Goal: Task Accomplishment & Management: Manage account settings

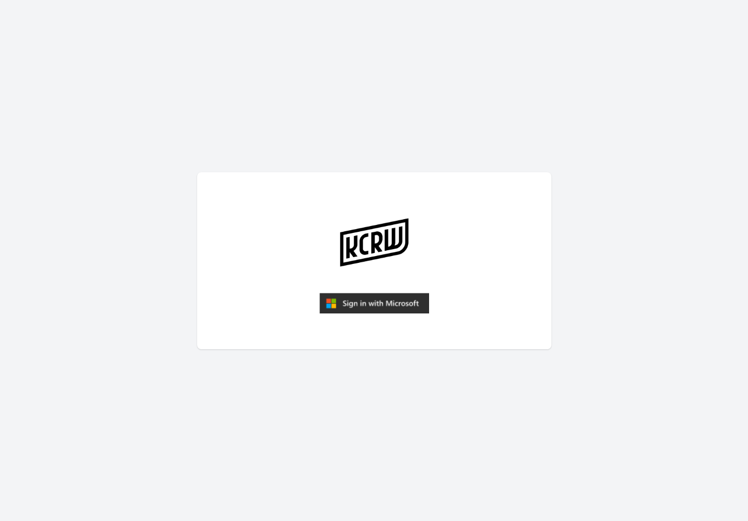
click at [378, 307] on img "submit" at bounding box center [374, 303] width 110 height 21
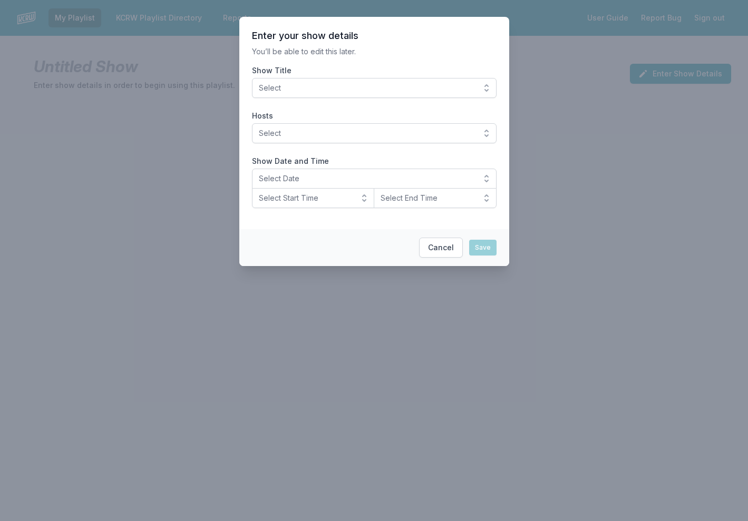
click at [490, 85] on button "Select" at bounding box center [374, 88] width 245 height 20
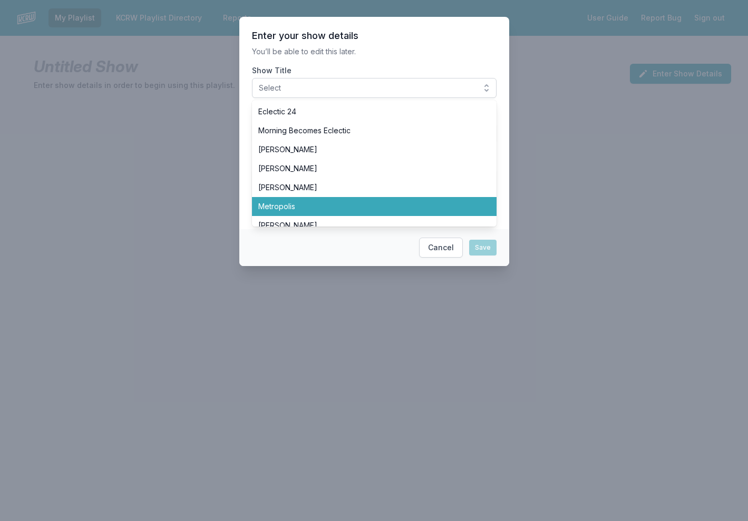
click at [413, 214] on li "Metropolis" at bounding box center [374, 206] width 245 height 19
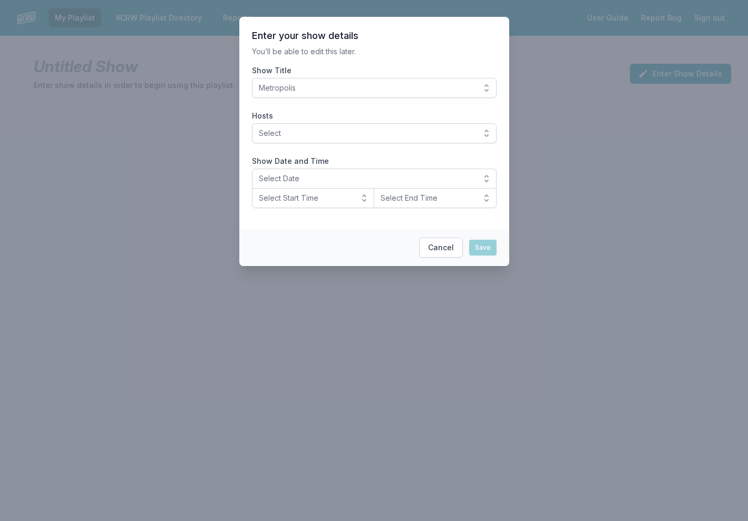
click at [489, 131] on button "Select" at bounding box center [374, 133] width 245 height 20
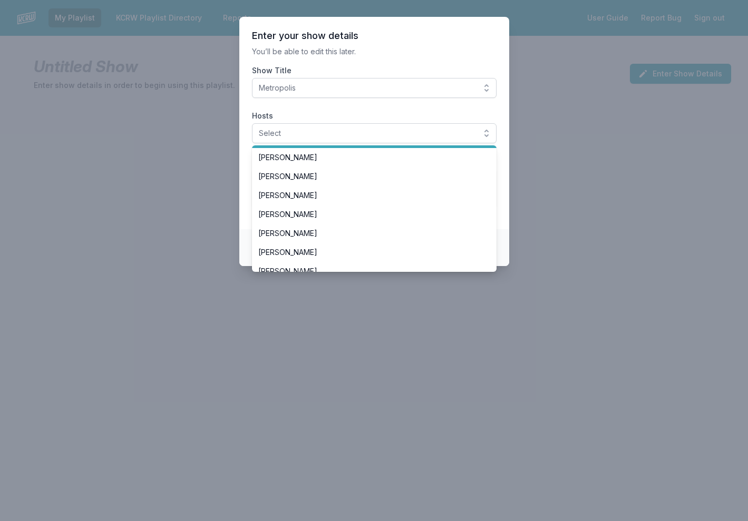
scroll to position [80, 0]
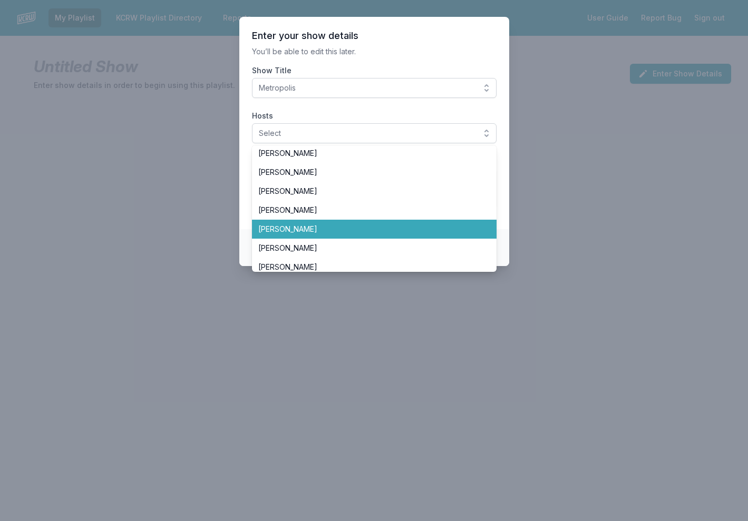
click at [423, 228] on span "[PERSON_NAME]" at bounding box center [367, 229] width 219 height 11
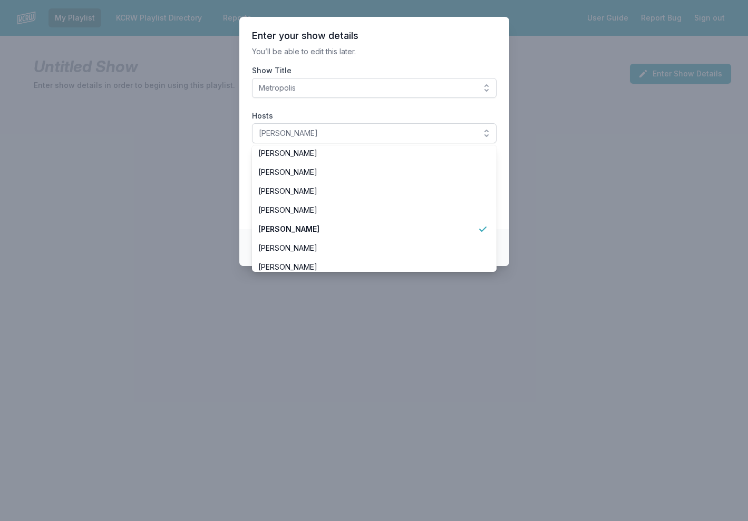
click at [425, 46] on p "You’ll be able to edit this later." at bounding box center [374, 51] width 245 height 11
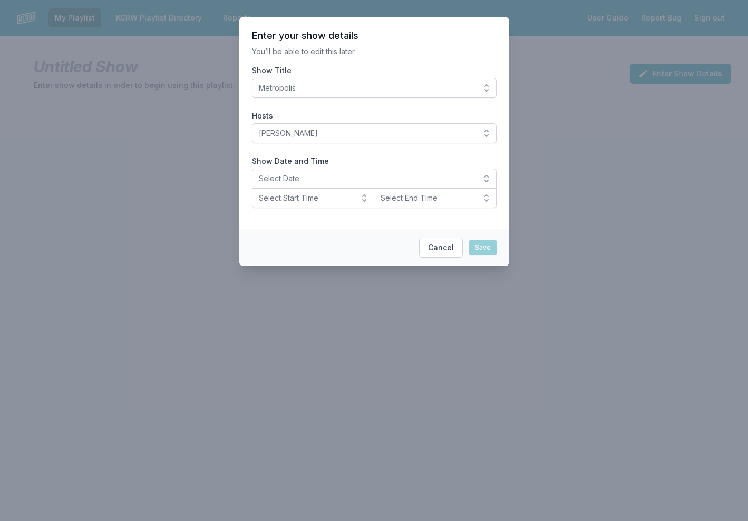
click at [484, 177] on button "Select Date" at bounding box center [374, 179] width 245 height 20
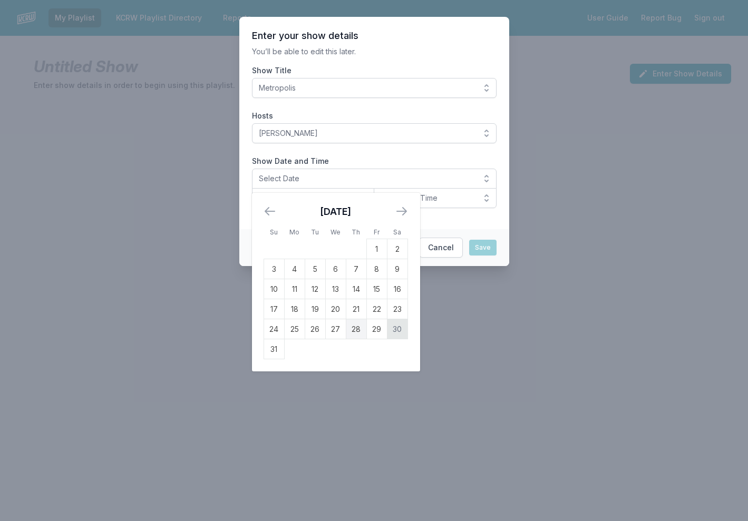
click at [393, 327] on td "30" at bounding box center [397, 329] width 21 height 20
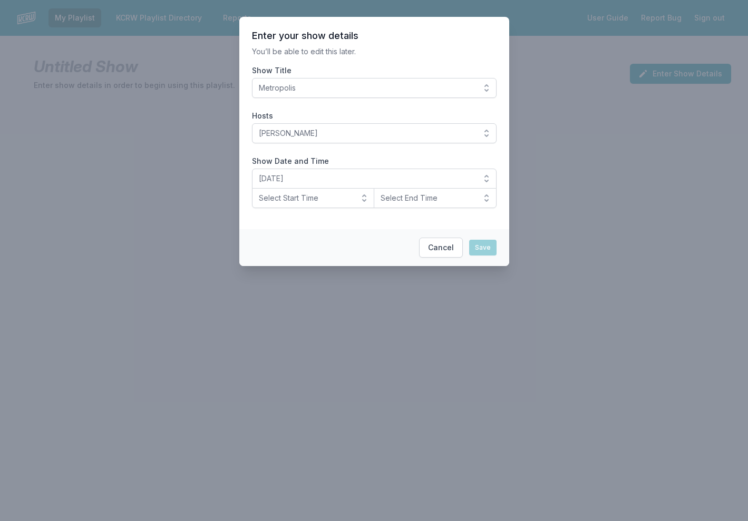
click at [365, 195] on button "Select Start Time" at bounding box center [313, 198] width 123 height 20
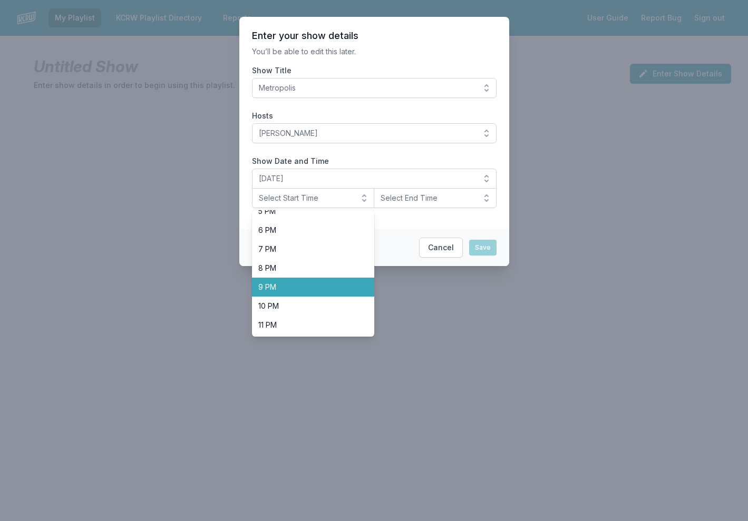
scroll to position [333, 0]
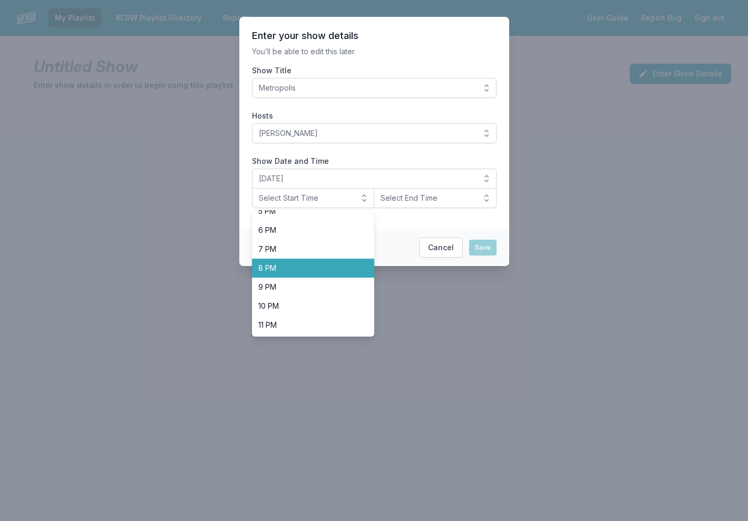
click at [324, 276] on li "8 PM" at bounding box center [313, 268] width 123 height 19
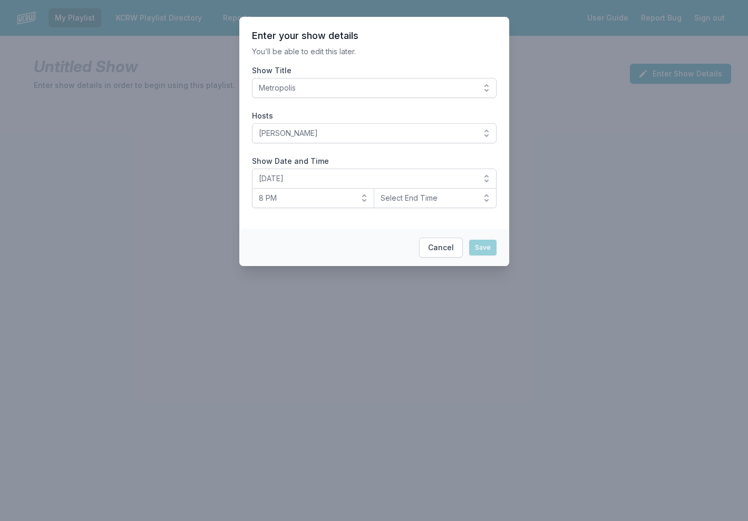
click at [477, 195] on button "Select End Time" at bounding box center [435, 198] width 123 height 20
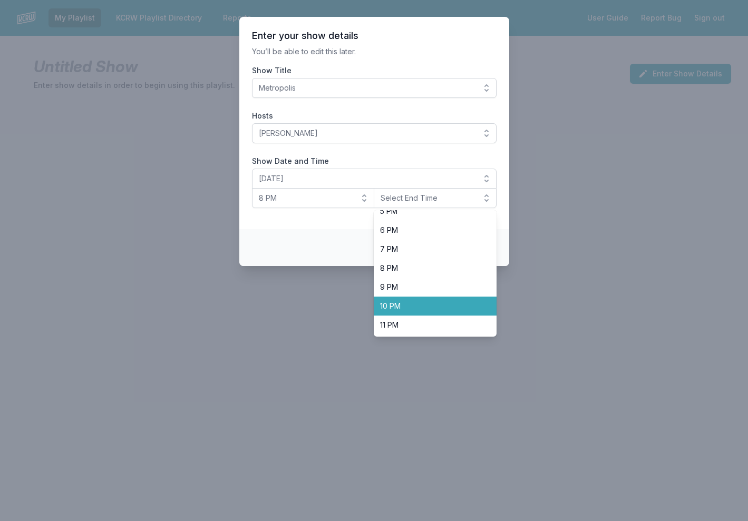
click at [421, 303] on span "10 PM" at bounding box center [429, 306] width 98 height 11
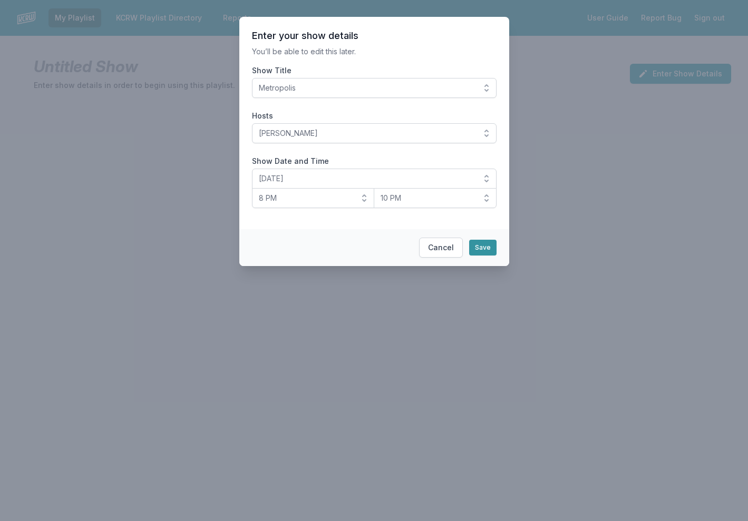
click at [489, 246] on button "Save" at bounding box center [482, 248] width 27 height 16
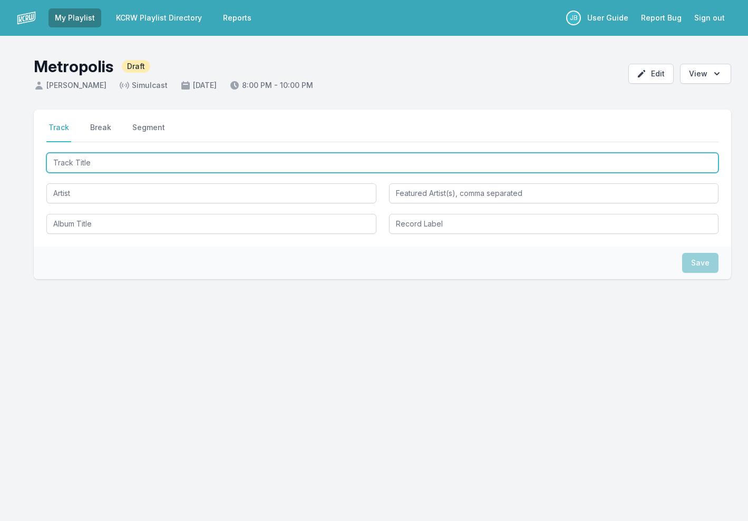
click at [140, 167] on input "Track Title" at bounding box center [382, 163] width 672 height 20
type input "HOME"
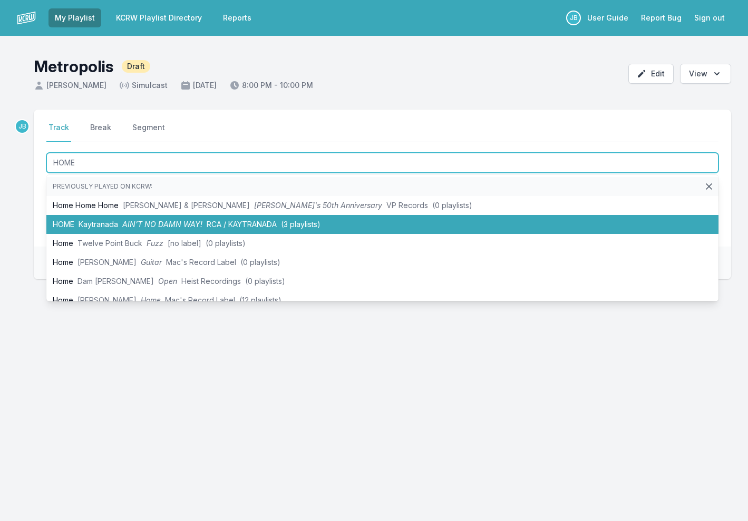
click at [126, 221] on span "AIN’T NO DAMN WAY!" at bounding box center [162, 224] width 80 height 9
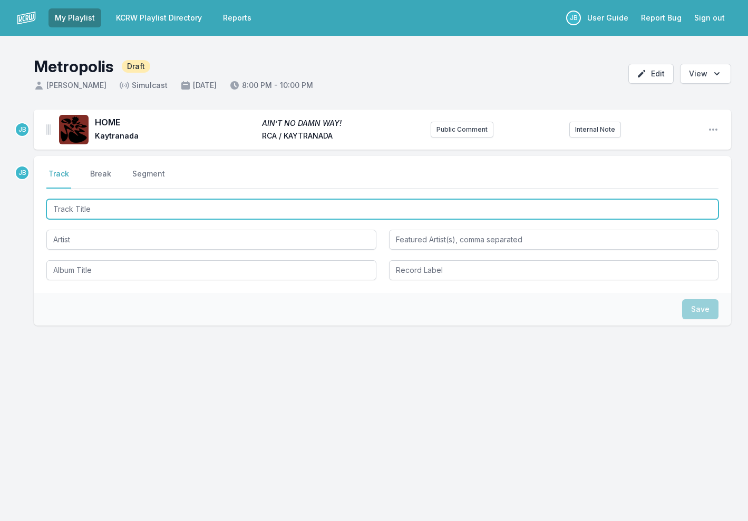
click at [108, 210] on input "Track Title" at bounding box center [382, 209] width 672 height 20
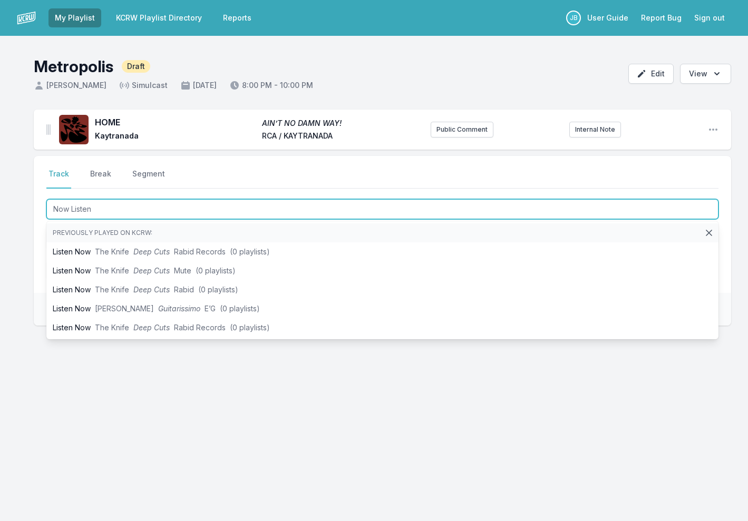
type input "Now Listen"
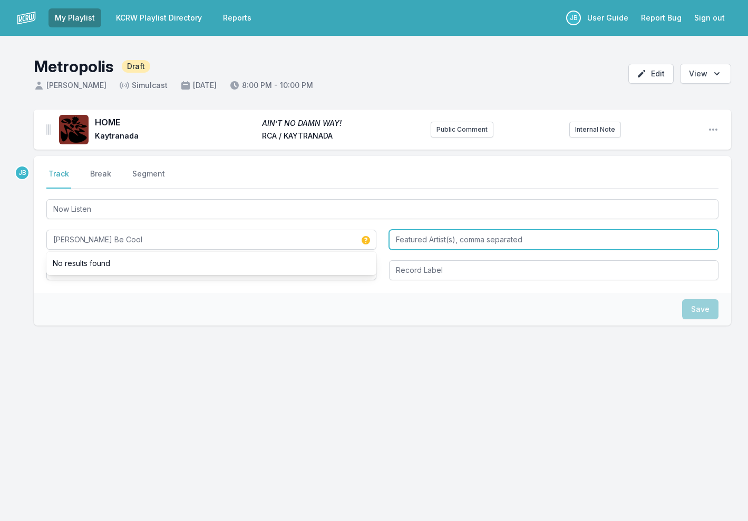
type input "[PERSON_NAME] Be Cool"
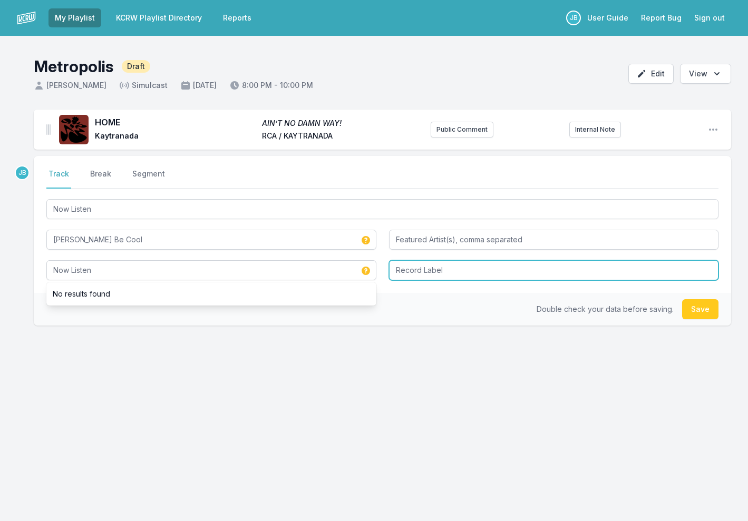
type input "Now Listen"
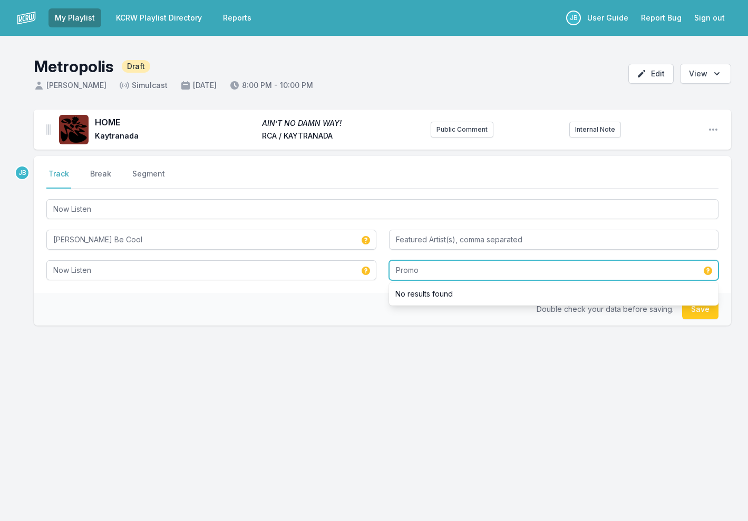
type input "Promo"
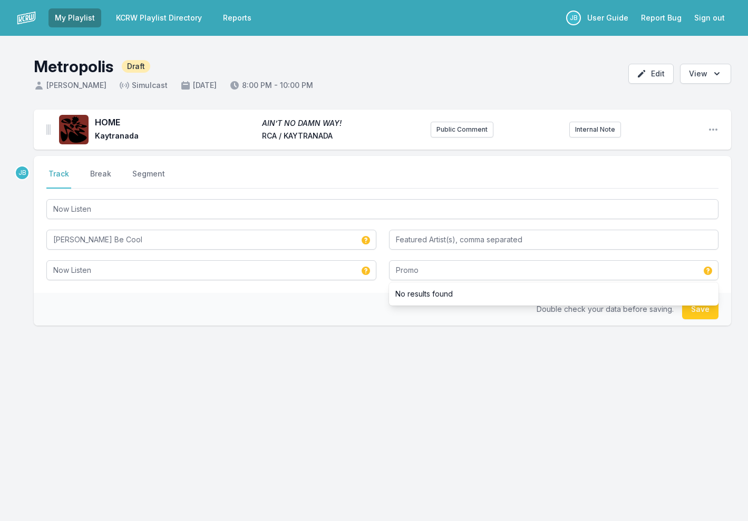
click at [701, 311] on button "Save" at bounding box center [700, 309] width 36 height 20
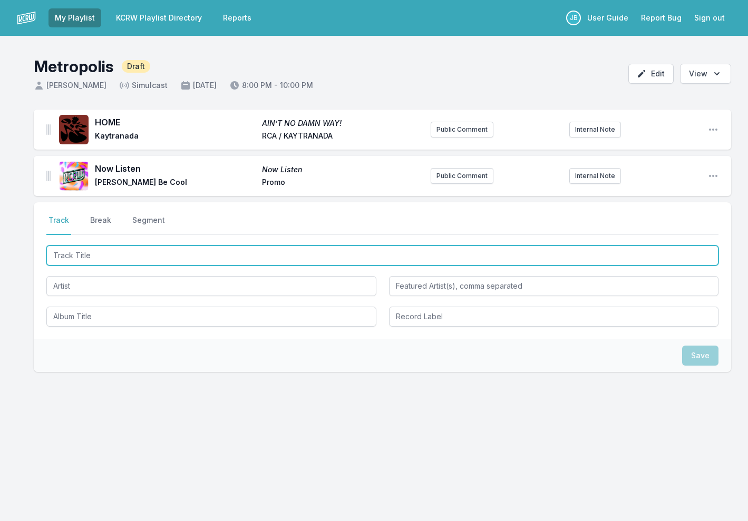
click at [353, 256] on input "Track Title" at bounding box center [382, 256] width 672 height 20
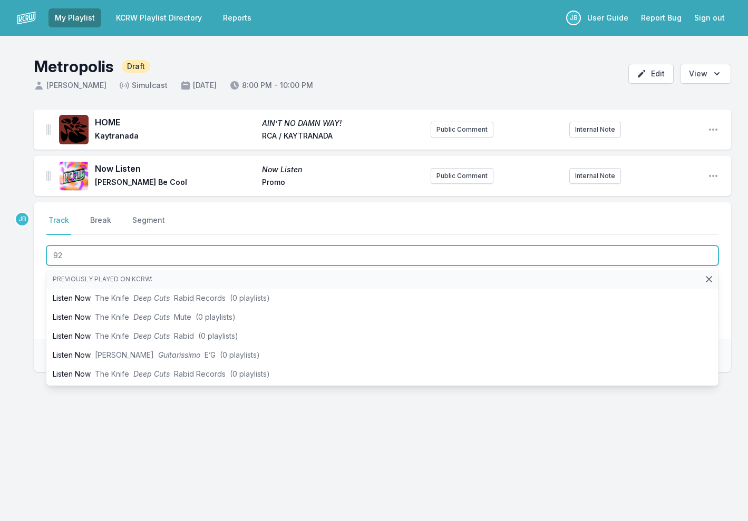
type input "925"
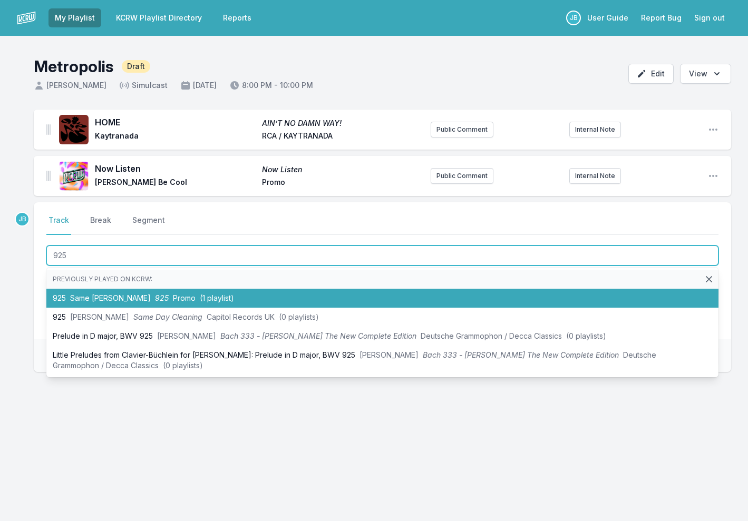
click at [304, 295] on li "925 Same [PERSON_NAME] 925 Promo (1 playlist)" at bounding box center [382, 298] width 672 height 19
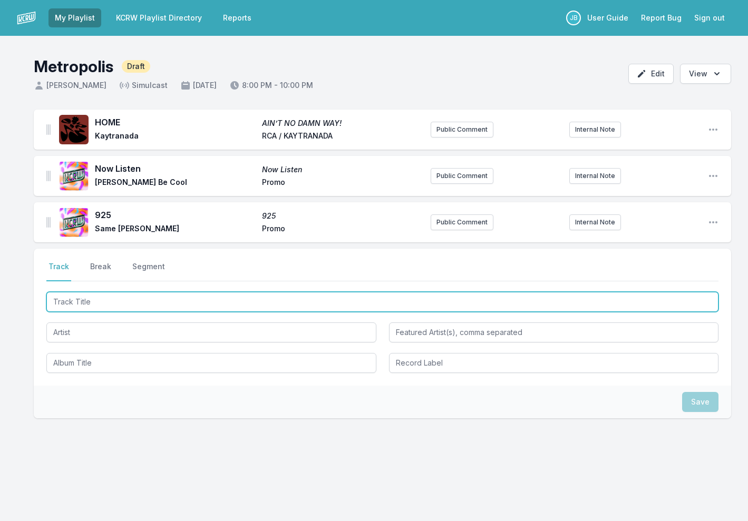
click at [187, 304] on input "Track Title" at bounding box center [382, 302] width 672 height 20
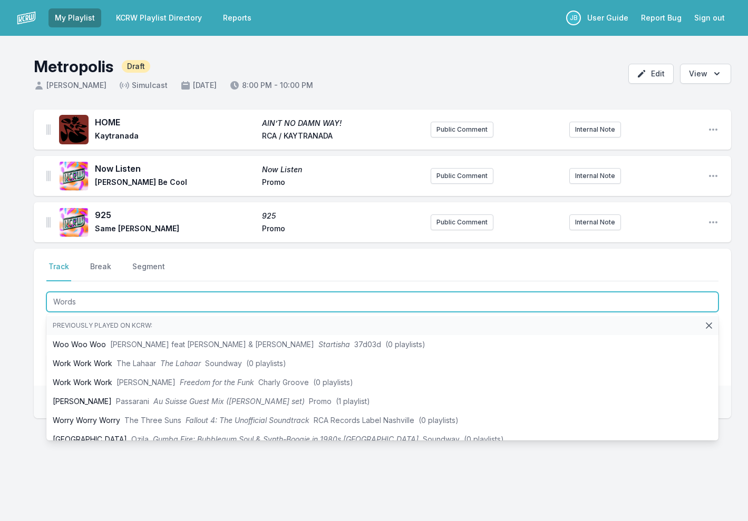
type input "Words"
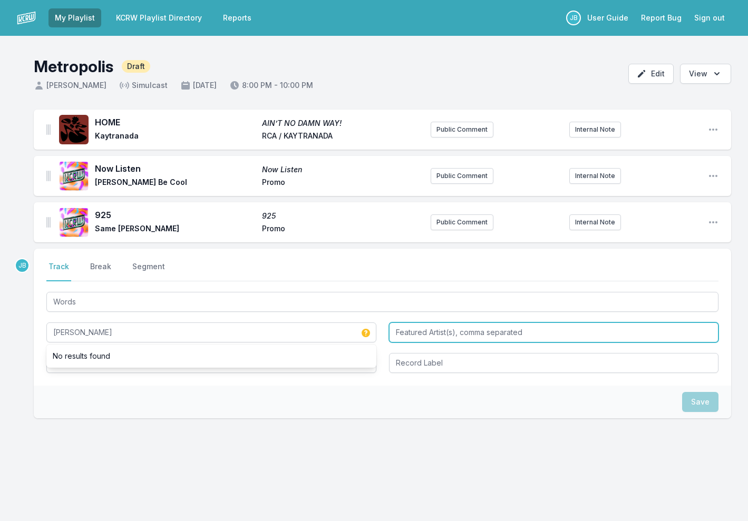
type input "[PERSON_NAME]"
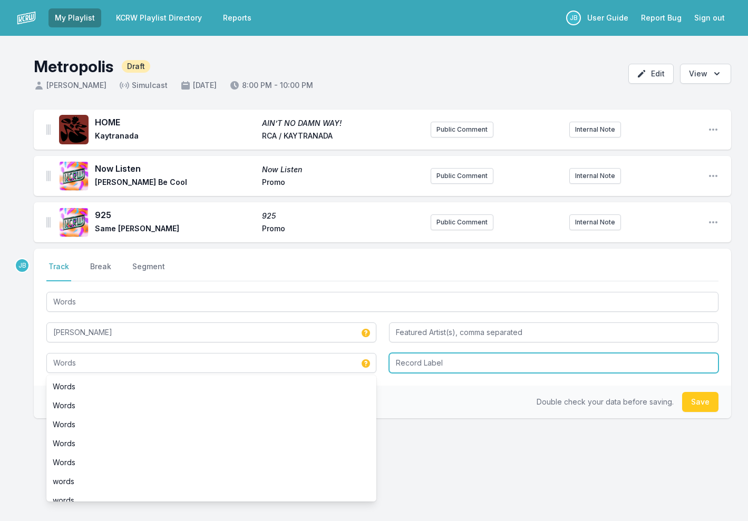
type input "Words"
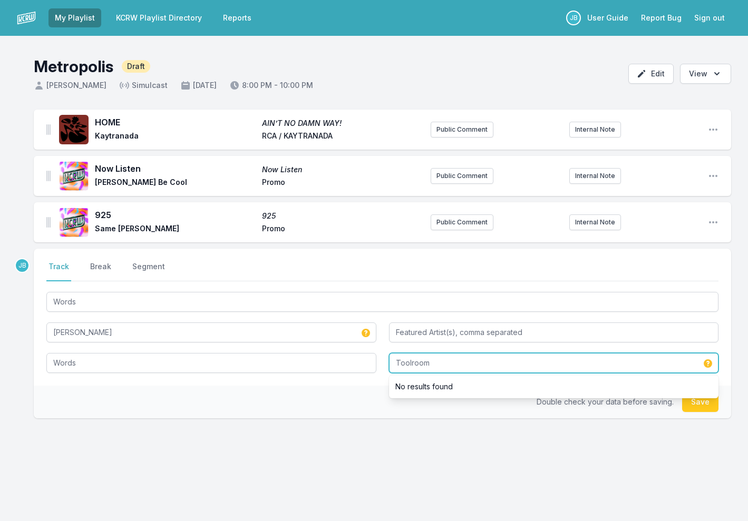
type input "Toolroom"
click at [696, 403] on button "Save" at bounding box center [700, 402] width 36 height 20
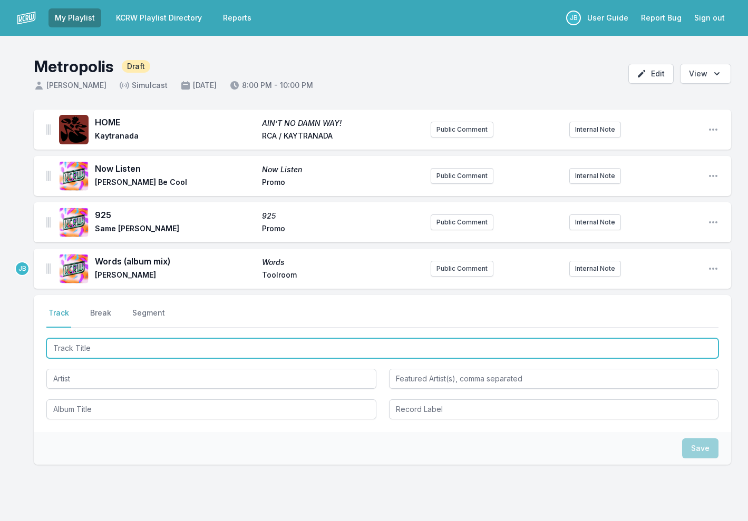
click at [99, 353] on input "Track Title" at bounding box center [382, 348] width 672 height 20
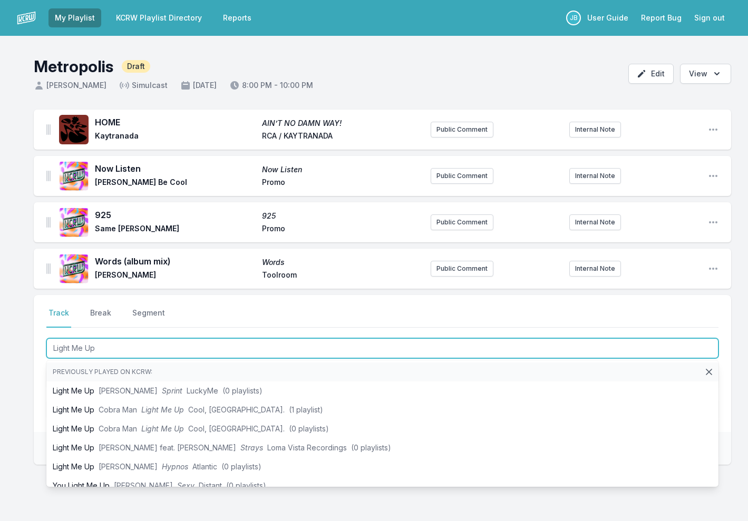
click at [143, 353] on input "Light Me Up" at bounding box center [382, 348] width 672 height 20
type input "Light Me Up"
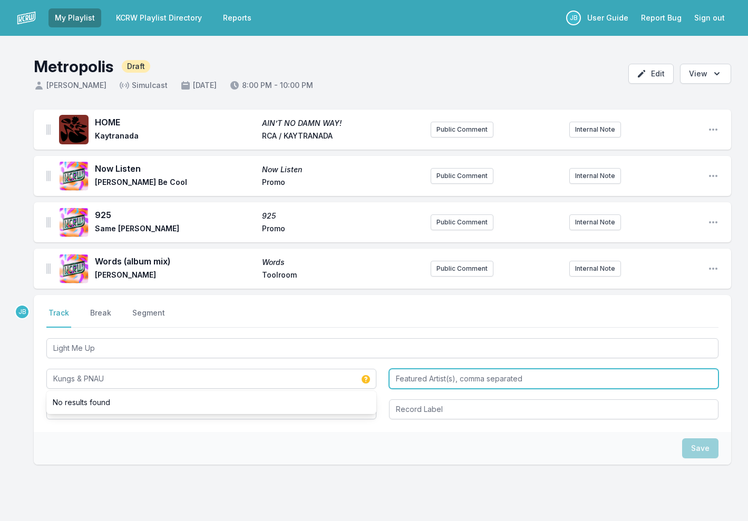
type input "Kungs & PNAU"
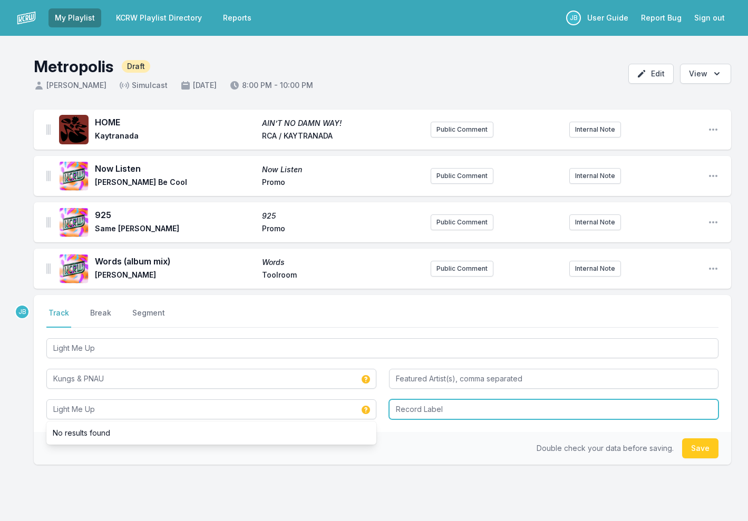
type input "Light Me Up"
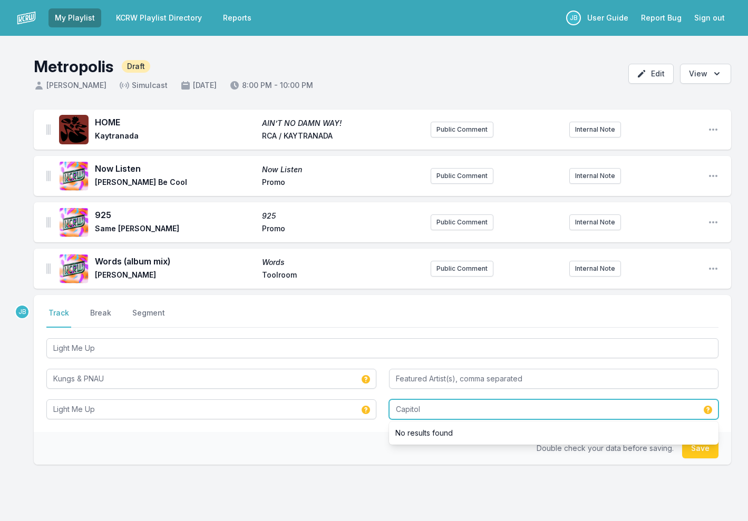
type input "Capitol"
click at [701, 453] on button "Save" at bounding box center [700, 449] width 36 height 20
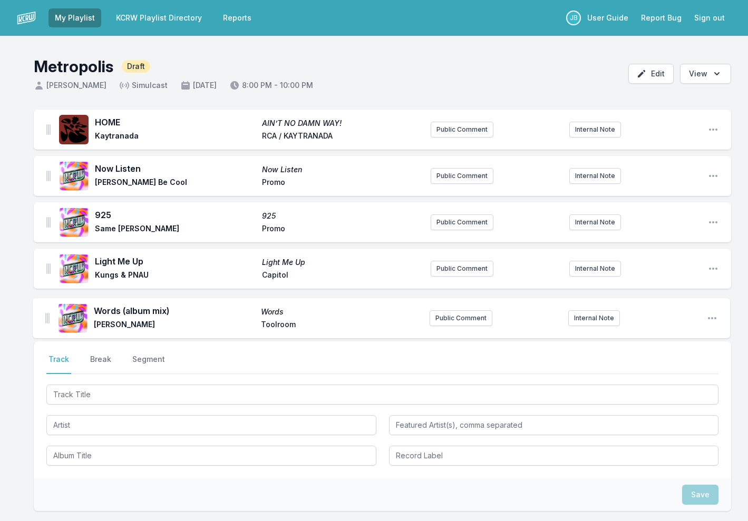
drag, startPoint x: 50, startPoint y: 269, endPoint x: 48, endPoint y: 321, distance: 52.2
click at [48, 321] on ul "HOME AIN’T NO DAMN WAY! Kaytranada RCA / KAYTRANADA Public Comment Internal Not…" at bounding box center [382, 223] width 697 height 226
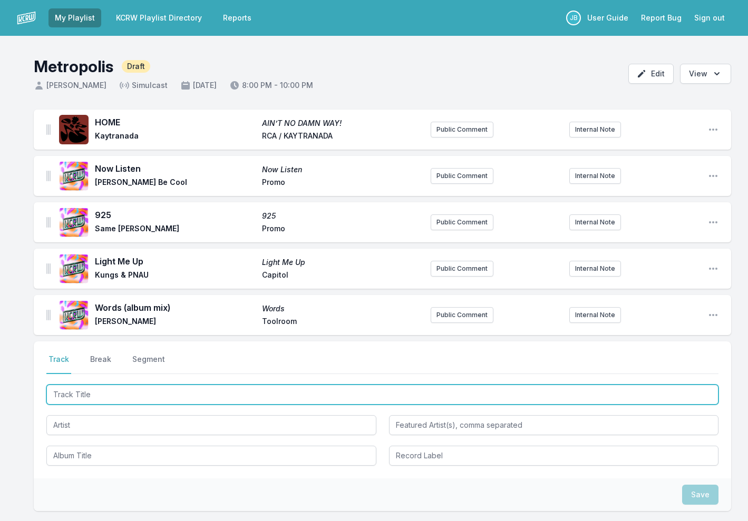
click at [98, 398] on input "Track Title" at bounding box center [382, 395] width 672 height 20
type input "[PERSON_NAME] ([PERSON_NAME] Remix)"
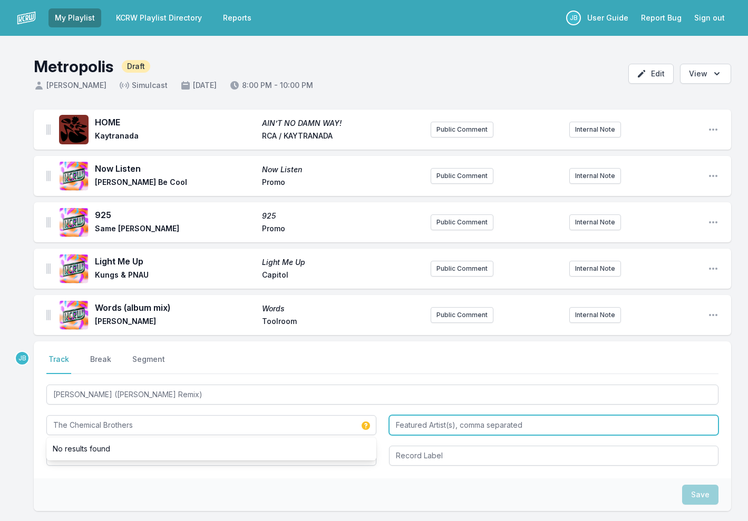
type input "The Chemical Brothers"
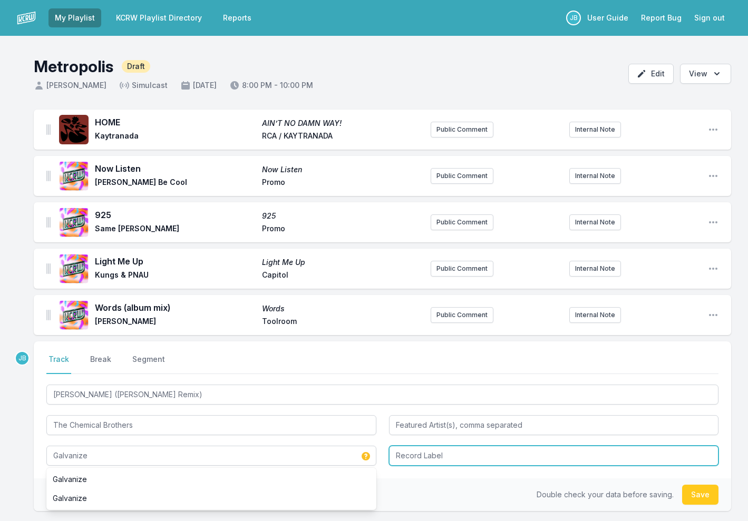
type input "Galvanize"
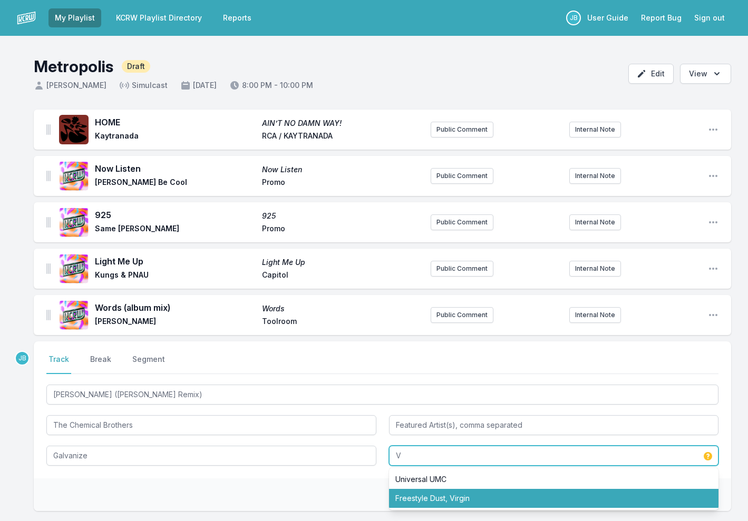
click at [431, 496] on li "Freestyle Dust, Virgin" at bounding box center [554, 498] width 330 height 19
type input "Freestyle Dust, Virgin"
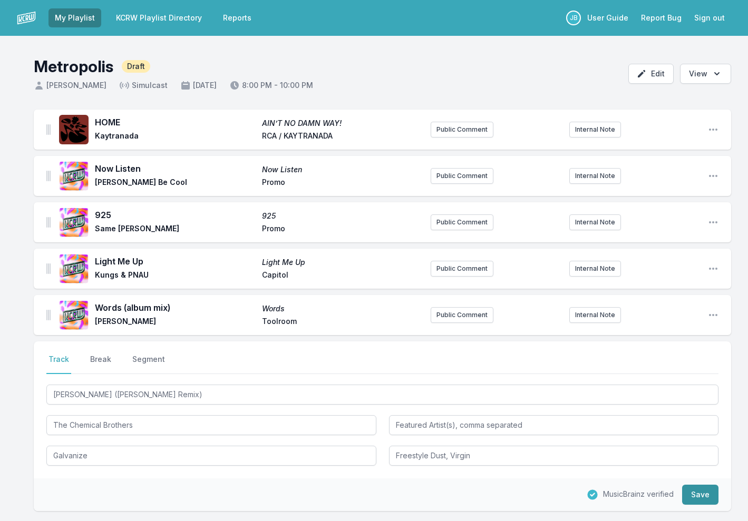
click at [705, 494] on button "Save" at bounding box center [700, 495] width 36 height 20
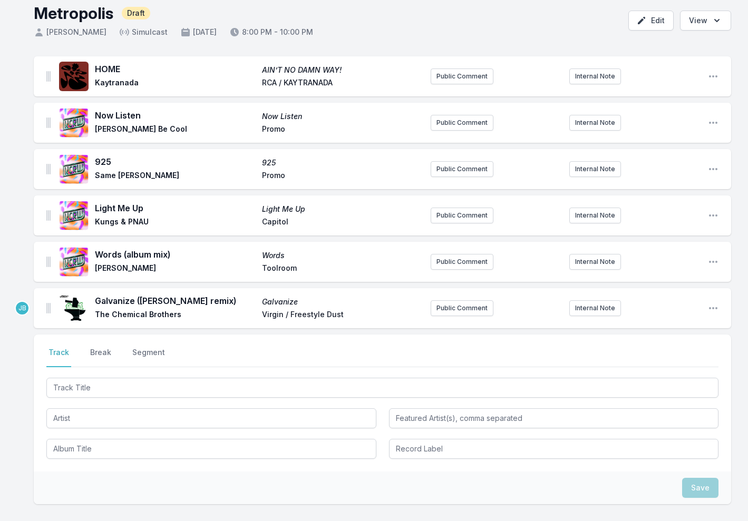
scroll to position [72, 0]
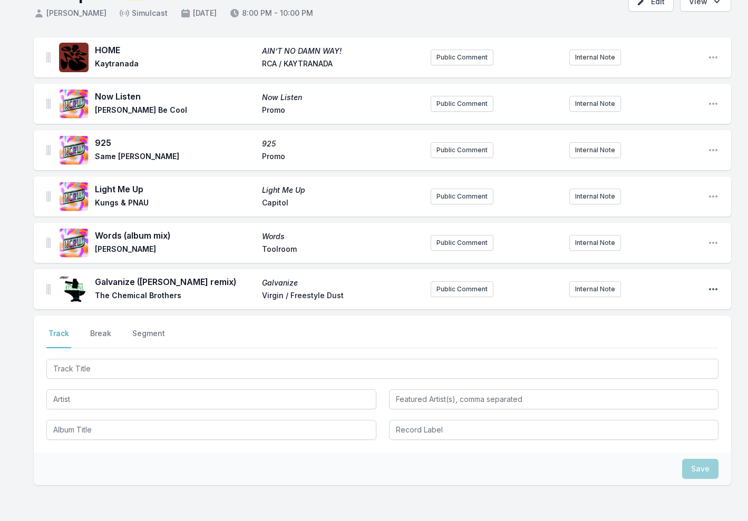
click at [716, 286] on icon "Open playlist item options" at bounding box center [713, 289] width 11 height 11
click at [676, 310] on button "Edit Track Details" at bounding box center [659, 309] width 118 height 19
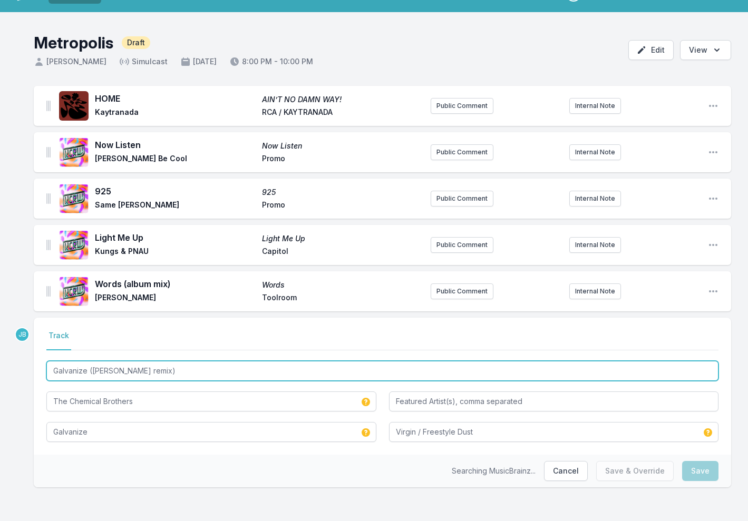
click at [96, 370] on input "Galvanize ([PERSON_NAME] remix)" at bounding box center [382, 371] width 672 height 20
drag, startPoint x: 96, startPoint y: 370, endPoint x: 119, endPoint y: 370, distance: 22.1
click at [119, 370] on input "Galvanize ([PERSON_NAME] remix)" at bounding box center [382, 371] width 672 height 20
type input "Freestyle Dust, Virgin"
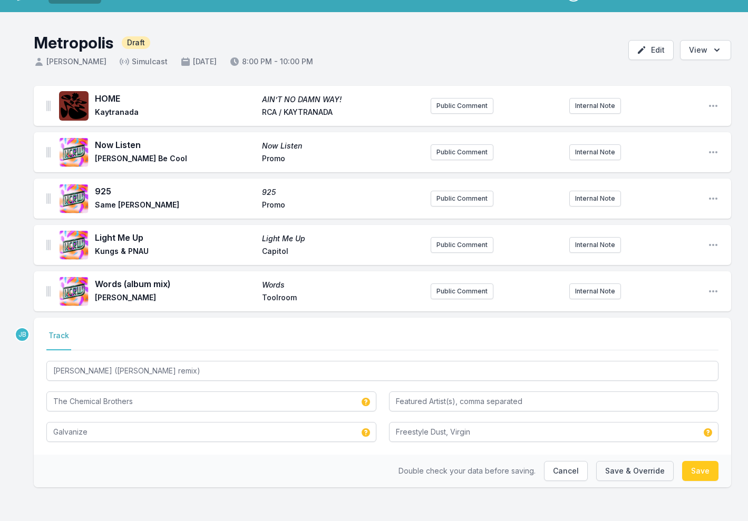
click at [654, 472] on button "Save & Override" at bounding box center [634, 471] width 77 height 20
type input "Galvanize ([PERSON_NAME] remix)"
type input "Virgin / Freestyle Dust"
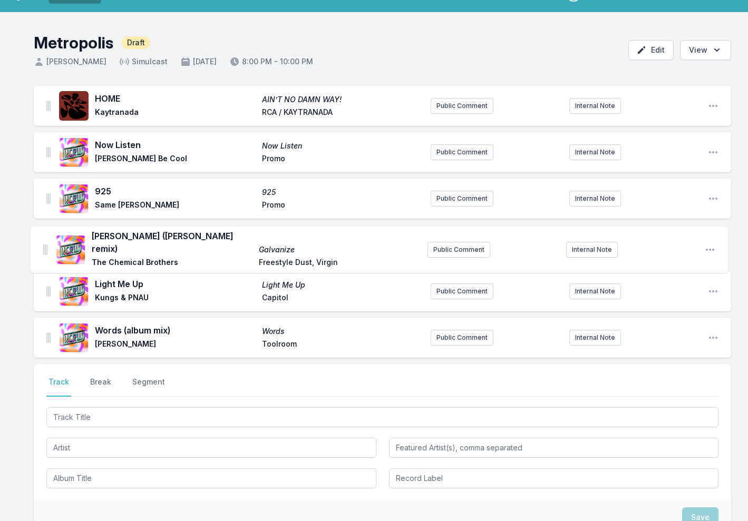
drag, startPoint x: 47, startPoint y: 338, endPoint x: 44, endPoint y: 241, distance: 97.0
click at [44, 240] on ul "HOME AIN’T NO DAMN WAY! Kaytranada RCA / KAYTRANADA Public Comment Internal Not…" at bounding box center [382, 222] width 697 height 272
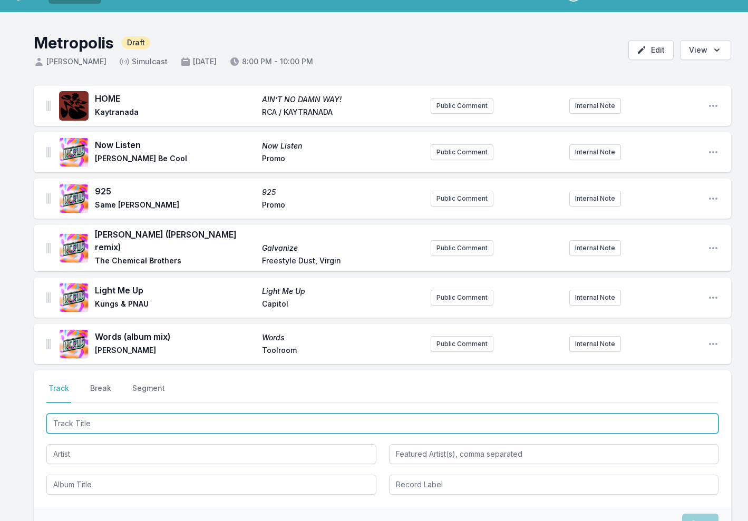
click at [135, 416] on input "Track Title" at bounding box center [382, 424] width 672 height 20
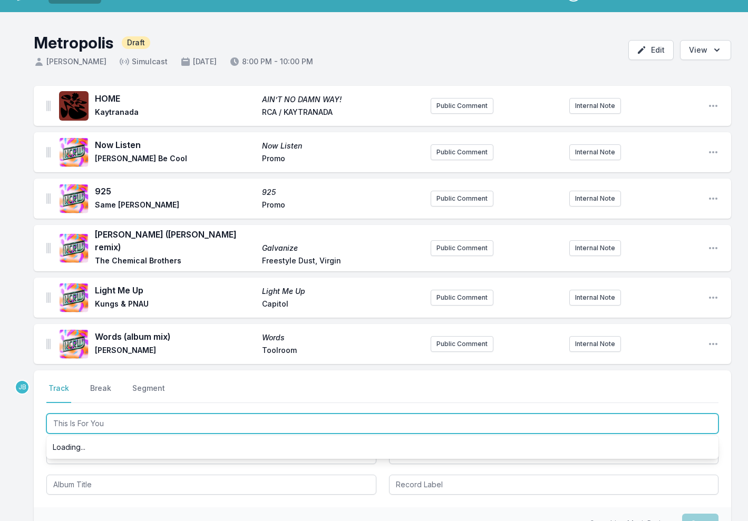
type input "This Is For You"
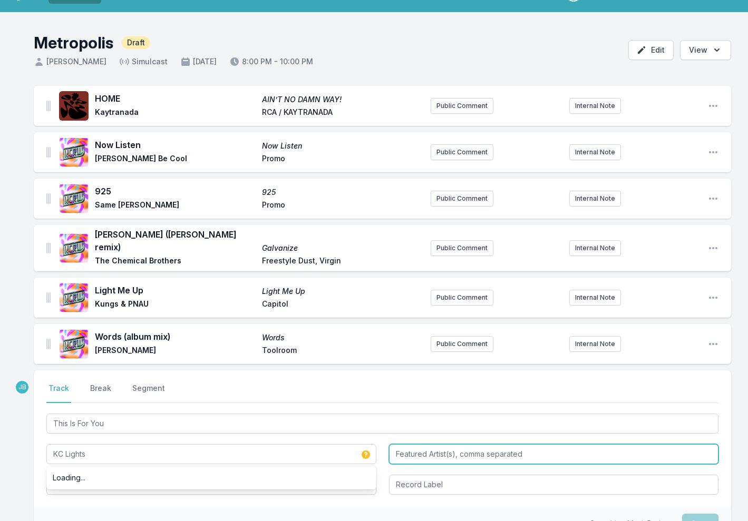
type input "KC Lights"
type input "Niki & The Dove"
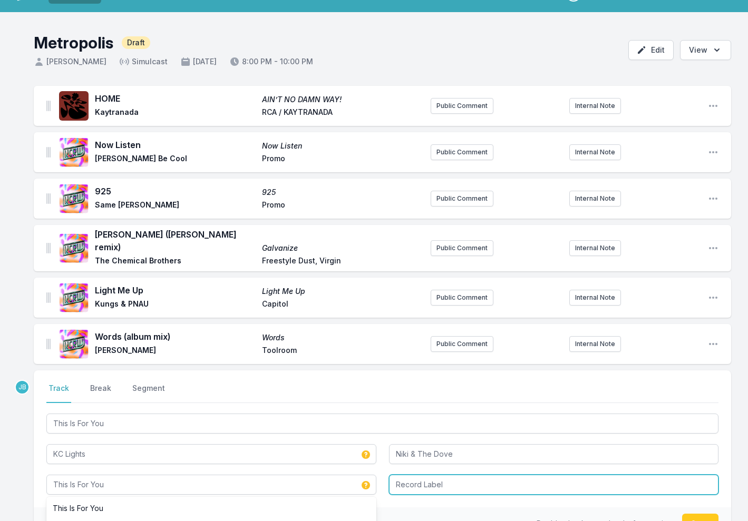
type input "This Is For You"
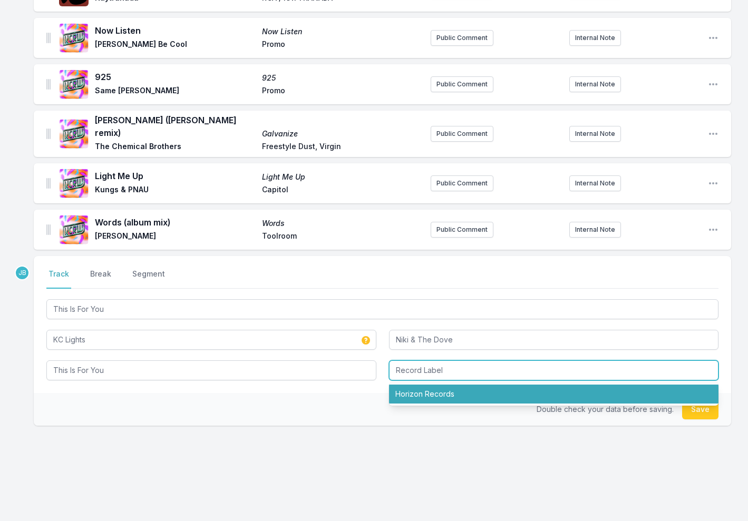
scroll to position [138, 0]
click at [434, 364] on input "Record Label" at bounding box center [554, 371] width 330 height 20
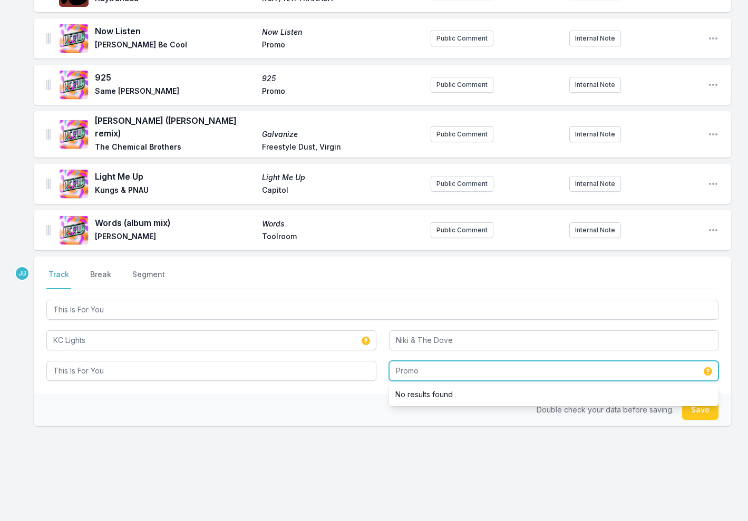
type input "Promo"
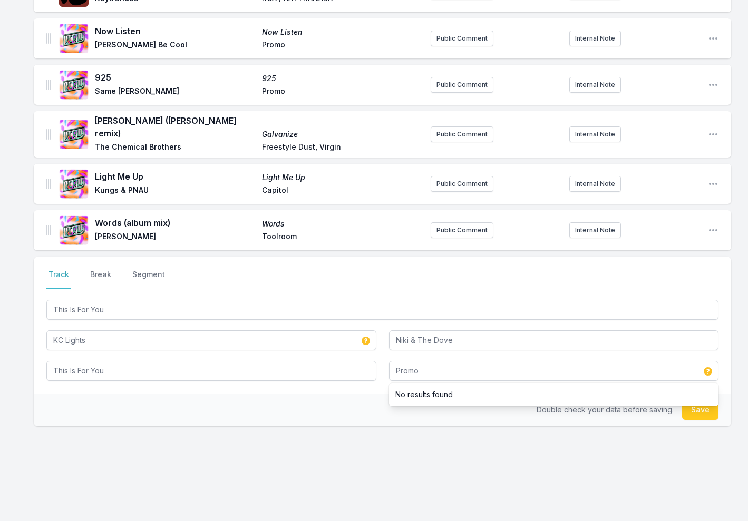
click at [701, 405] on button "Save" at bounding box center [700, 410] width 36 height 20
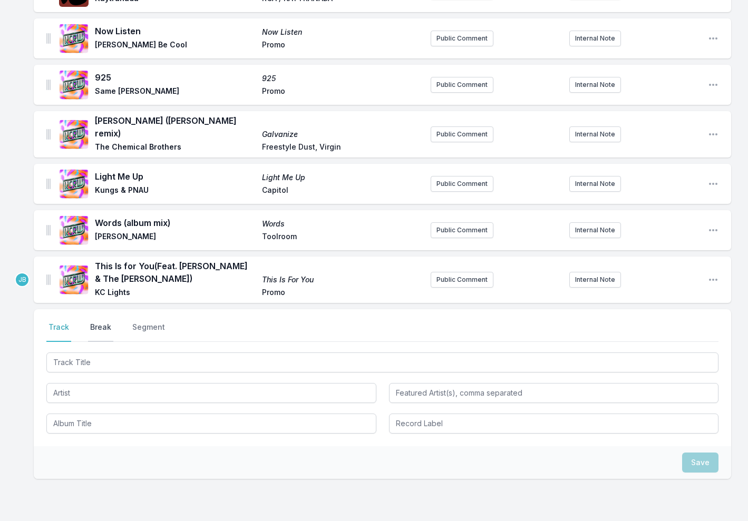
click at [101, 322] on button "Break" at bounding box center [100, 332] width 25 height 20
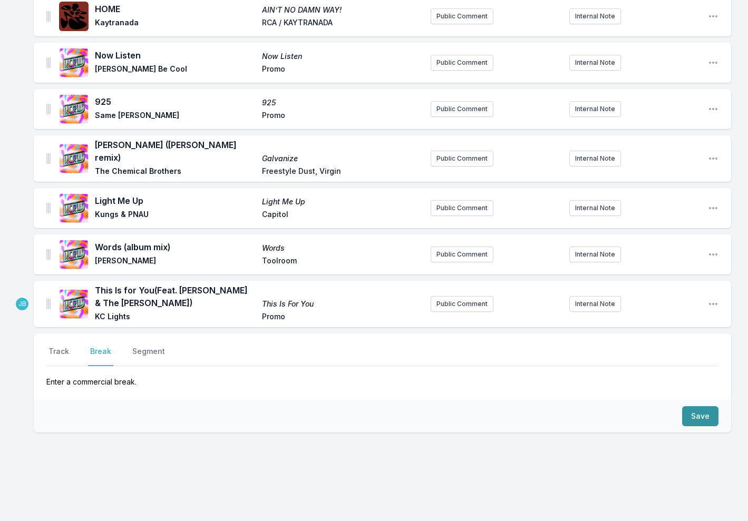
click at [703, 406] on button "Save" at bounding box center [700, 416] width 36 height 20
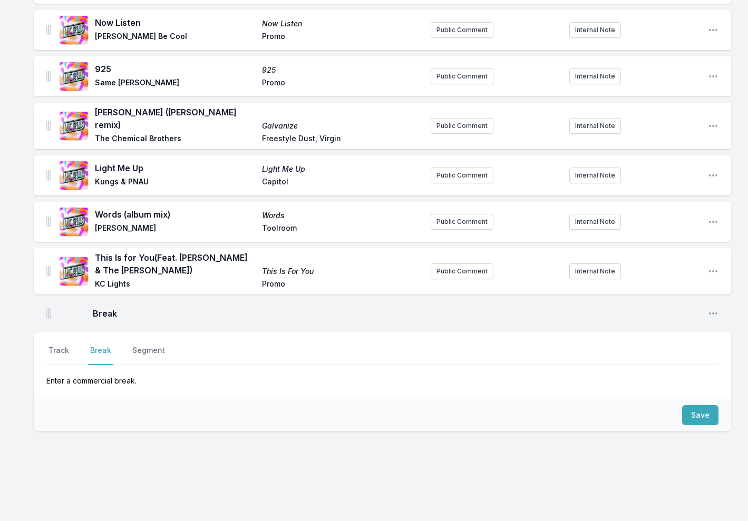
scroll to position [145, 0]
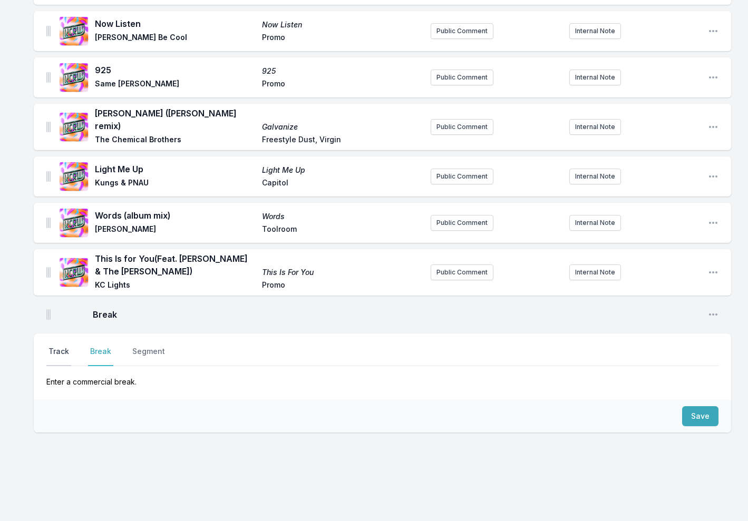
click at [56, 346] on button "Track" at bounding box center [58, 356] width 25 height 20
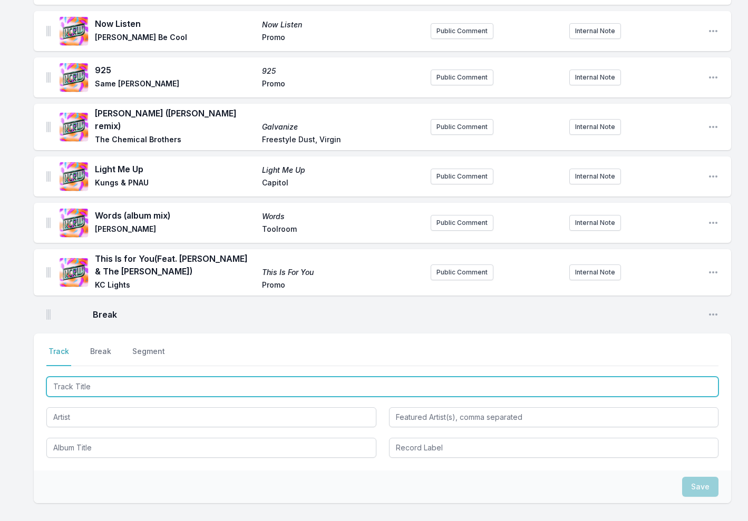
click at [79, 378] on input "Track Title" at bounding box center [382, 387] width 672 height 20
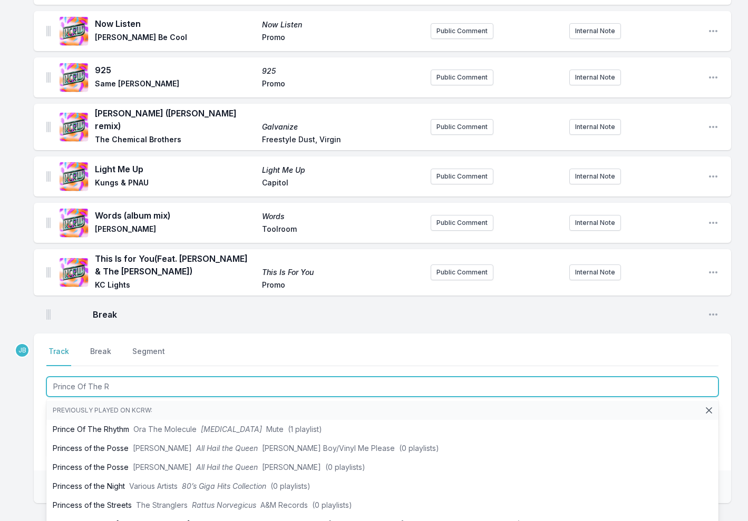
type input "Prince Of The Rh"
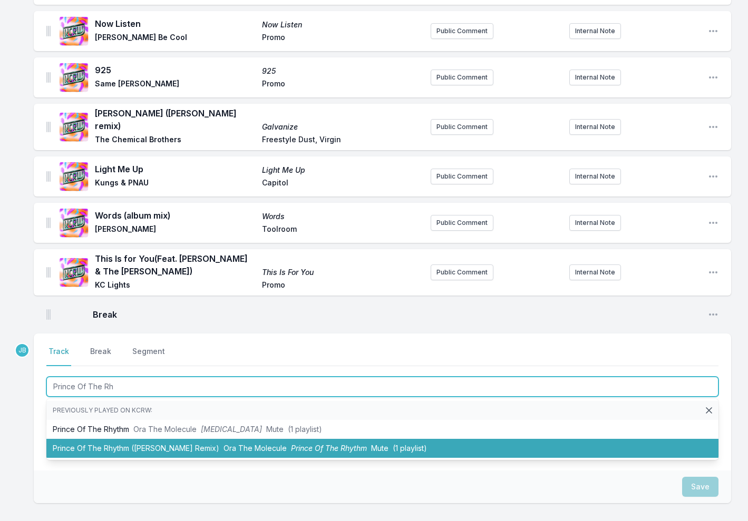
click at [113, 439] on li "Prince Of The Rhythm ([PERSON_NAME] Remix) Ora The Molecule Prince Of The Rhyth…" at bounding box center [382, 448] width 672 height 19
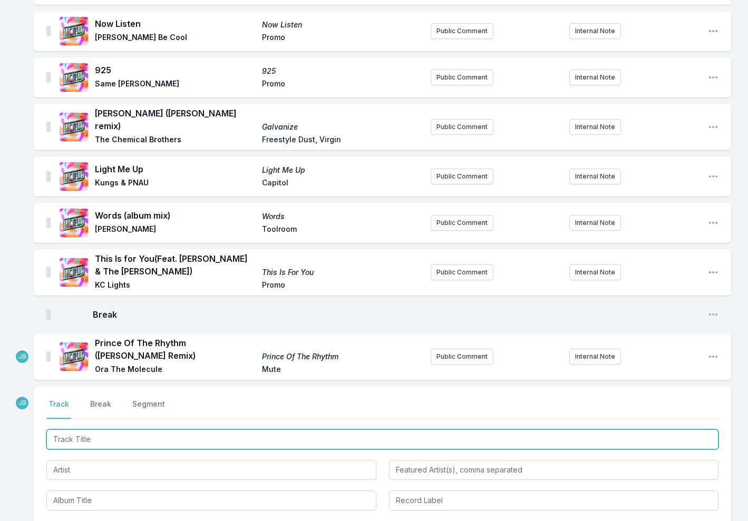
click at [94, 432] on input "Track Title" at bounding box center [382, 440] width 672 height 20
type input "The Echo ([PERSON_NAME] Remix)"
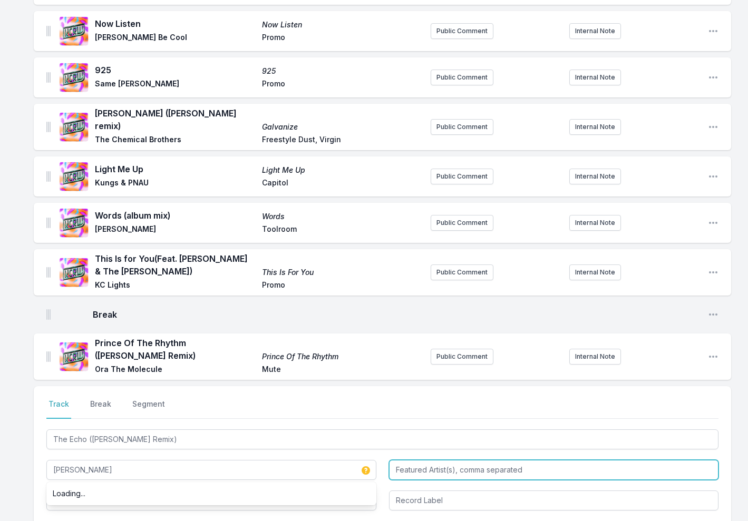
type input "[PERSON_NAME]"
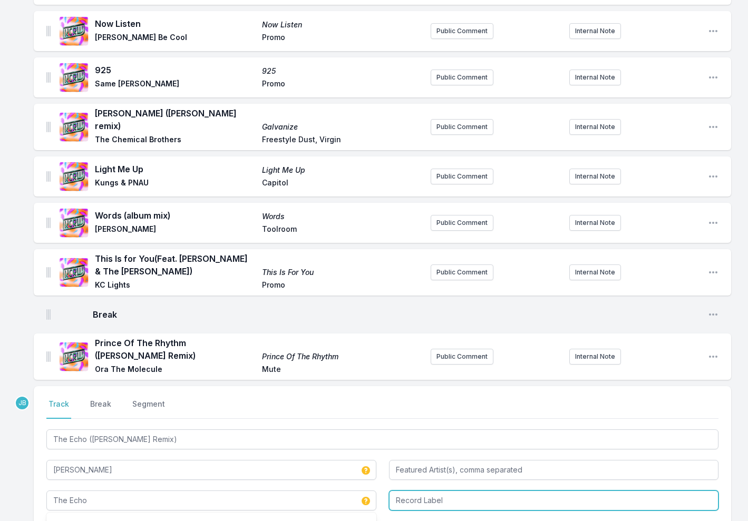
type input "The Echo"
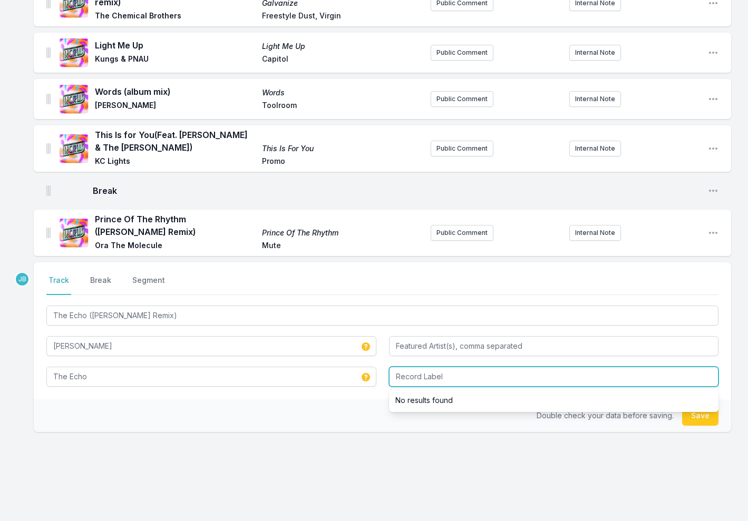
scroll to position [268, 0]
type input "Nice Age"
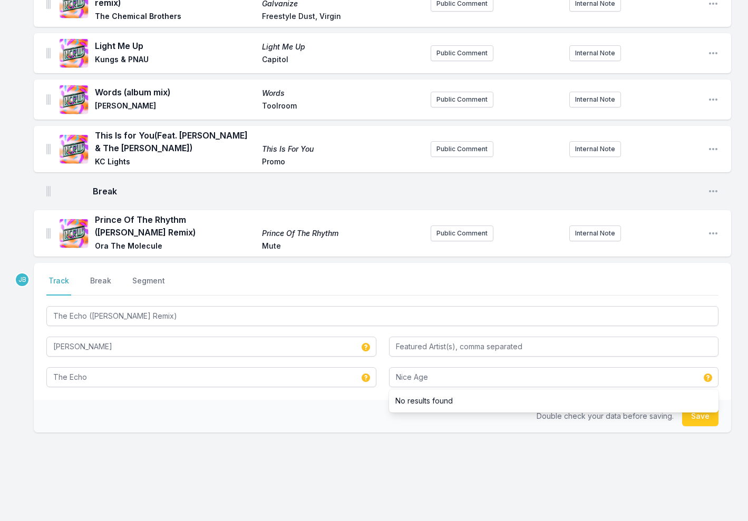
click at [704, 406] on button "Save" at bounding box center [700, 416] width 36 height 20
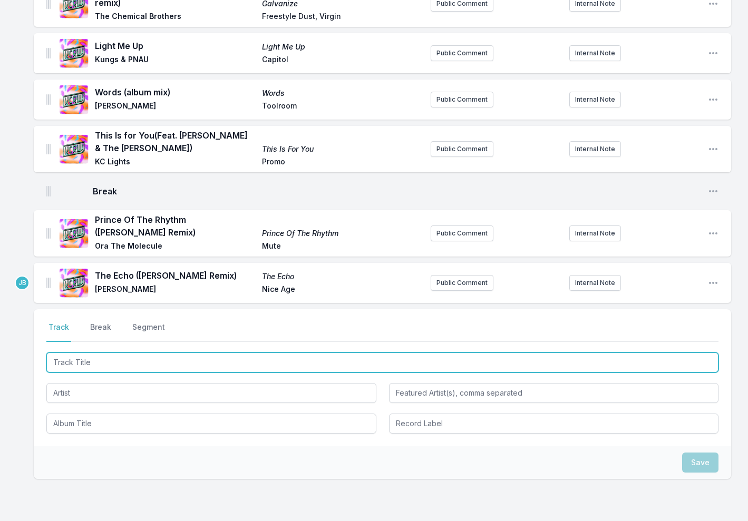
click at [265, 353] on input "Track Title" at bounding box center [382, 363] width 672 height 20
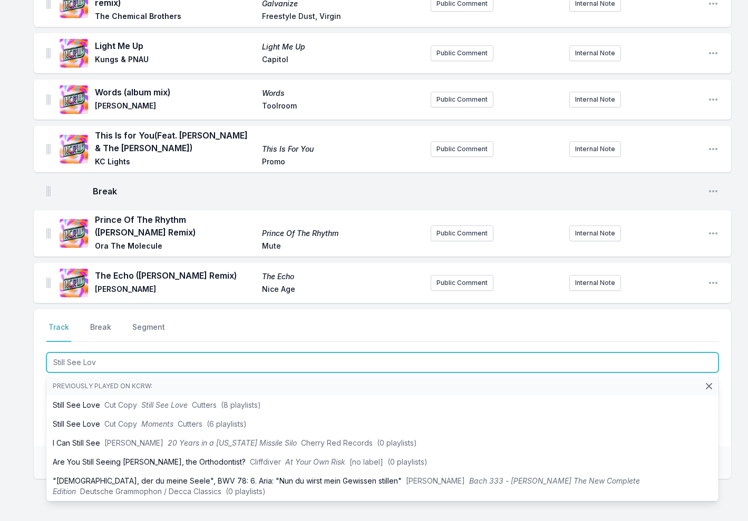
type input "Still See Love"
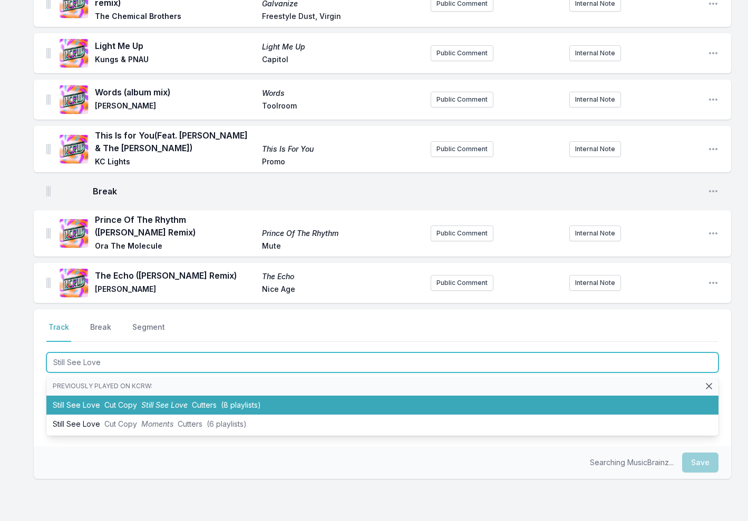
click at [182, 401] on span "Still See Love" at bounding box center [164, 405] width 46 height 9
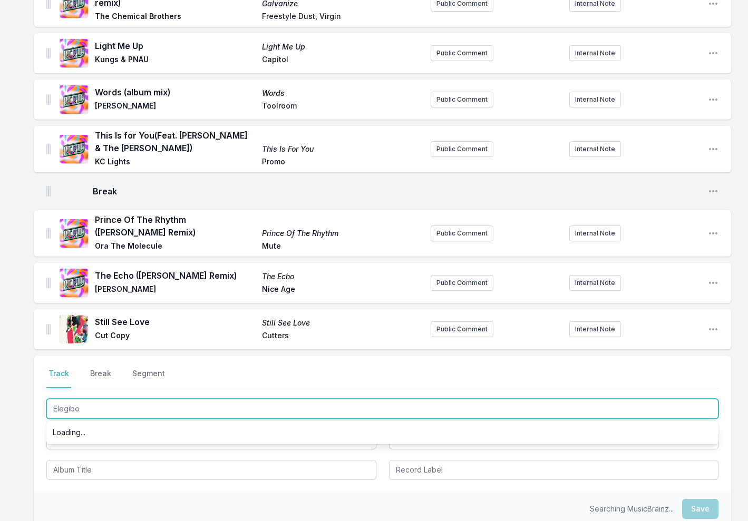
type input "Elegibo"
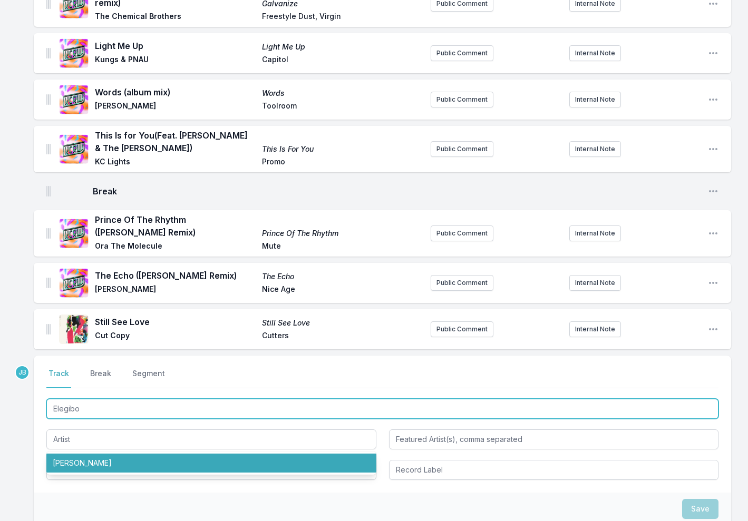
click at [190, 399] on input "Elegibo" at bounding box center [382, 409] width 672 height 20
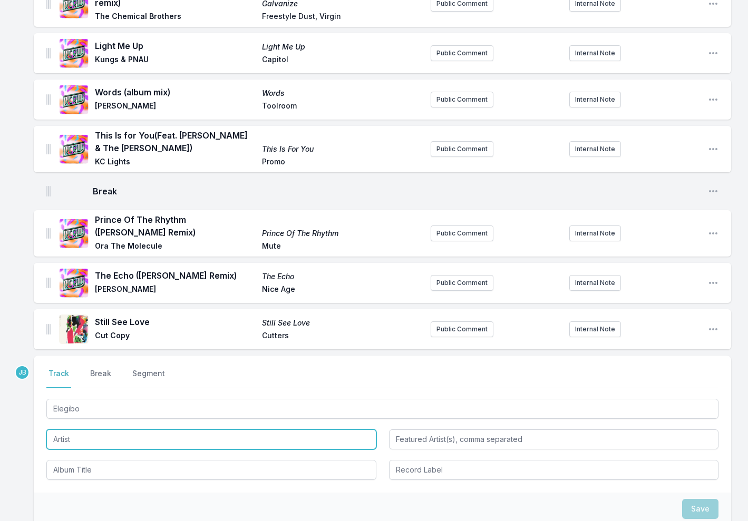
click at [129, 430] on input "Artist" at bounding box center [211, 440] width 330 height 20
paste input "[PERSON_NAME], Relight Orchestra, [PERSON_NAME]"
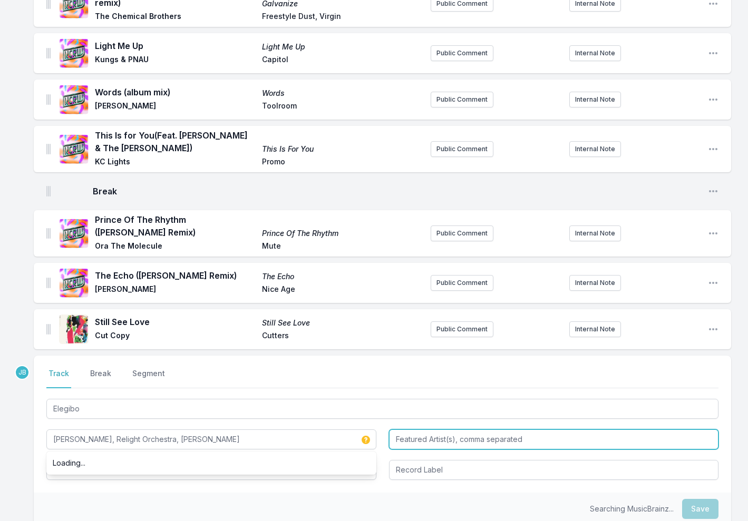
type input "[PERSON_NAME], Relight Orchestra, [PERSON_NAME]"
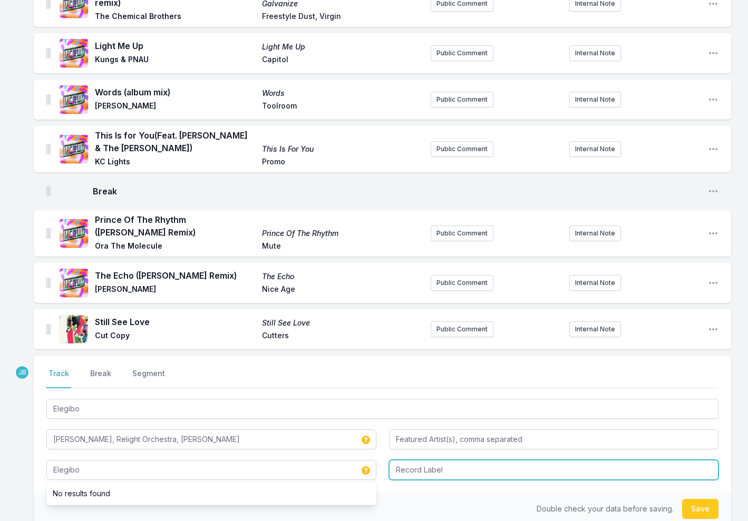
type input "Elegibo"
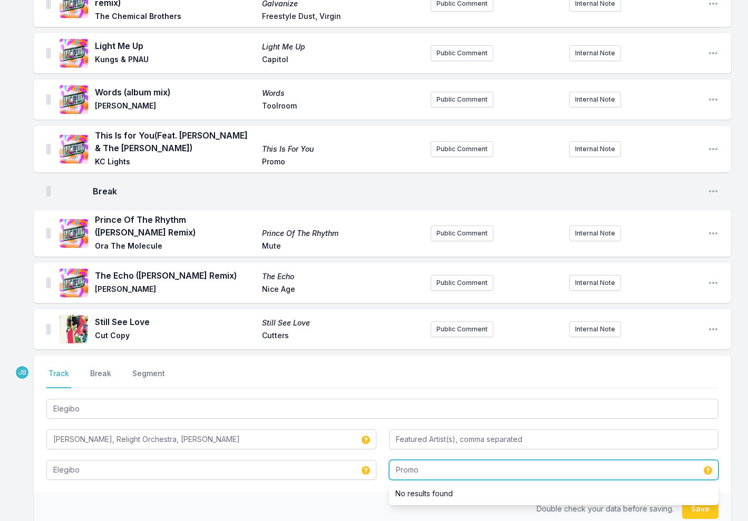
type input "Promo"
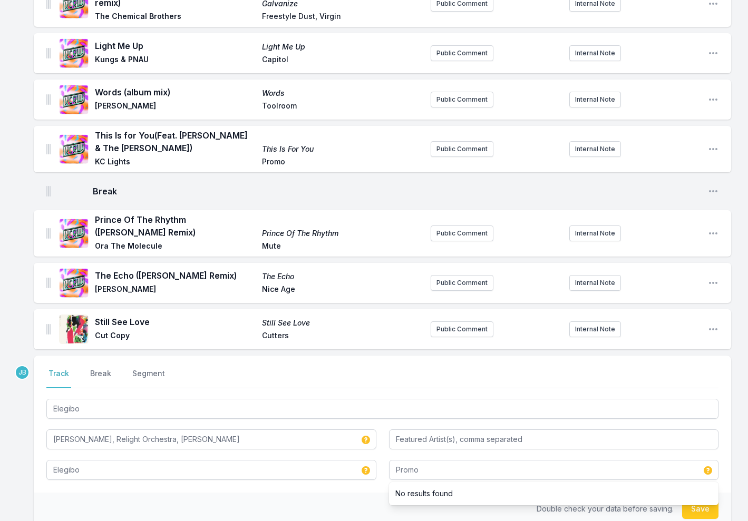
click at [707, 500] on button "Save" at bounding box center [700, 509] width 36 height 20
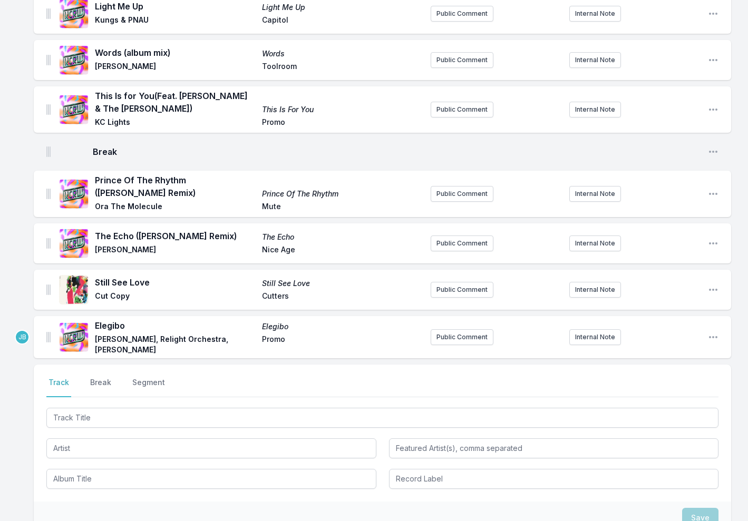
scroll to position [321, 0]
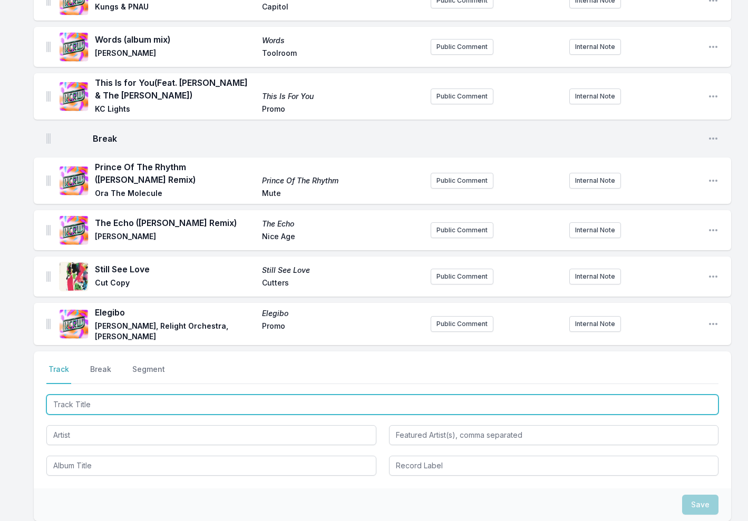
click at [80, 395] on input "Track Title" at bounding box center [382, 405] width 672 height 20
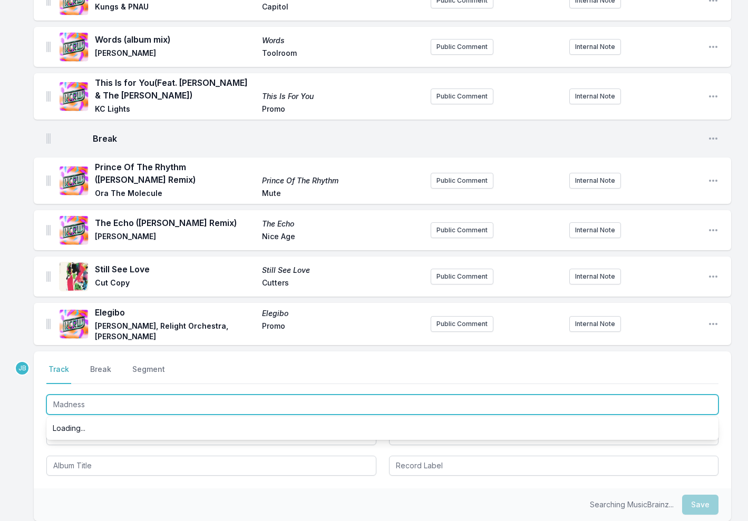
type input "Madness"
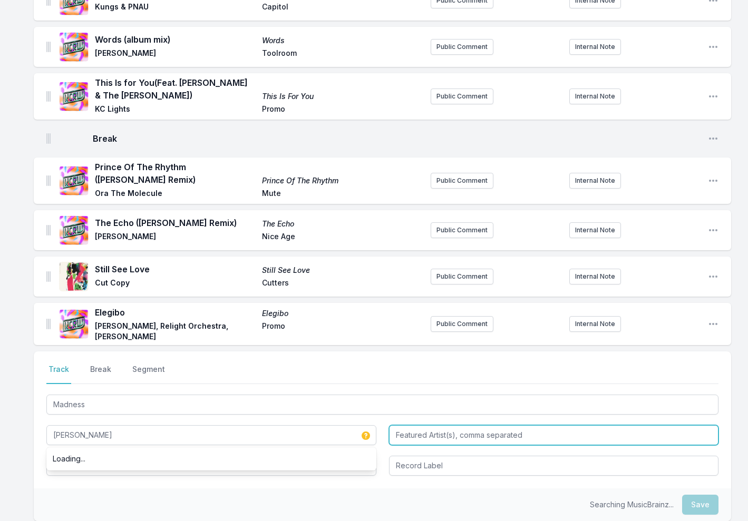
type input "[PERSON_NAME]"
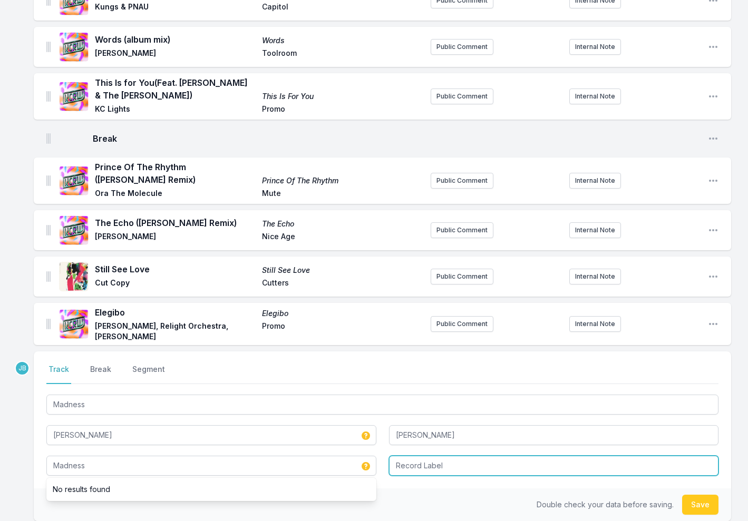
type input "Madness"
type input "Intentional"
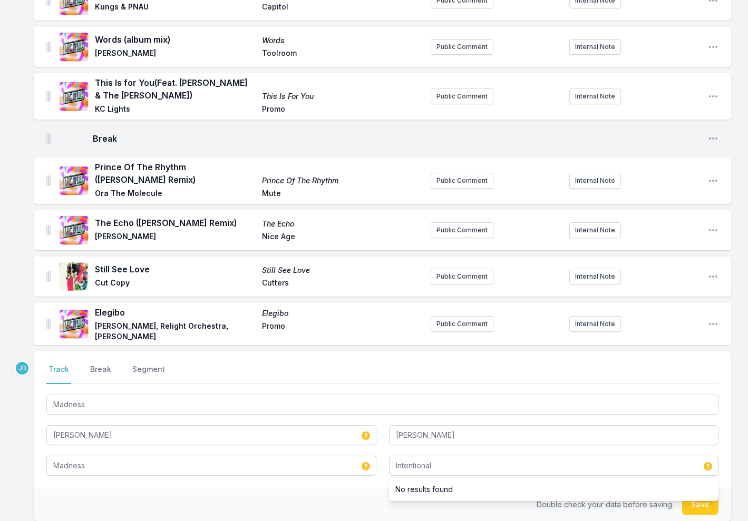
click at [701, 495] on button "Save" at bounding box center [700, 505] width 36 height 20
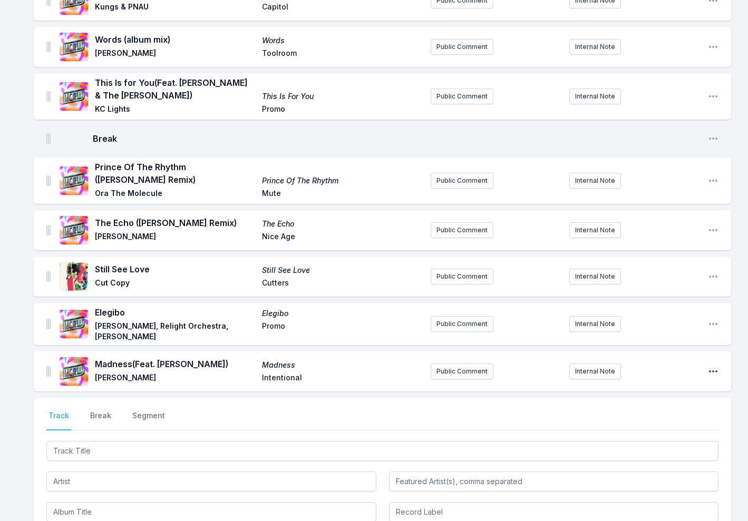
click at [717, 366] on icon "Open playlist item options" at bounding box center [713, 371] width 11 height 11
click at [639, 383] on button "Edit Track Details" at bounding box center [659, 392] width 118 height 19
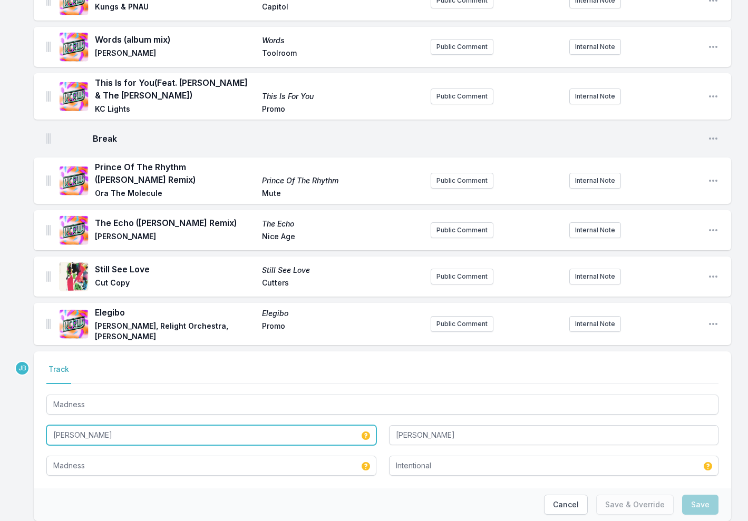
click at [112, 426] on input "[PERSON_NAME]" at bounding box center [211, 435] width 330 height 20
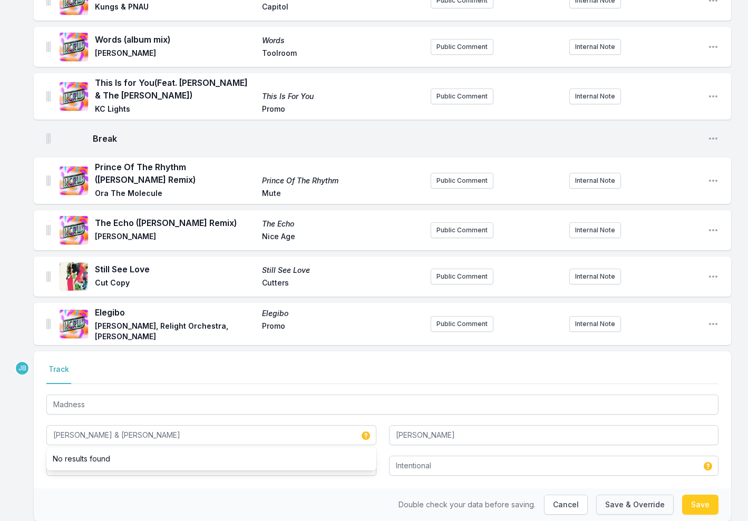
click at [650, 495] on button "Save & Override" at bounding box center [634, 505] width 77 height 20
type input "[PERSON_NAME]"
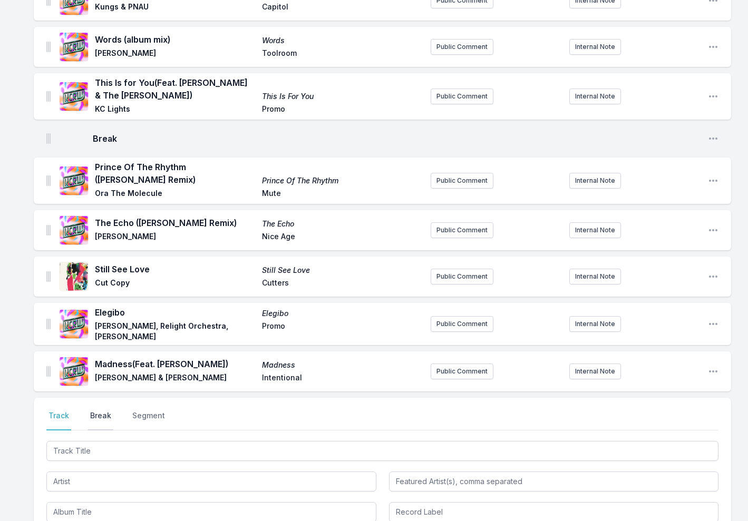
click at [101, 411] on button "Break" at bounding box center [100, 421] width 25 height 20
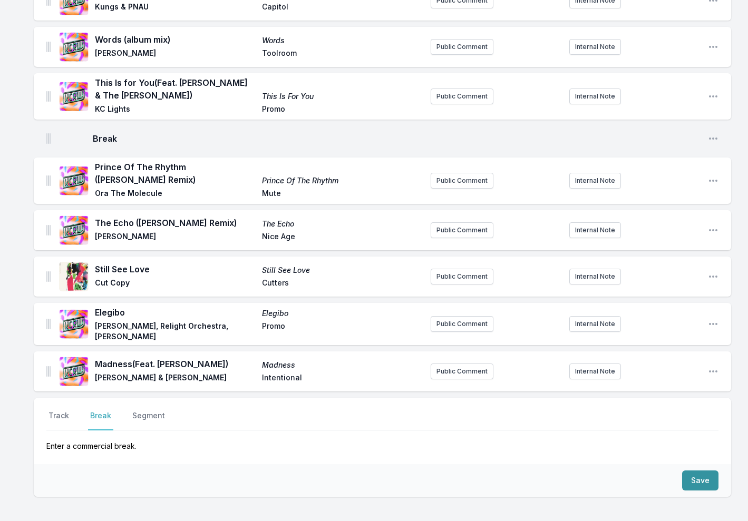
click at [704, 471] on button "Save" at bounding box center [700, 481] width 36 height 20
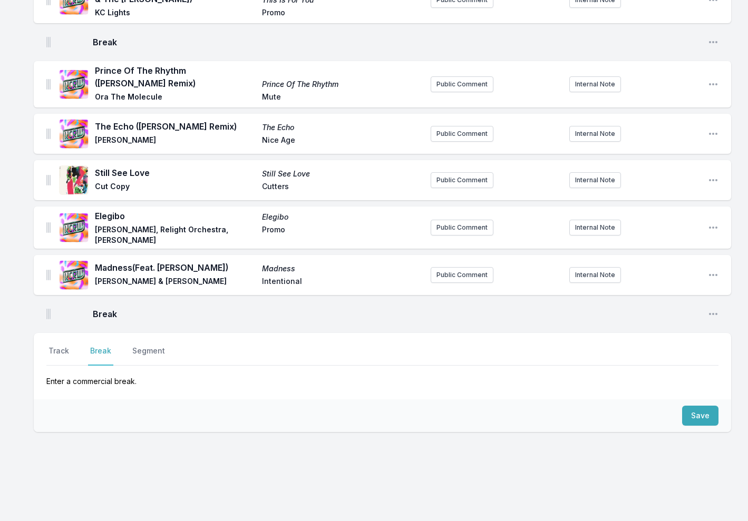
scroll to position [417, 0]
click at [55, 346] on button "Track" at bounding box center [58, 356] width 25 height 20
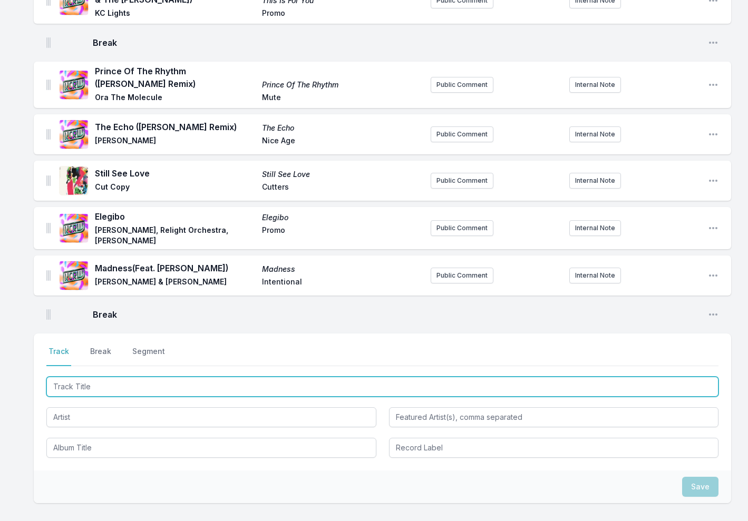
click at [84, 377] on input "Track Title" at bounding box center [382, 387] width 672 height 20
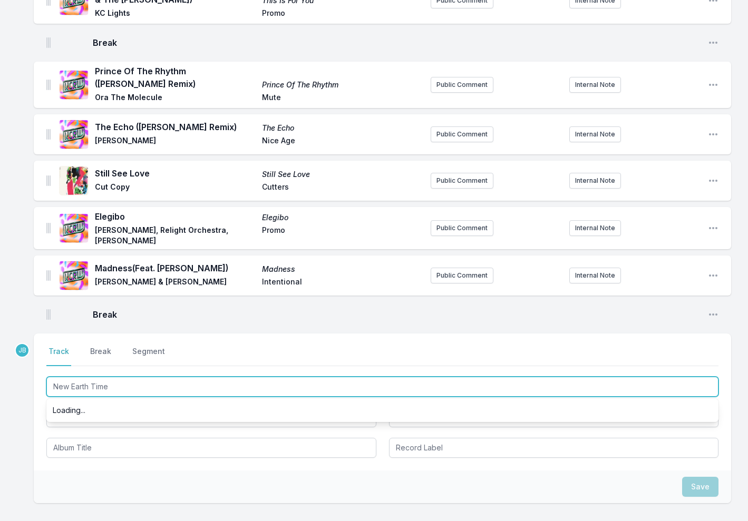
type input "New Earth Time"
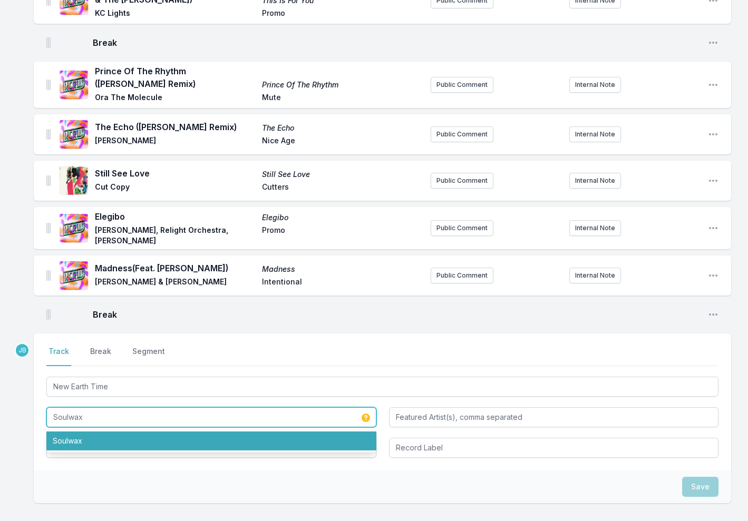
click at [72, 432] on li "Soulwax" at bounding box center [211, 441] width 330 height 19
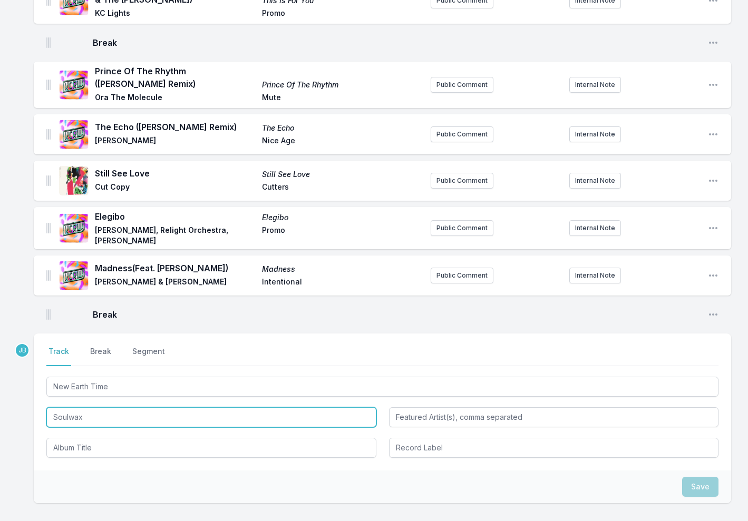
type input "Soulwax"
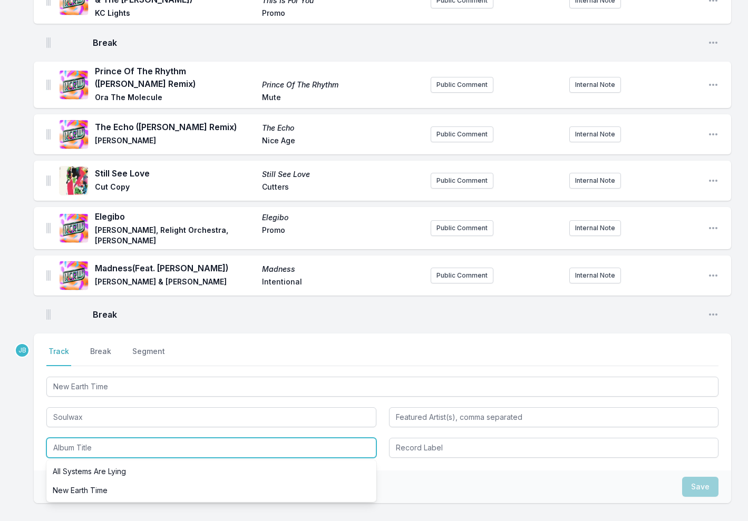
click at [104, 440] on input "Album Title" at bounding box center [211, 448] width 330 height 20
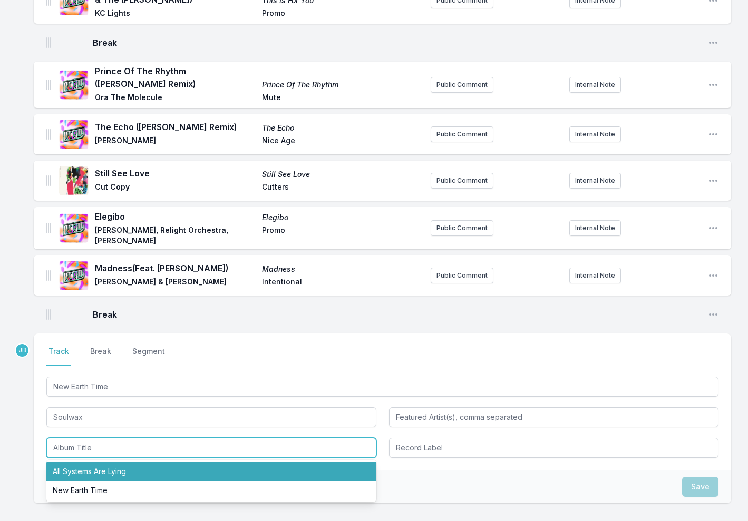
click at [104, 462] on li "All Systems Are Lying" at bounding box center [211, 471] width 330 height 19
type input "All Systems Are Lying"
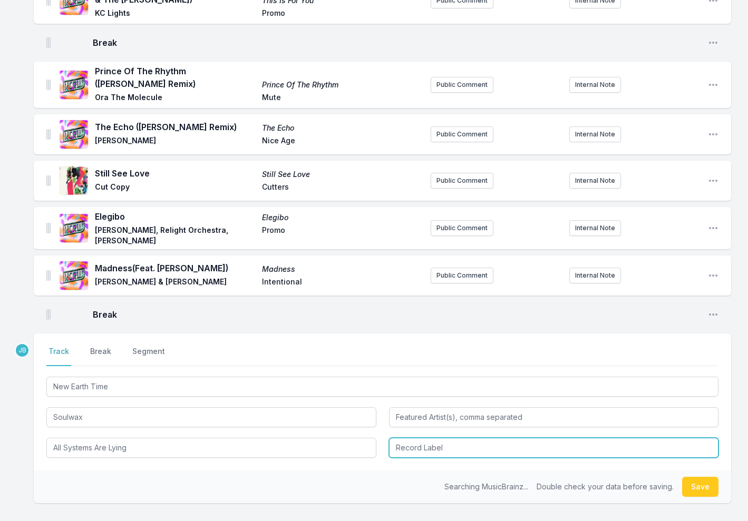
click at [406, 441] on input "Record Label" at bounding box center [554, 448] width 330 height 20
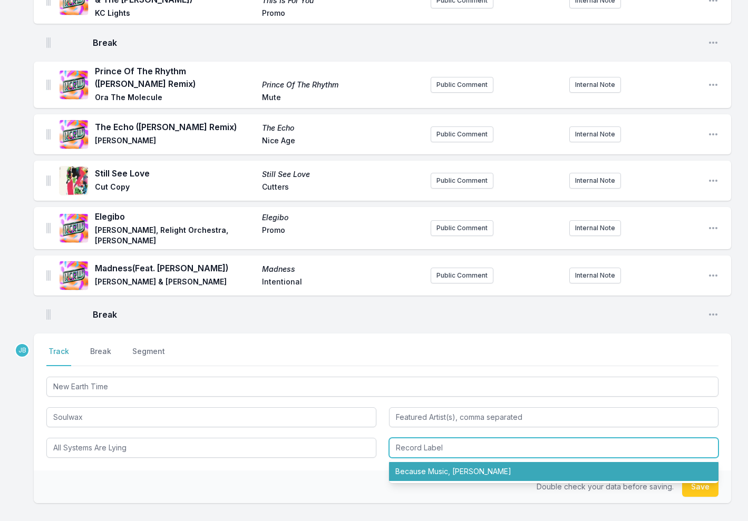
click at [422, 462] on li "Because Music, [PERSON_NAME]" at bounding box center [554, 471] width 330 height 19
type input "Because Music, [PERSON_NAME]"
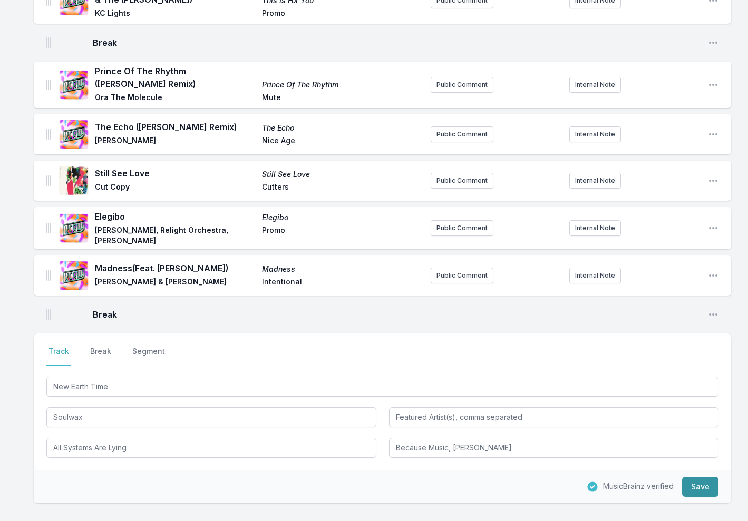
click at [700, 477] on button "Save" at bounding box center [700, 487] width 36 height 20
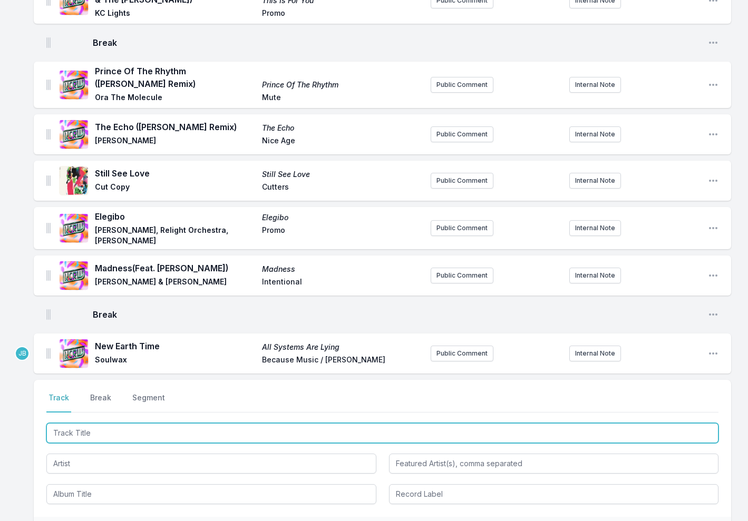
click at [183, 425] on input "Track Title" at bounding box center [382, 433] width 672 height 20
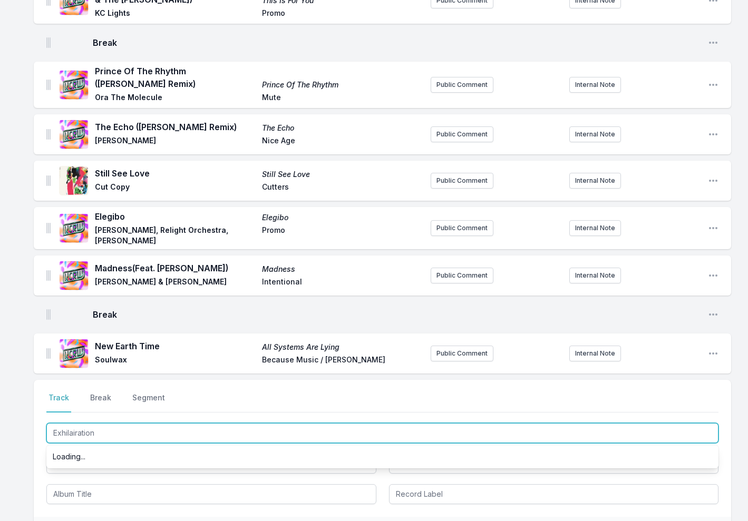
type input "Exhilaration"
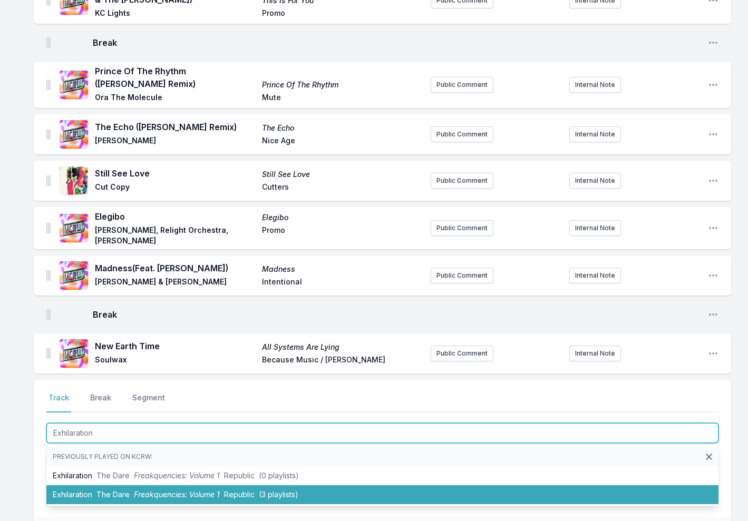
click at [167, 490] on span "Freakquencies: Volume 1" at bounding box center [177, 494] width 86 height 9
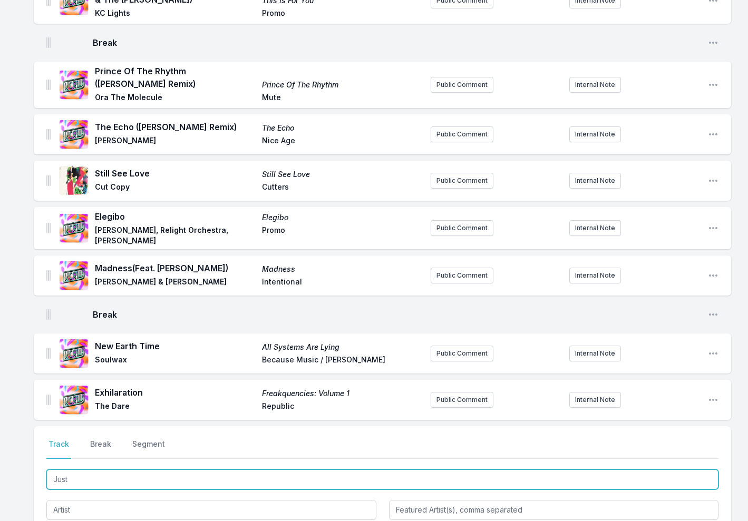
type input "Just"
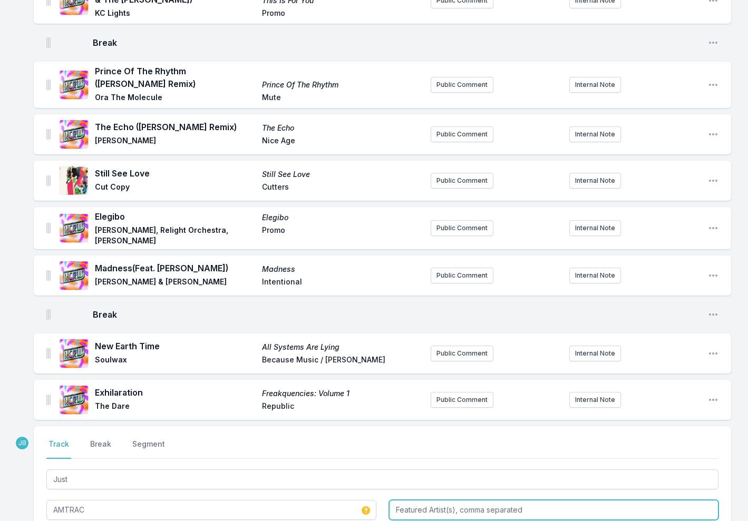
type input "AMTRAC"
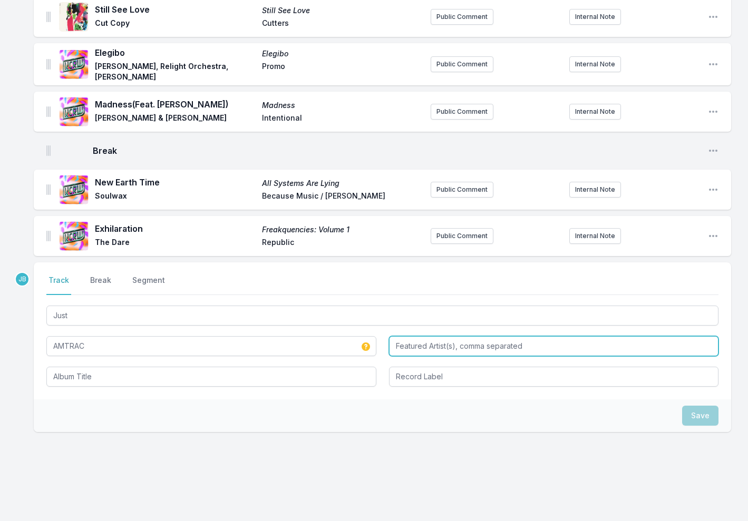
scroll to position [580, 0]
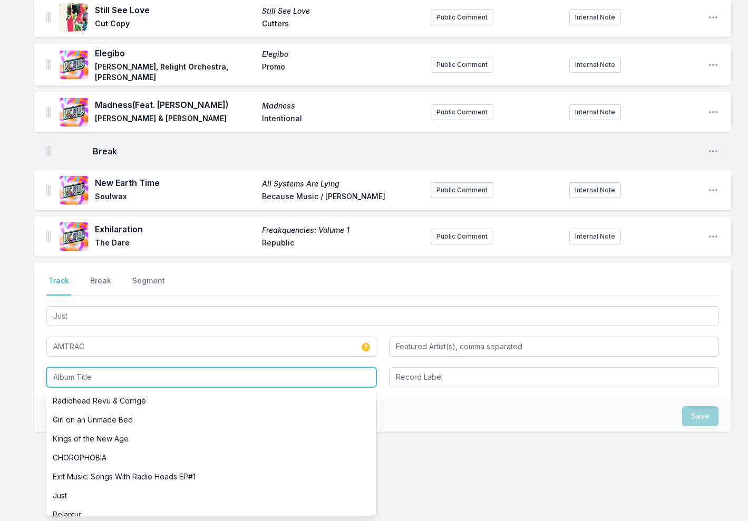
click at [151, 367] on input "Album Title" at bounding box center [211, 377] width 330 height 20
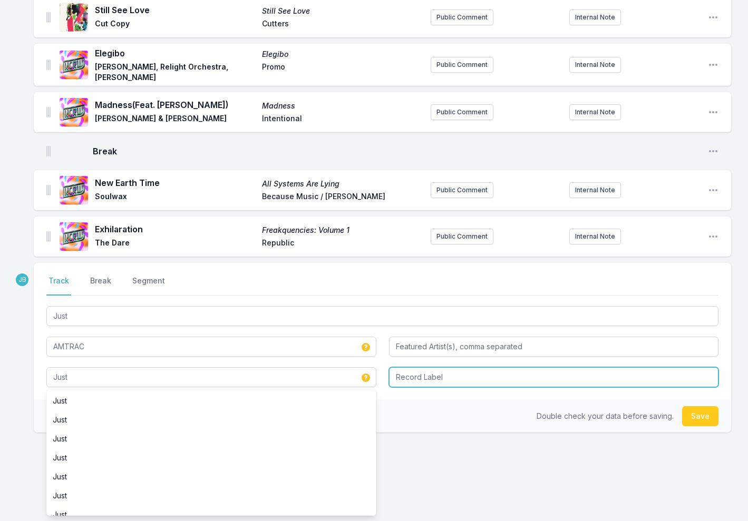
type input "Just"
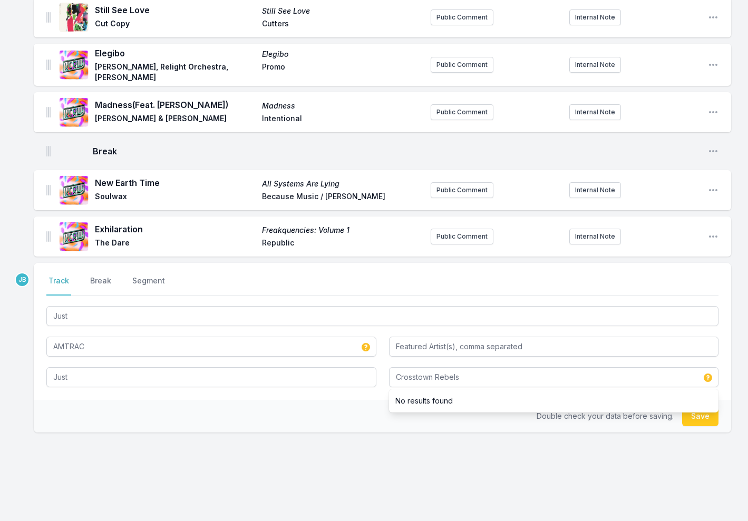
type input "Crosstown Rebels"
click at [701, 412] on button "Save" at bounding box center [700, 416] width 36 height 20
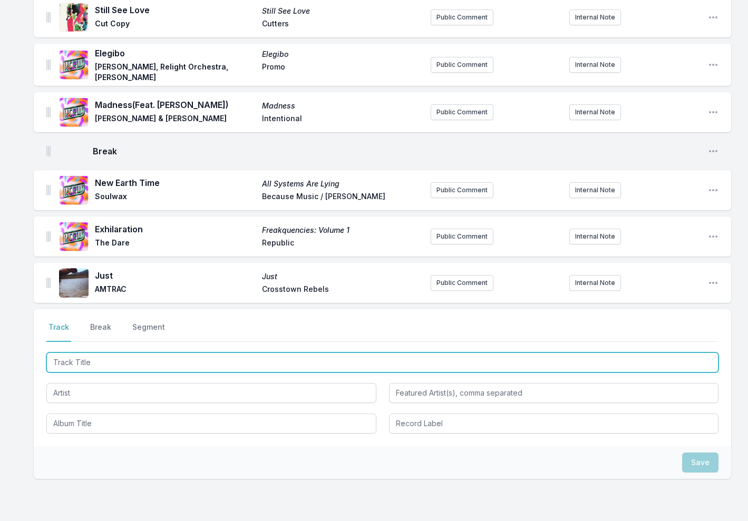
click at [420, 353] on input "Track Title" at bounding box center [382, 363] width 672 height 20
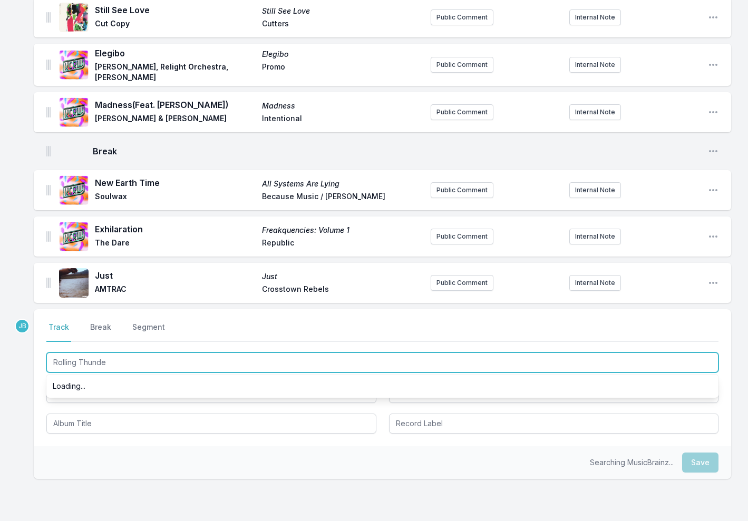
type input "Rolling Thunder"
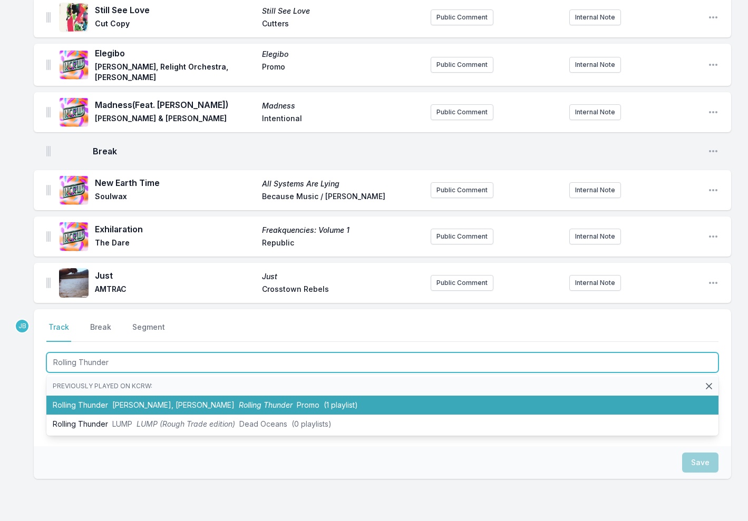
click at [356, 400] on li "Rolling Thunder [PERSON_NAME], Baby Rose Rolling Thunder Promo (1 playlist)" at bounding box center [382, 405] width 672 height 19
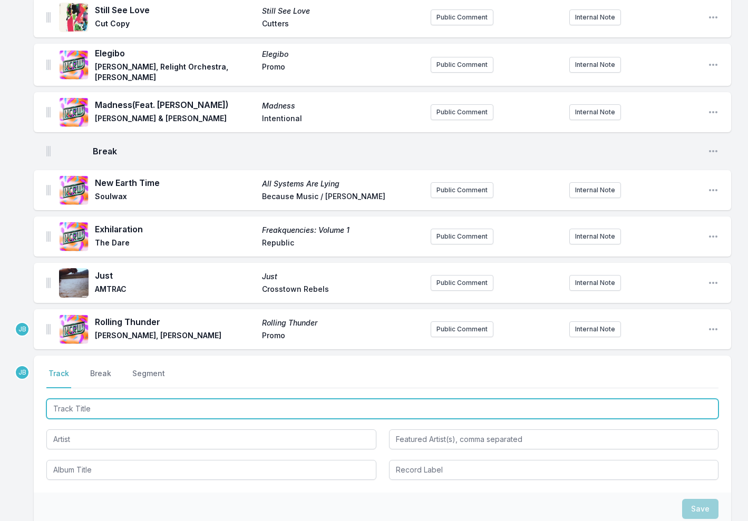
click at [169, 399] on input "Track Title" at bounding box center [382, 409] width 672 height 20
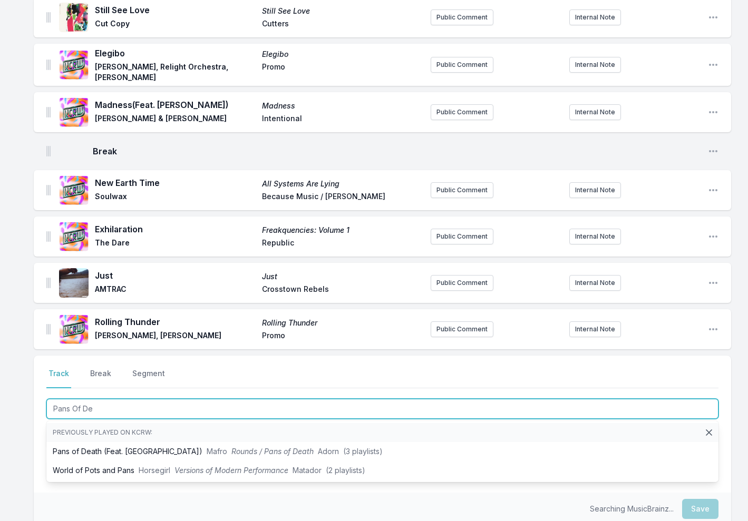
type input "Pans Of Dea"
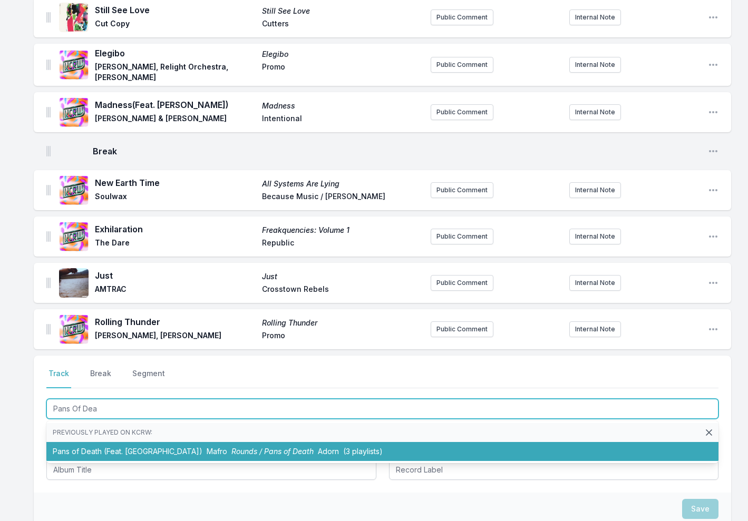
click at [207, 447] on span "Mafro" at bounding box center [217, 451] width 21 height 9
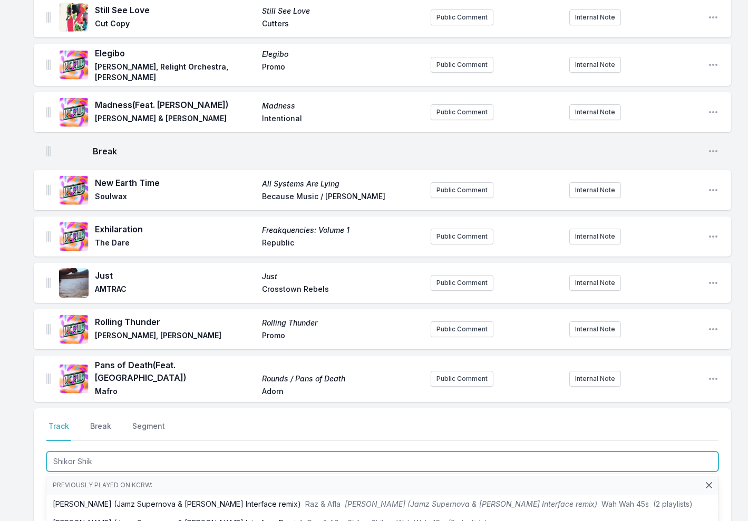
type input "[PERSON_NAME]"
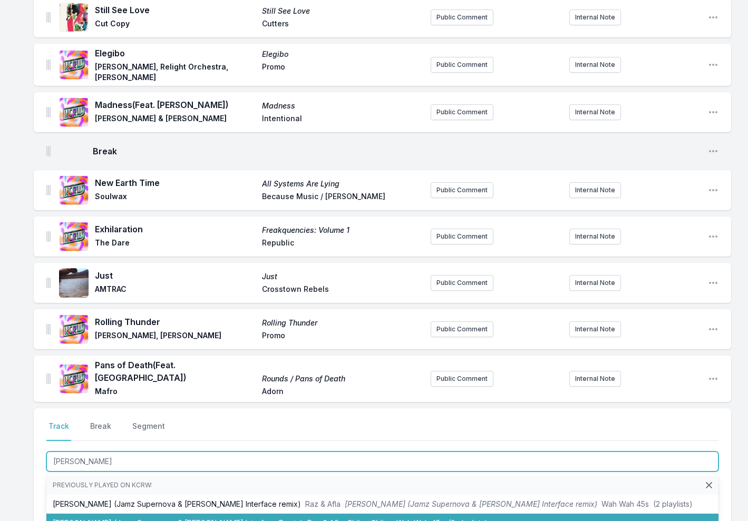
click at [217, 514] on li "Shikor Shikor (Jamz Supernova & [PERSON_NAME] Interface Remix) [PERSON_NAME] & …" at bounding box center [382, 523] width 672 height 19
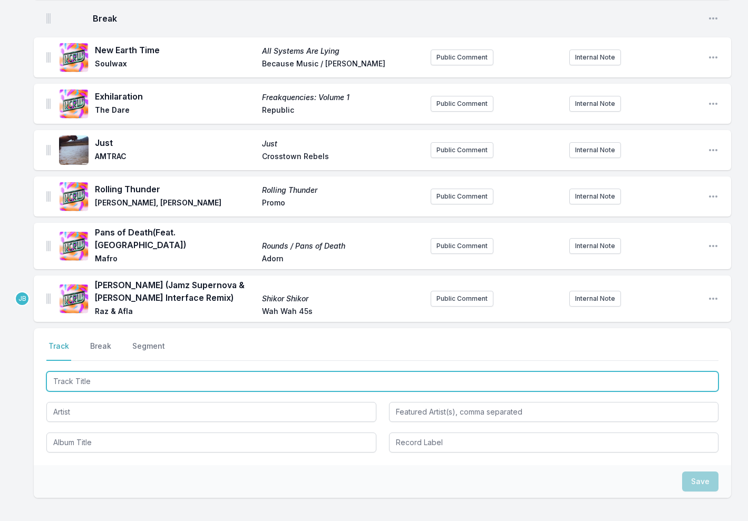
scroll to position [734, 0]
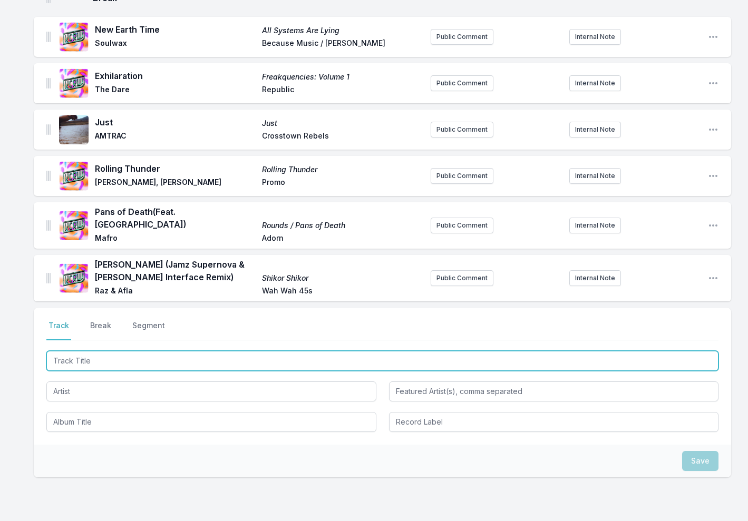
click at [84, 351] on input "Track Title" at bounding box center [382, 361] width 672 height 20
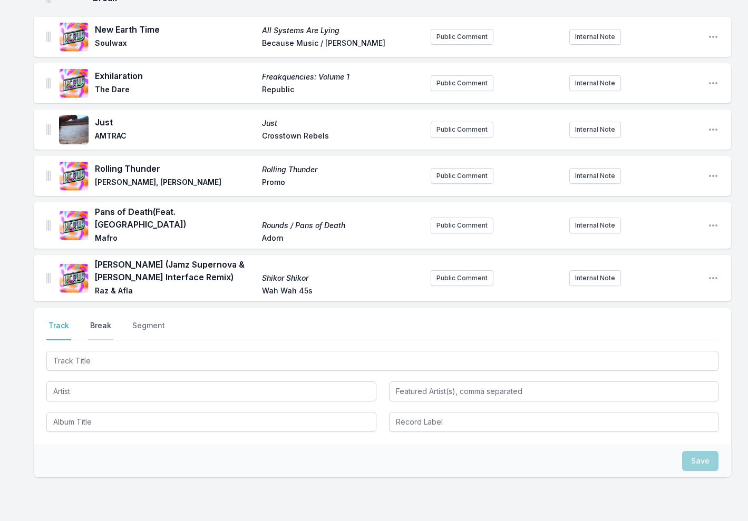
click at [96, 320] on button "Break" at bounding box center [100, 330] width 25 height 20
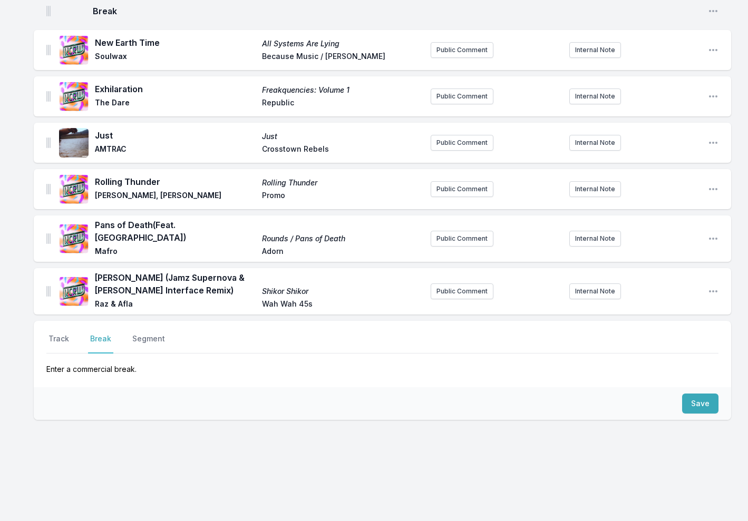
scroll to position [702, 0]
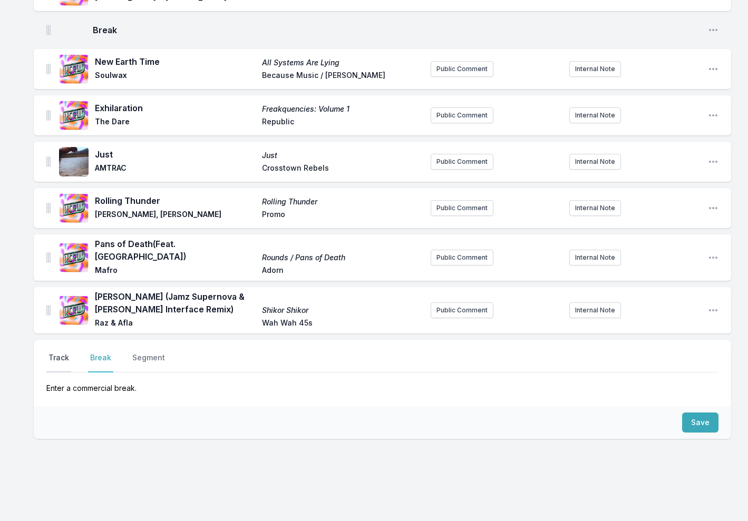
click at [62, 353] on button "Track" at bounding box center [58, 363] width 25 height 20
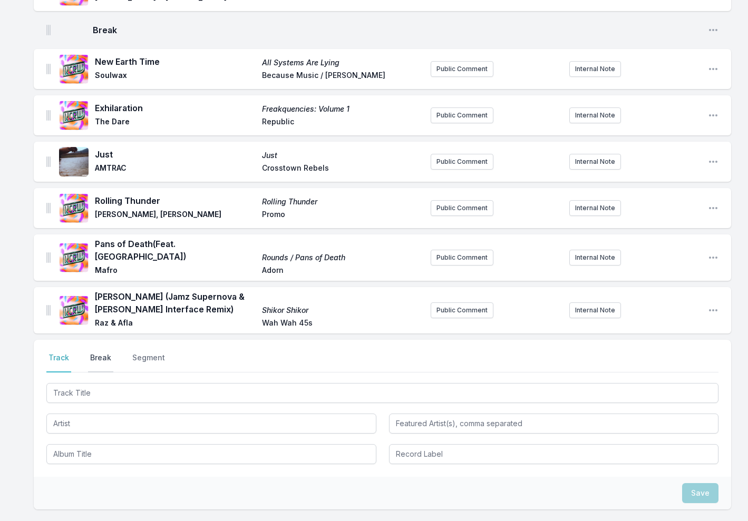
click at [98, 353] on button "Break" at bounding box center [100, 363] width 25 height 20
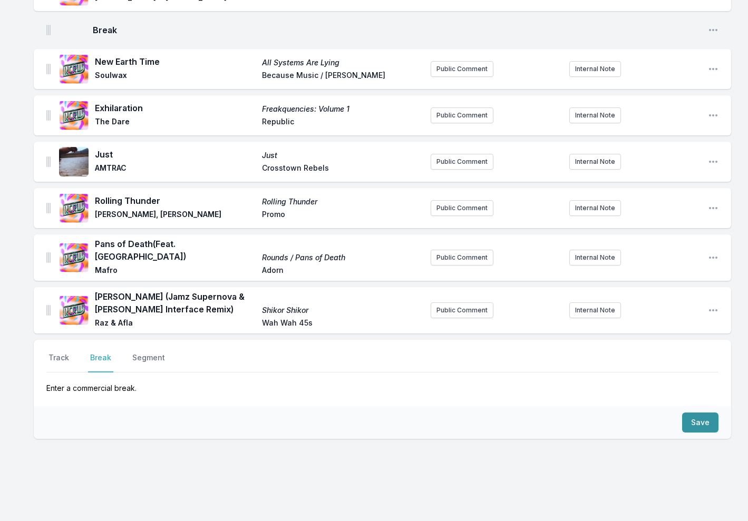
click at [705, 413] on button "Save" at bounding box center [700, 423] width 36 height 20
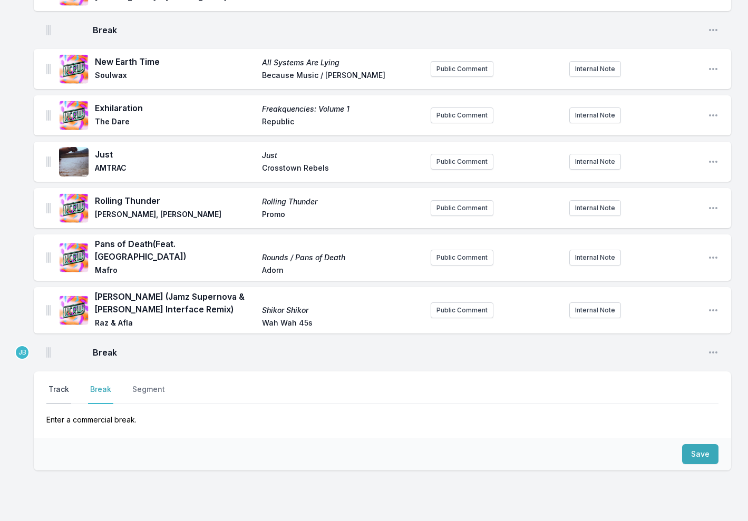
click at [60, 384] on button "Track" at bounding box center [58, 394] width 25 height 20
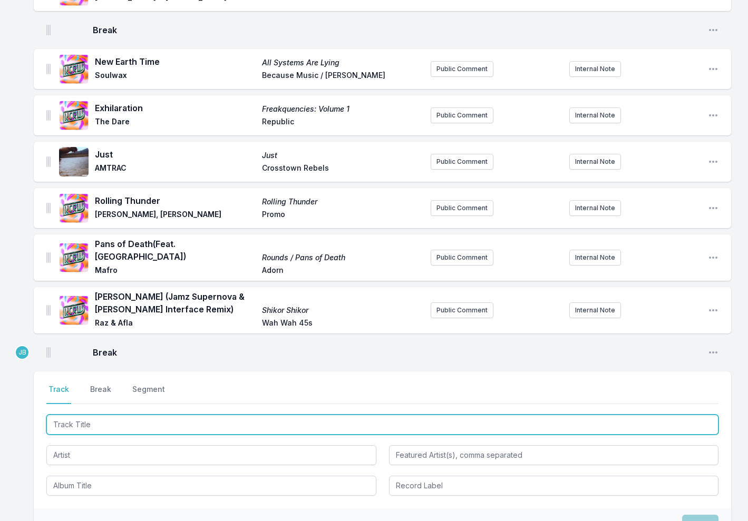
click at [68, 415] on input "Track Title" at bounding box center [382, 425] width 672 height 20
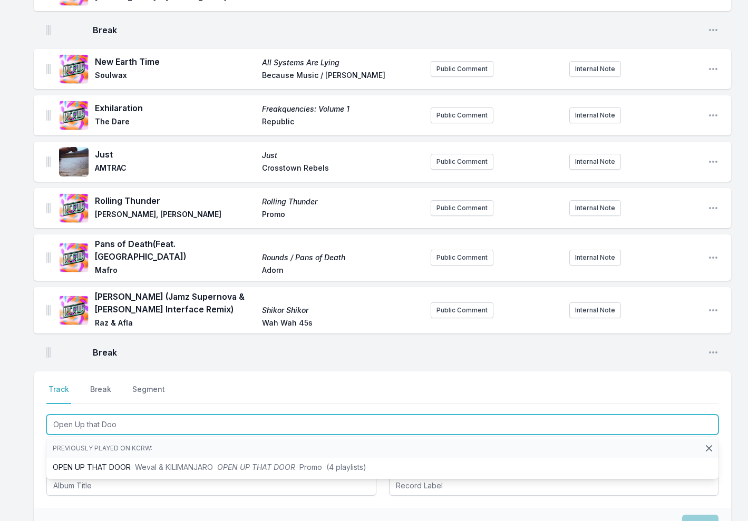
type input "Open Up that Door"
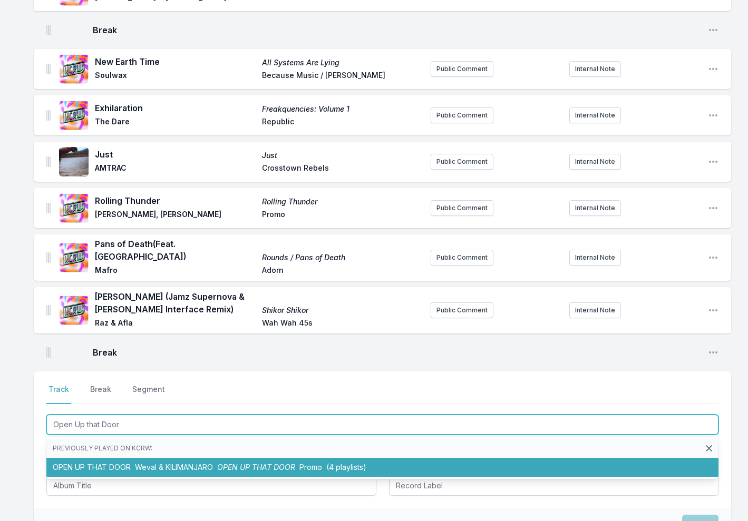
click at [78, 458] on li "OPEN UP THAT DOOR Weval & KILIMANJARO OPEN UP THAT DOOR [PERSON_NAME] (4 playli…" at bounding box center [382, 467] width 672 height 19
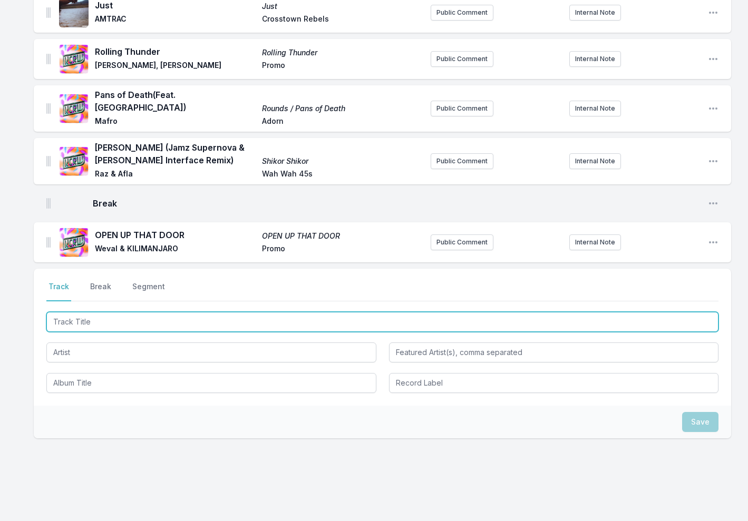
scroll to position [850, 0]
click at [63, 313] on input "Track Title" at bounding box center [382, 323] width 672 height 20
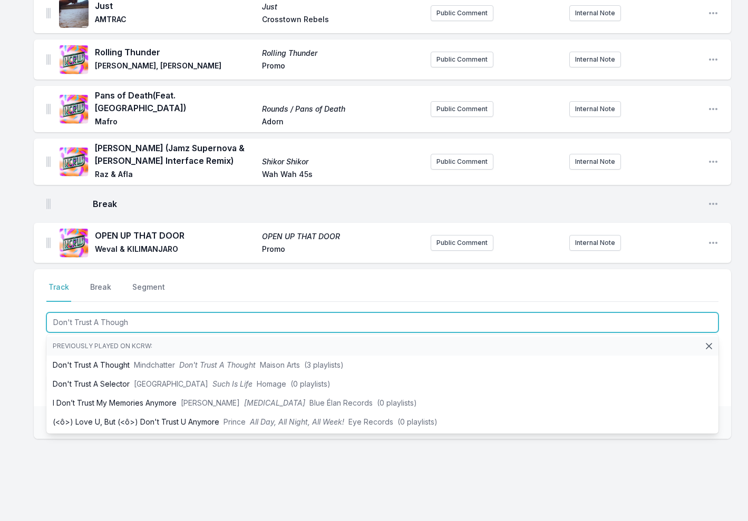
type input "Don't Trust A Thought"
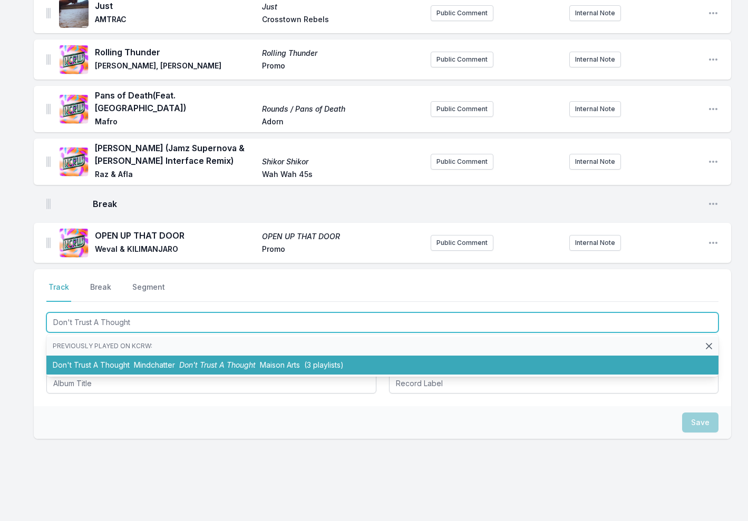
click at [108, 356] on li "Don't Trust A Thought Mindchatter Don't Trust A Thought Maison Arts (3 playlist…" at bounding box center [382, 365] width 672 height 19
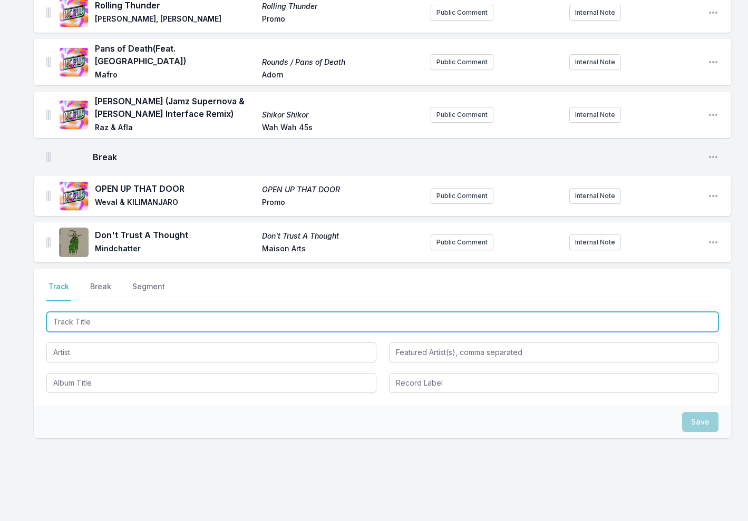
scroll to position [897, 0]
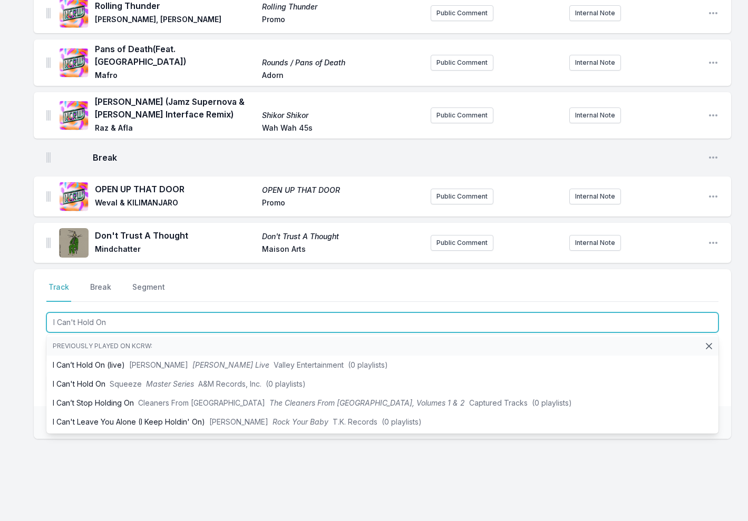
type input "I Can't Hold On"
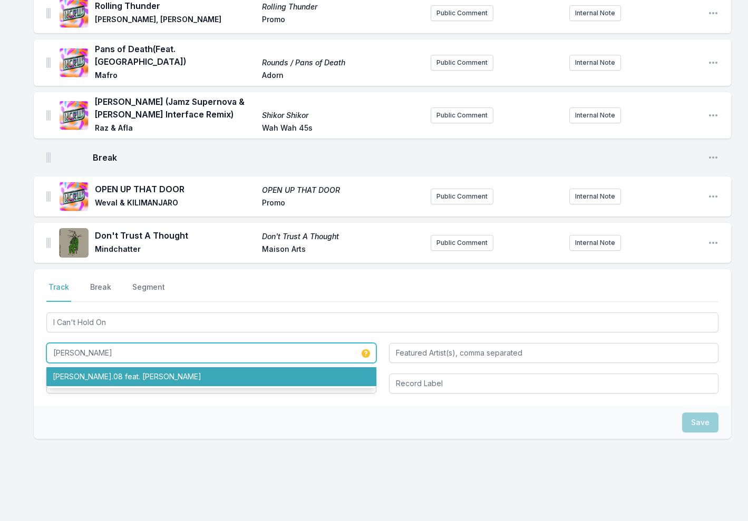
click at [160, 367] on li "[PERSON_NAME].08 feat. [PERSON_NAME]" at bounding box center [211, 376] width 330 height 19
type input "[PERSON_NAME].08"
type input "[PERSON_NAME]"
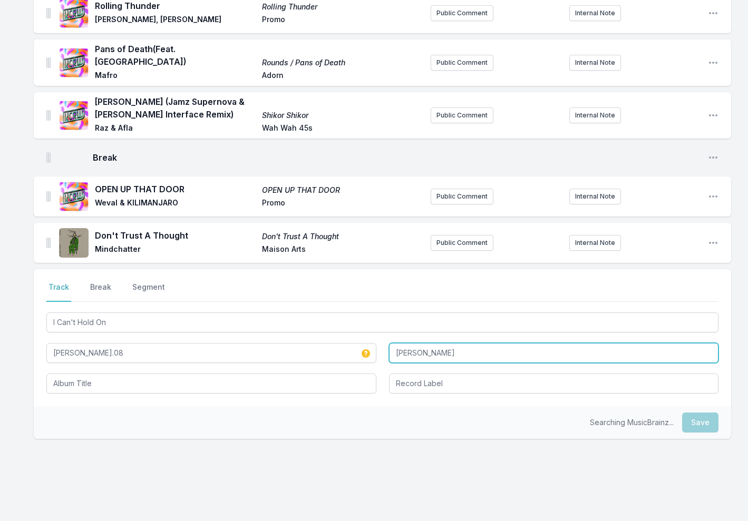
type input "[PERSON_NAME].08"
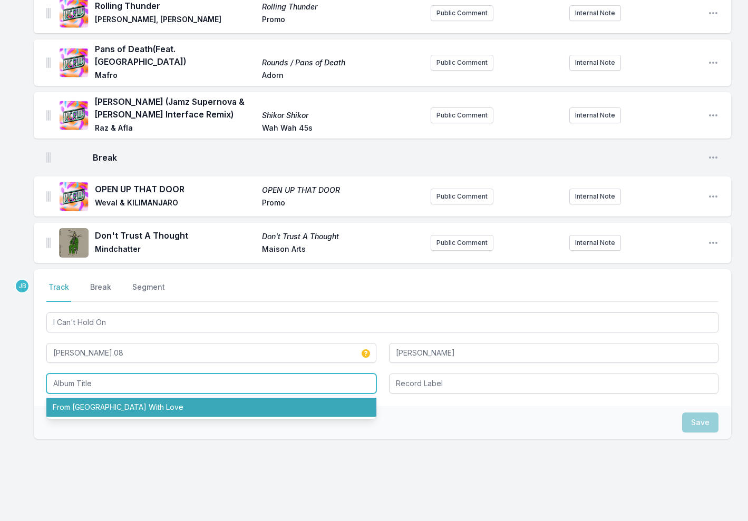
click at [184, 398] on li "From [GEOGRAPHIC_DATA] With Love" at bounding box center [211, 407] width 330 height 19
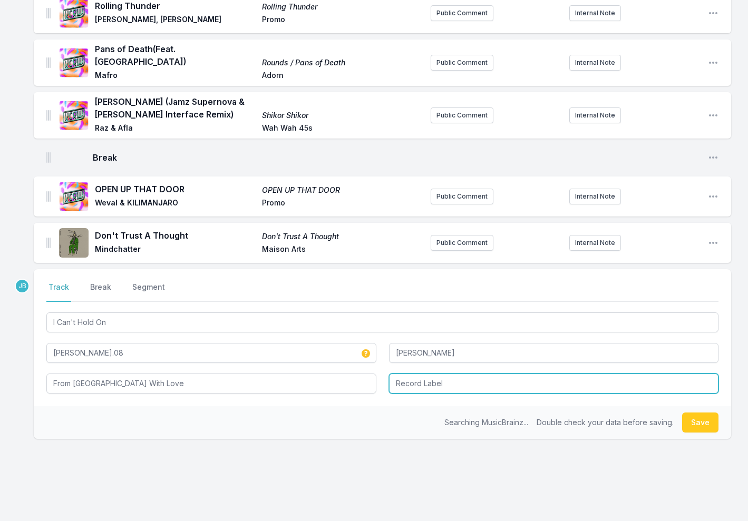
type input "From [GEOGRAPHIC_DATA] With Love"
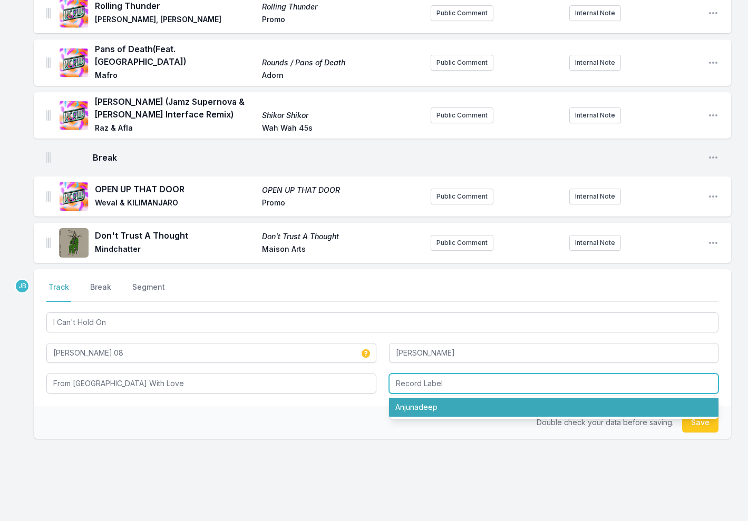
click at [419, 398] on li "Anjunadeep" at bounding box center [554, 407] width 330 height 19
type input "Anjunadeep"
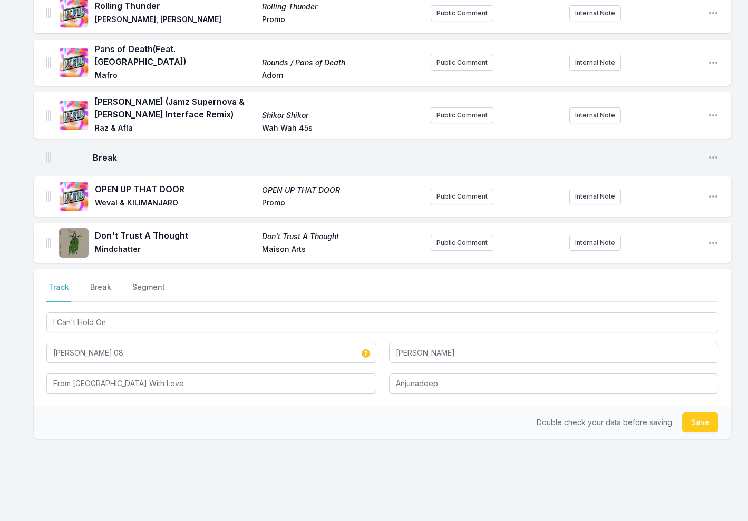
click at [711, 413] on button "Save" at bounding box center [700, 423] width 36 height 20
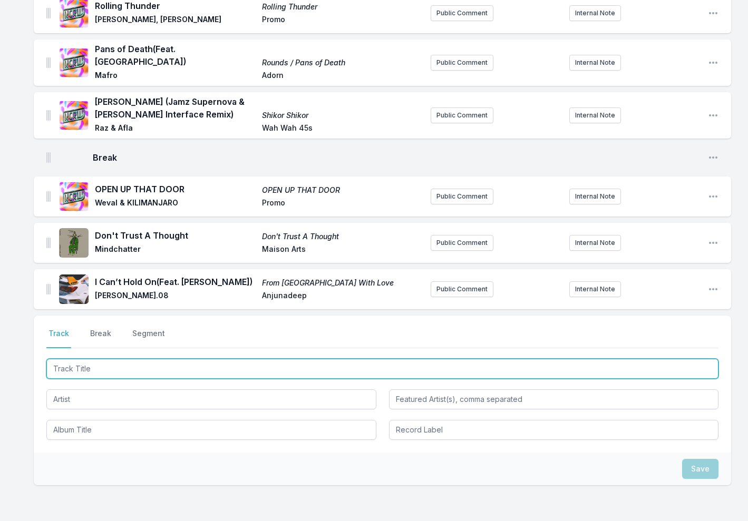
click at [83, 359] on input "Track Title" at bounding box center [382, 369] width 672 height 20
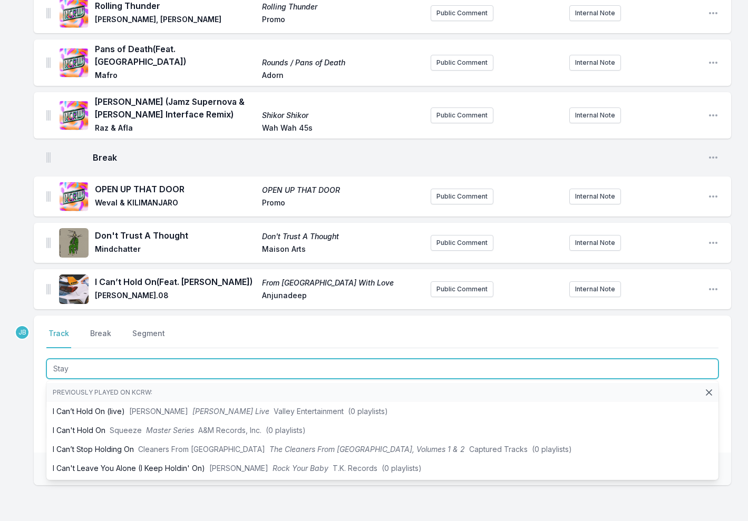
type input "Stay"
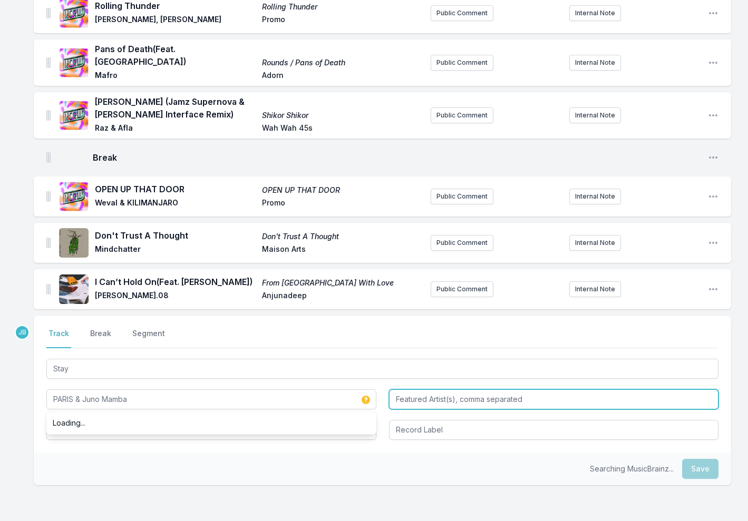
type input "PARIS & Juno Mamba"
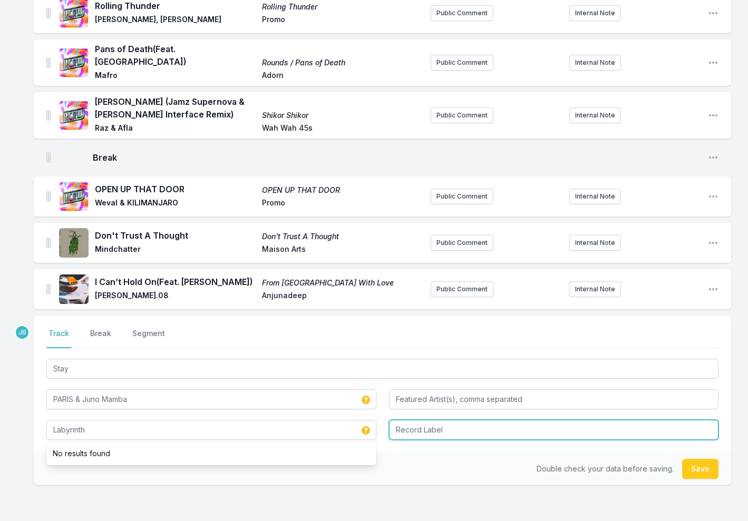
type input "Labyrinth"
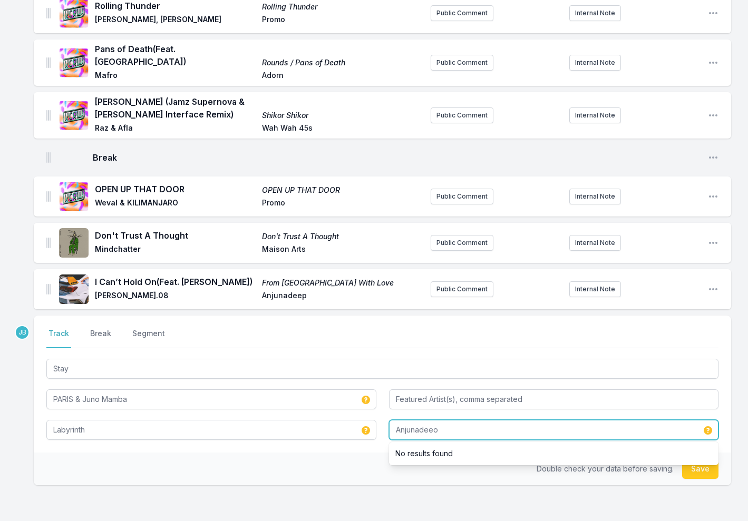
type input "Anjunadeeo"
click at [699, 459] on button "Save" at bounding box center [700, 469] width 36 height 20
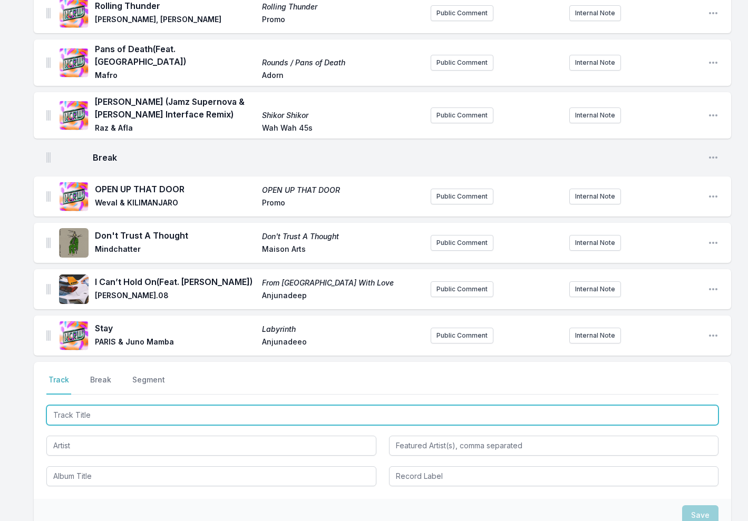
click at [70, 405] on input "Track Title" at bounding box center [382, 415] width 672 height 20
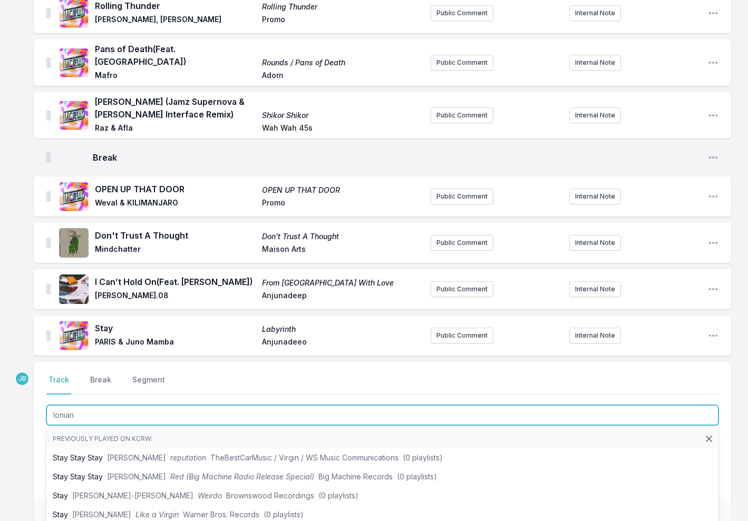
type input "Ionian M"
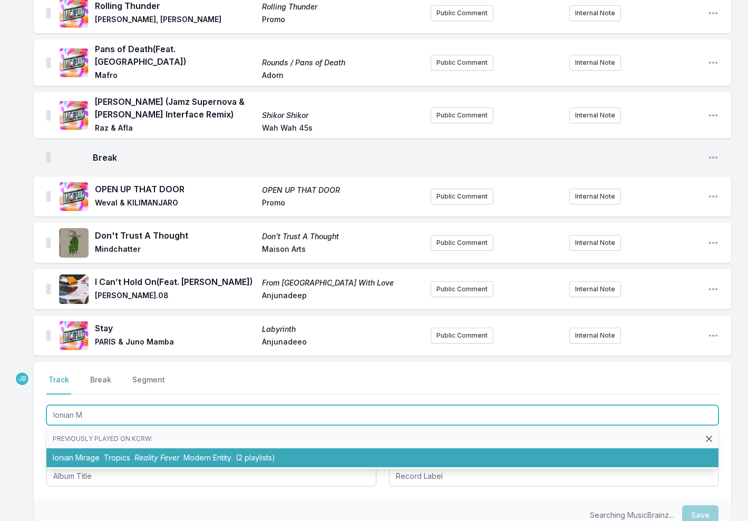
click at [94, 449] on li "Ionian Mirage Tropics Reality Fever Modern Entity (2 playlists)" at bounding box center [382, 458] width 672 height 19
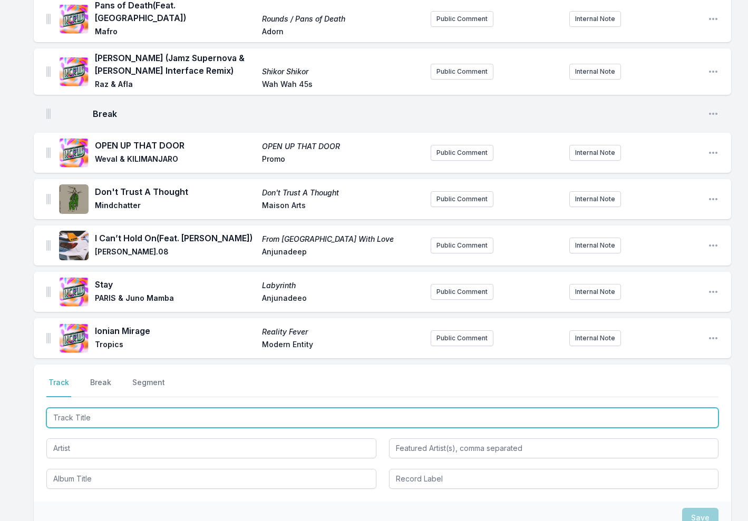
scroll to position [1036, 0]
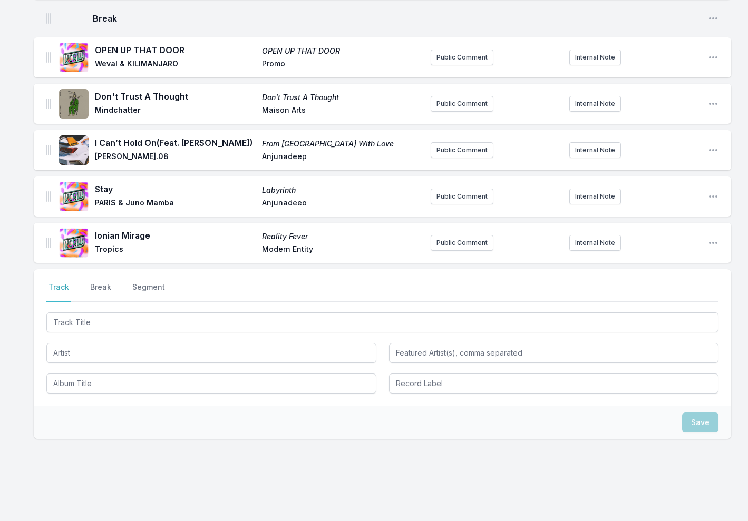
drag, startPoint x: 103, startPoint y: 268, endPoint x: 103, endPoint y: 275, distance: 6.3
click at [103, 282] on button "Break" at bounding box center [100, 292] width 25 height 20
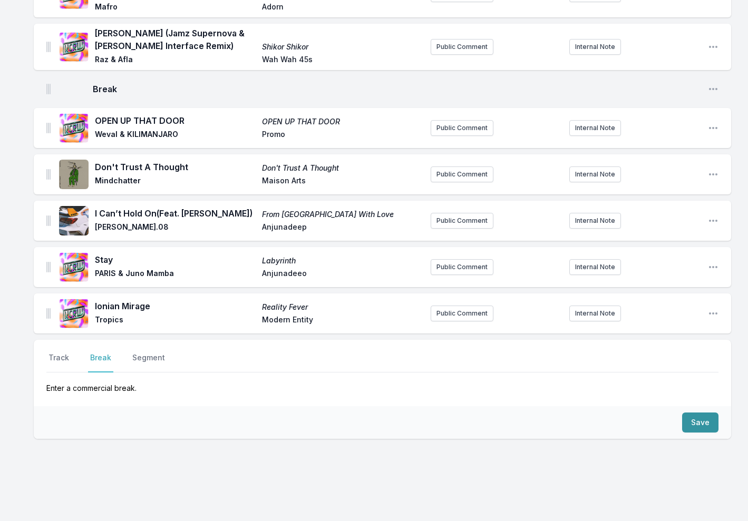
click at [709, 413] on button "Save" at bounding box center [700, 423] width 36 height 20
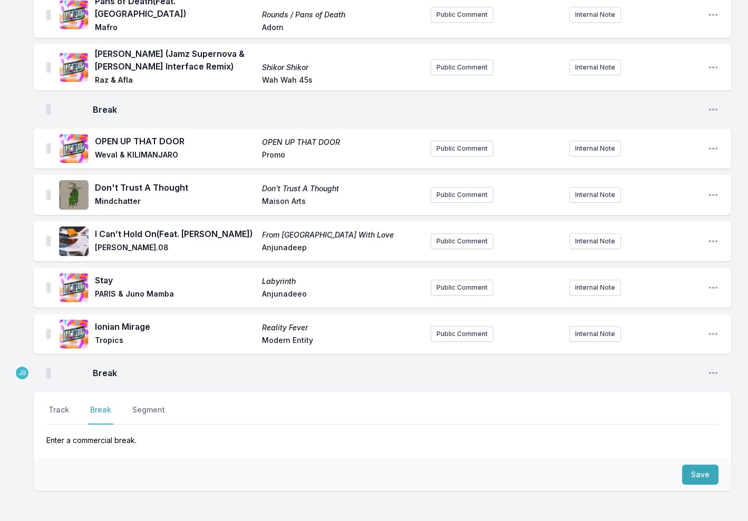
scroll to position [946, 0]
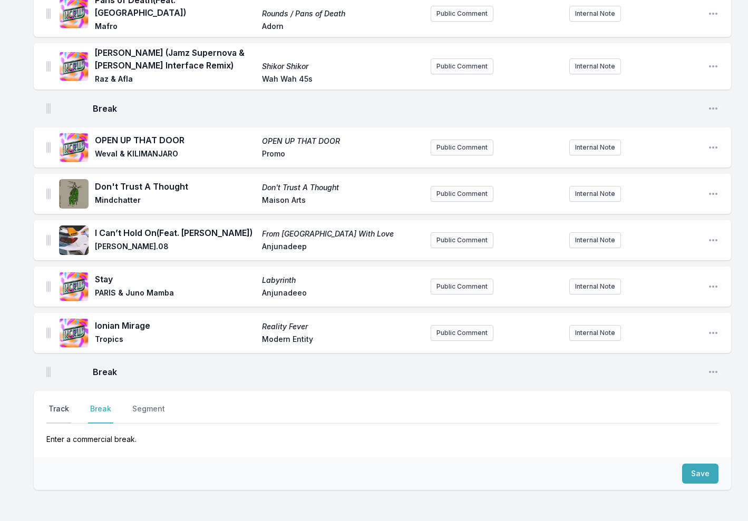
click at [63, 404] on button "Track" at bounding box center [58, 414] width 25 height 20
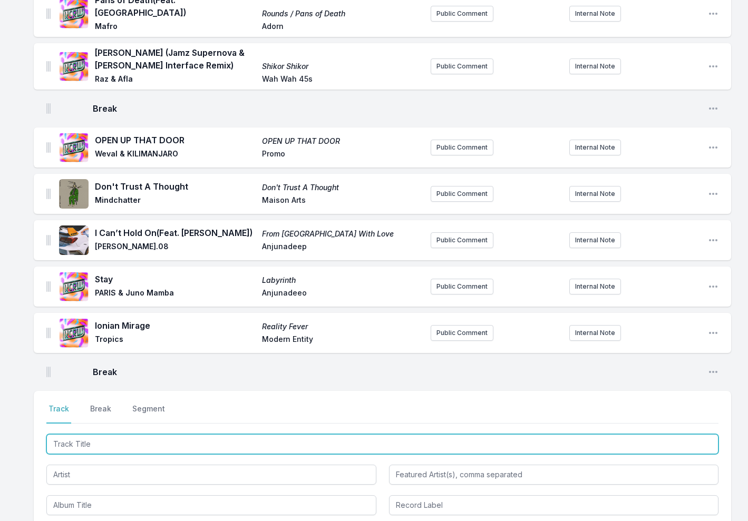
click at [77, 434] on input "Track Title" at bounding box center [382, 444] width 672 height 20
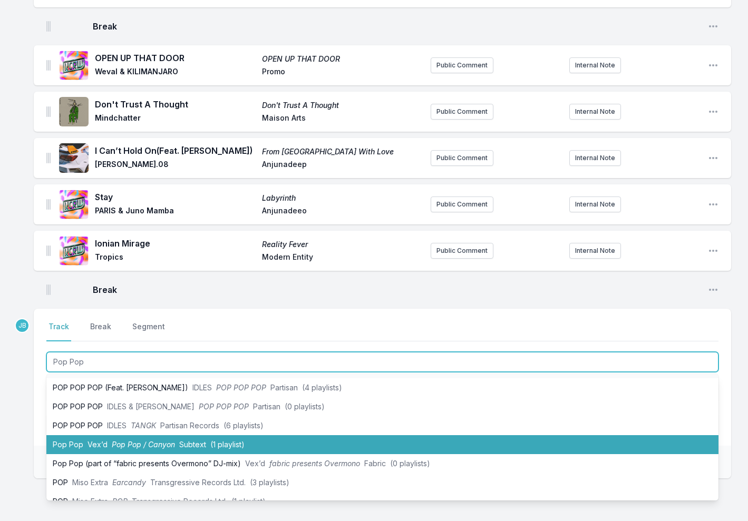
scroll to position [20, 0]
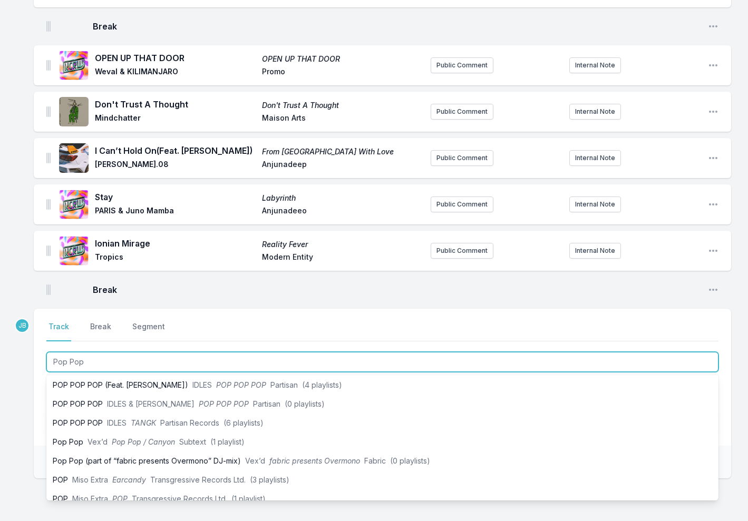
click at [124, 352] on input "Pop Pop" at bounding box center [382, 362] width 672 height 20
type input "Pop Pop"
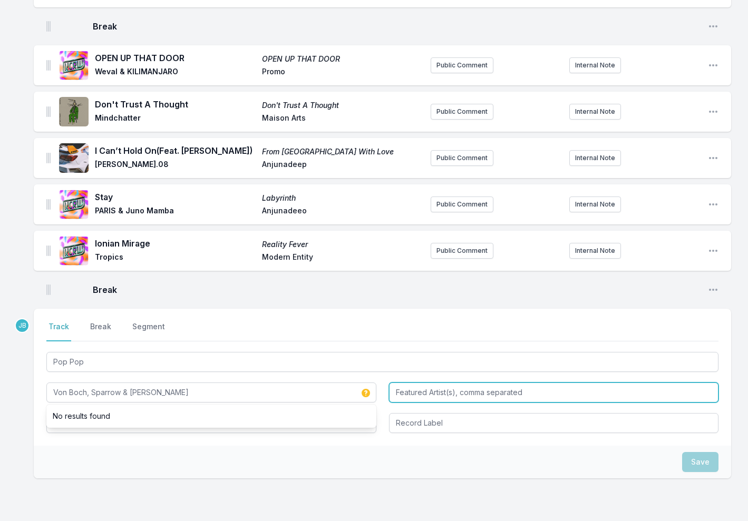
type input "Von Boch, Sparrow & [PERSON_NAME]"
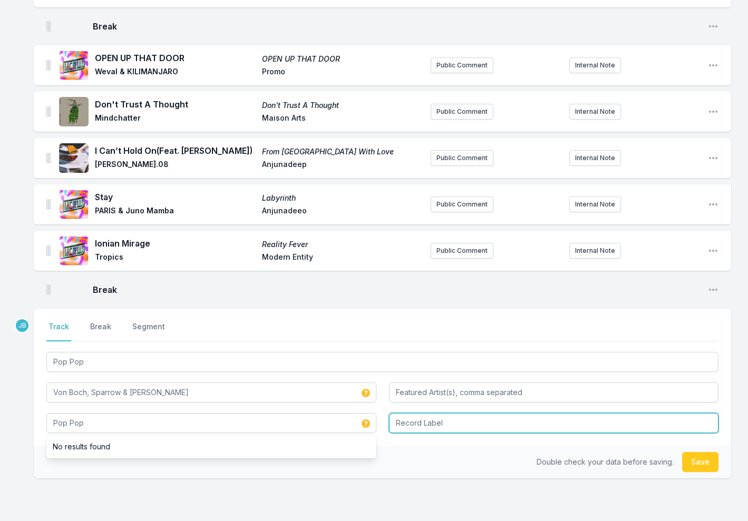
type input "Pop Pop"
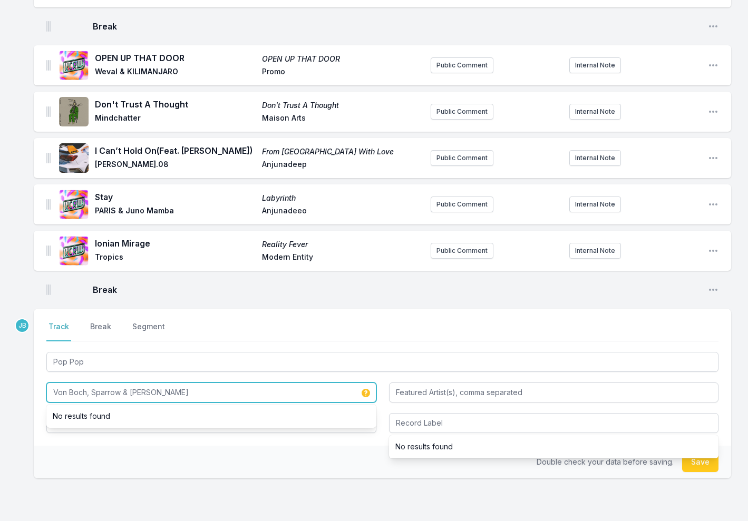
click at [172, 383] on input "Von Boch, Sparrow & [PERSON_NAME]" at bounding box center [211, 393] width 330 height 20
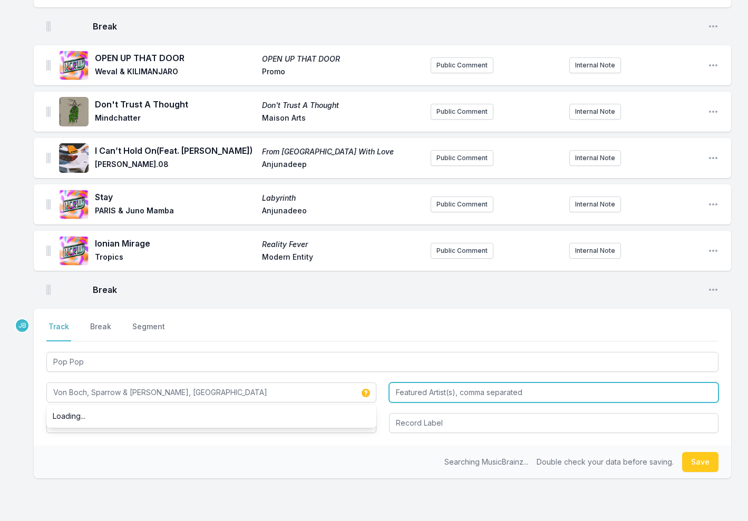
type input "Von Boch, Sparrow & [PERSON_NAME], [GEOGRAPHIC_DATA]"
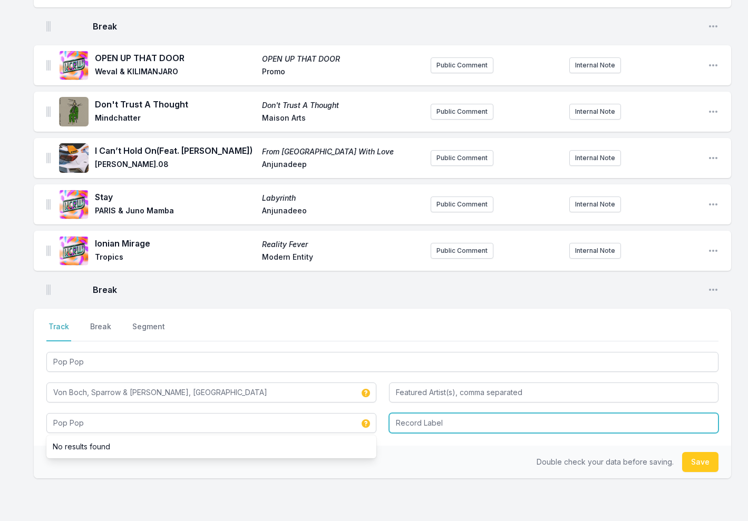
type input "Pop Pop"
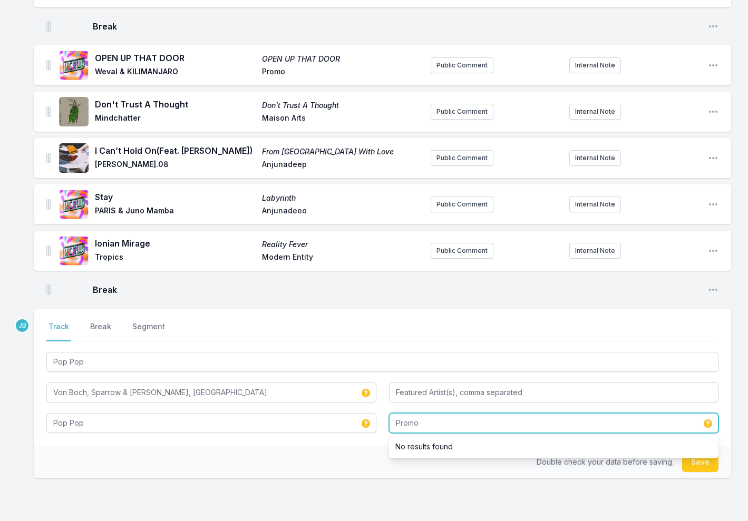
type input "Promo"
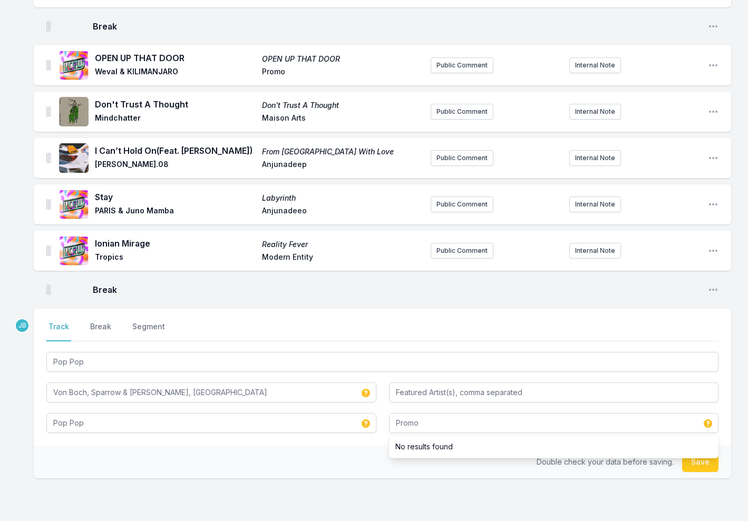
click at [687, 452] on button "Save" at bounding box center [700, 462] width 36 height 20
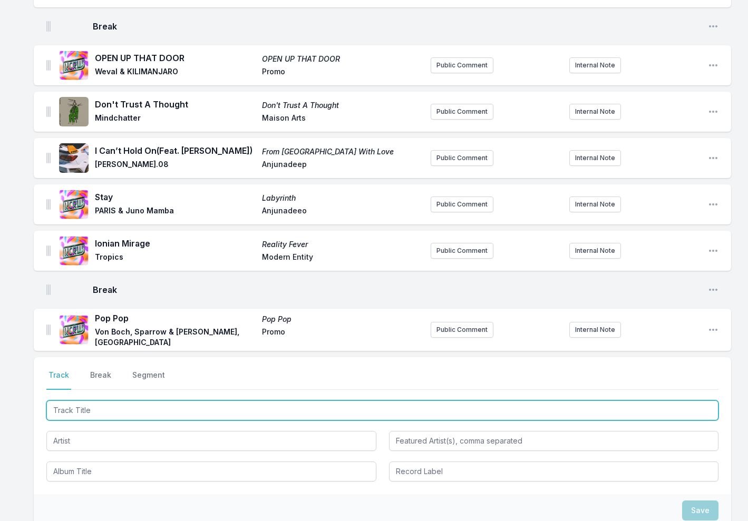
click at [166, 401] on input "Track Title" at bounding box center [382, 411] width 672 height 20
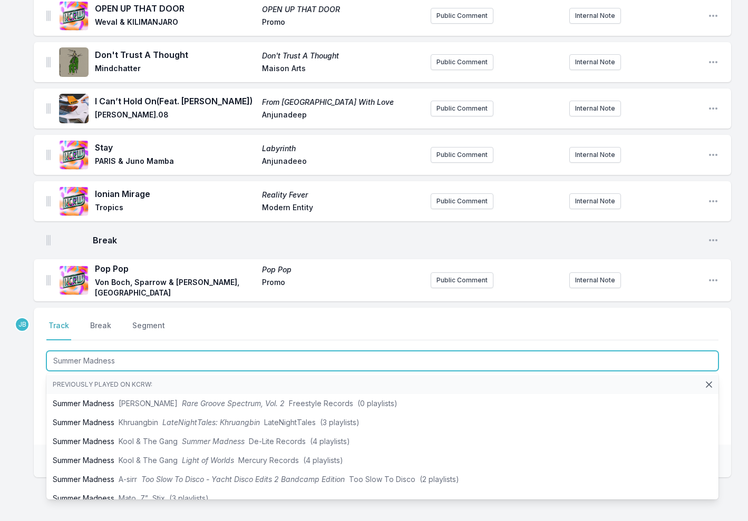
scroll to position [1081, 0]
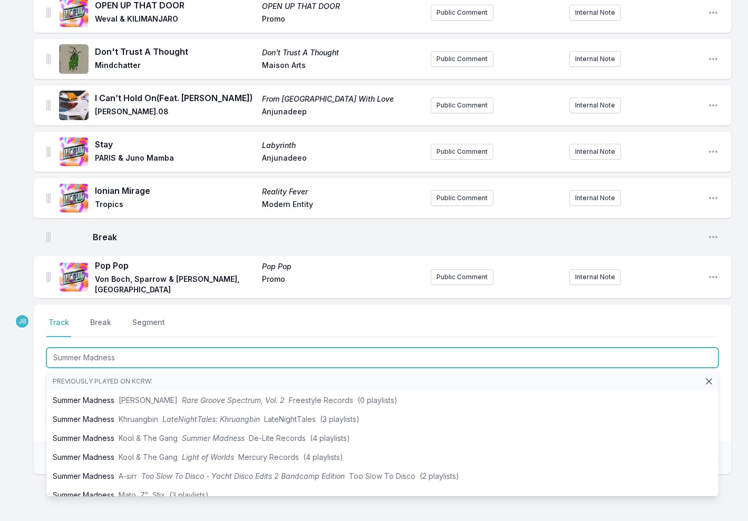
click at [209, 348] on input "Summer Madness" at bounding box center [382, 358] width 672 height 20
type input "Summer Madness (Giga"
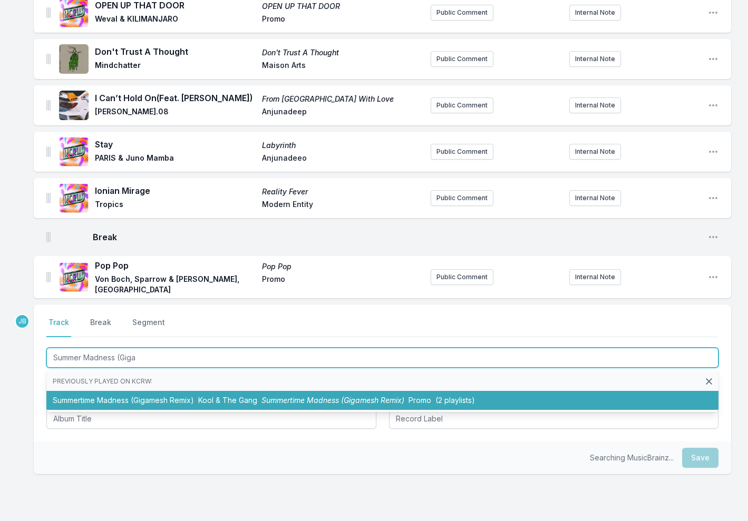
click at [224, 396] on span "Kool & The Gang" at bounding box center [227, 400] width 59 height 9
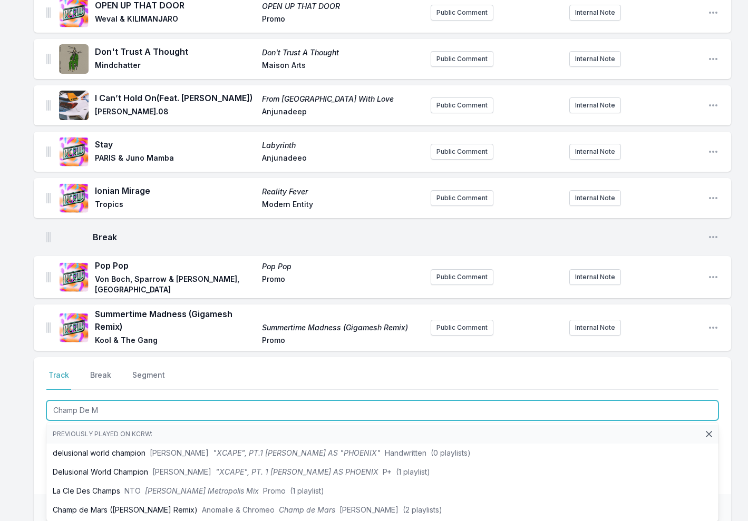
type input "Champ De Ma"
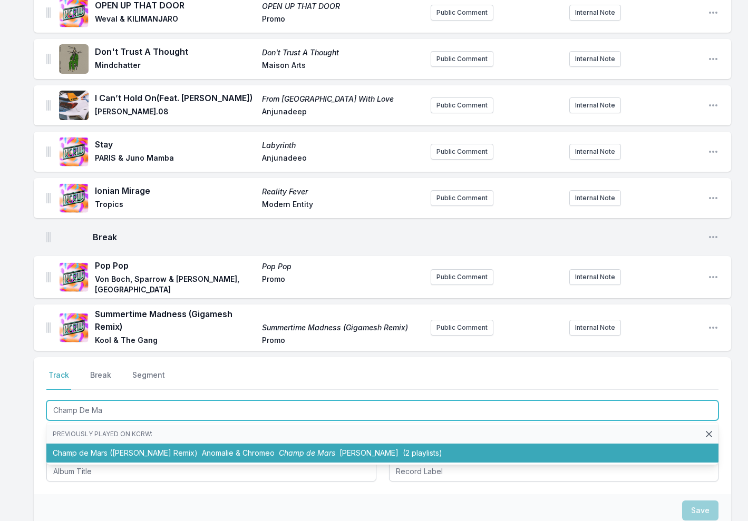
click at [206, 449] on span "Anomalie & Chromeo" at bounding box center [238, 453] width 73 height 9
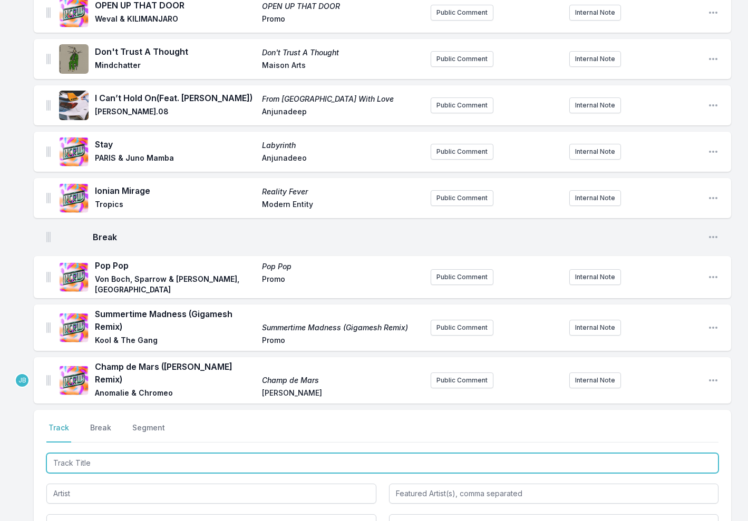
click at [114, 453] on input "Track Title" at bounding box center [382, 463] width 672 height 20
type input "Brighter Days"
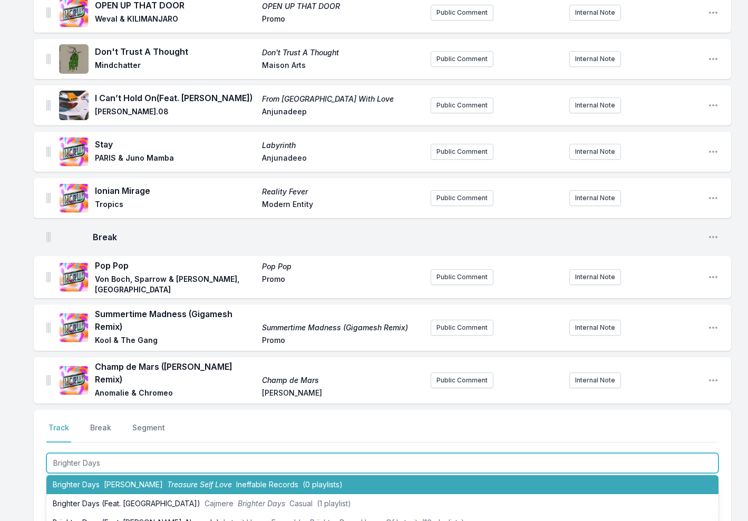
scroll to position [24, 0]
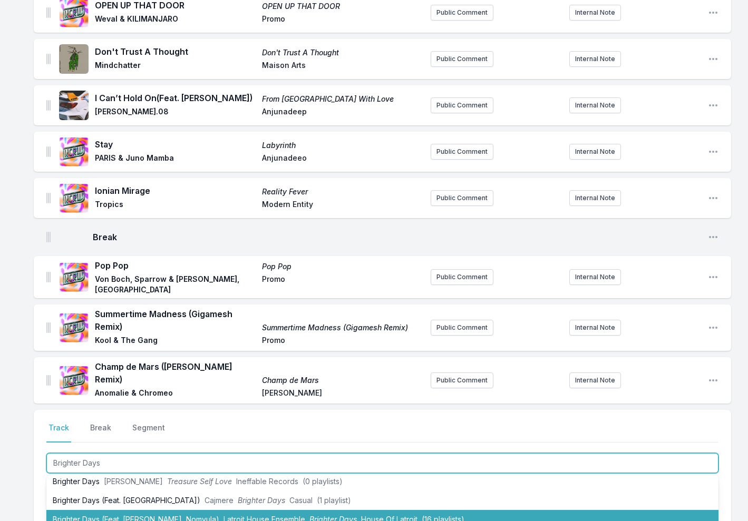
click at [178, 510] on li "Brighter Days (Feat. [PERSON_NAME], Nomvula) Latroit House Ensemble Brighter Da…" at bounding box center [382, 519] width 672 height 19
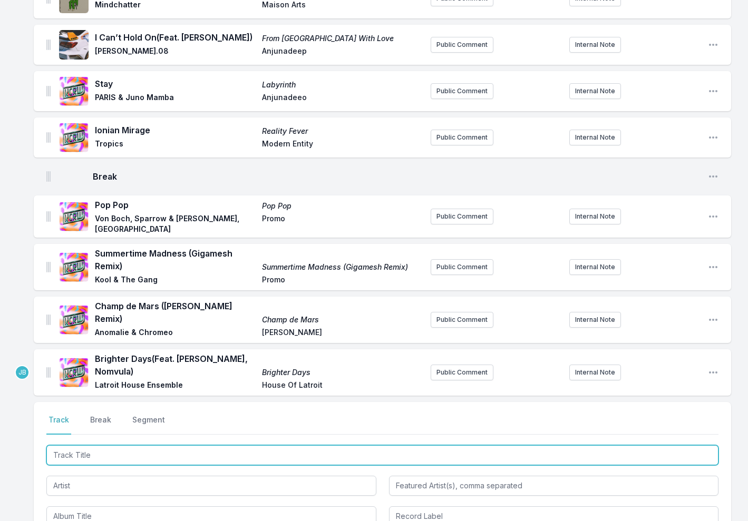
scroll to position [1146, 0]
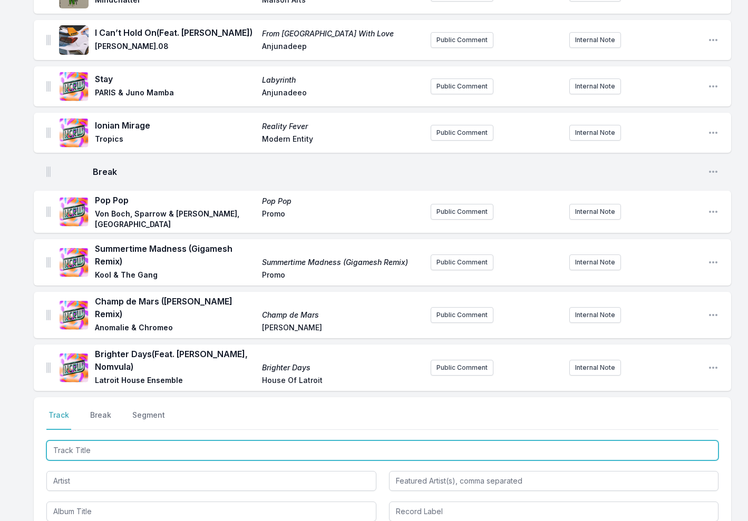
click at [115, 441] on input "Track Title" at bounding box center [382, 451] width 672 height 20
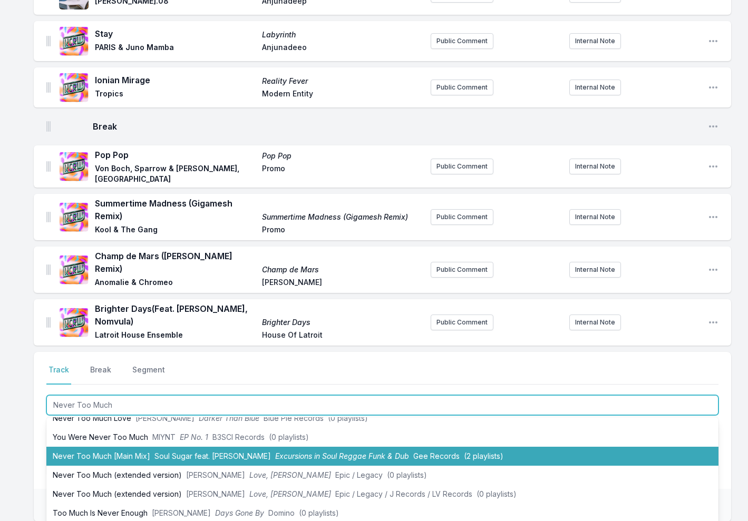
scroll to position [1197, 0]
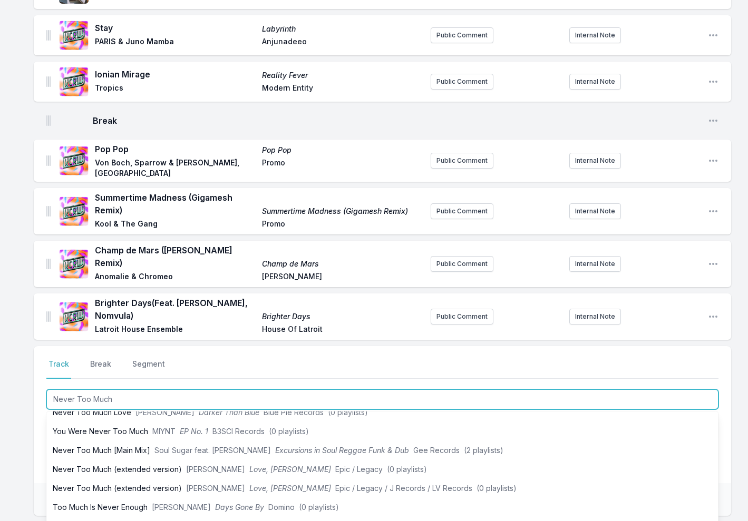
click at [150, 390] on input "Never Too Much" at bounding box center [382, 400] width 672 height 20
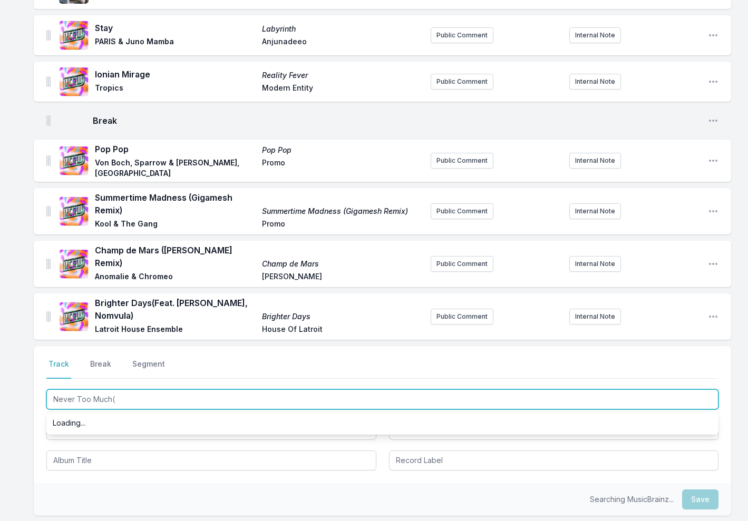
scroll to position [0, 0]
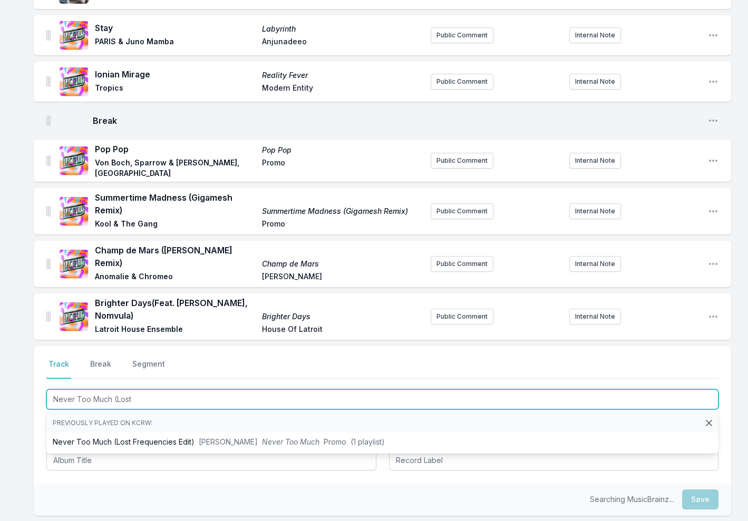
type input "Never Too Much (Lost"
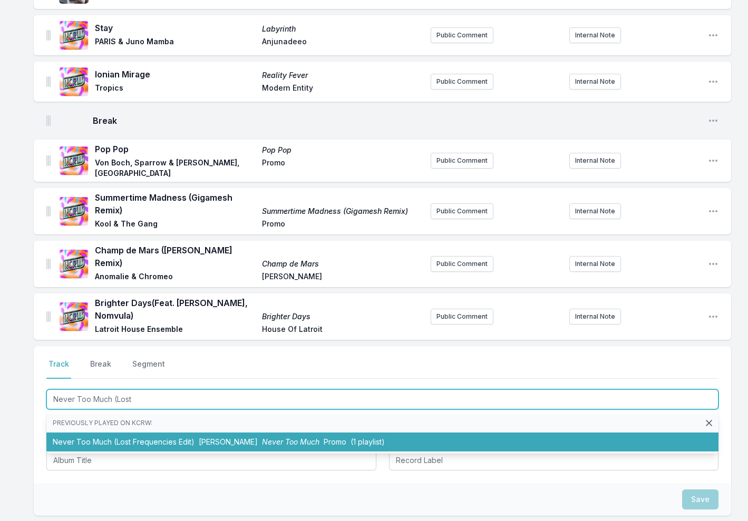
click at [166, 433] on li "Never Too Much (Lost Frequencies Edit) [PERSON_NAME] Never Too Much Promo (1 pl…" at bounding box center [382, 442] width 672 height 19
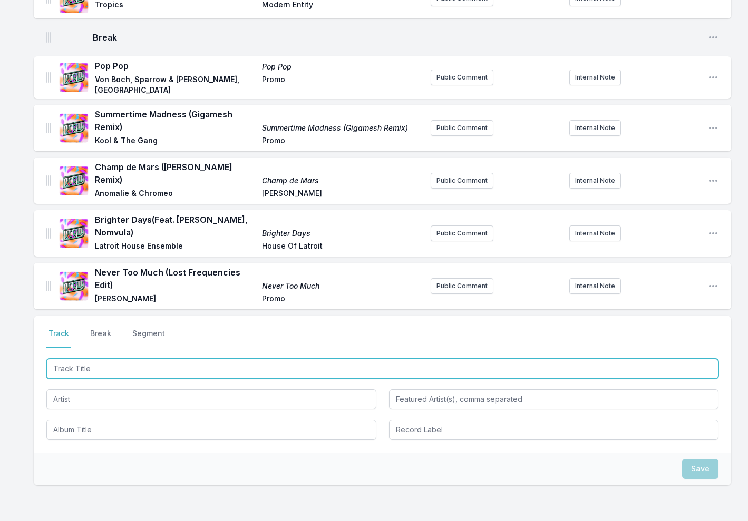
scroll to position [1285, 0]
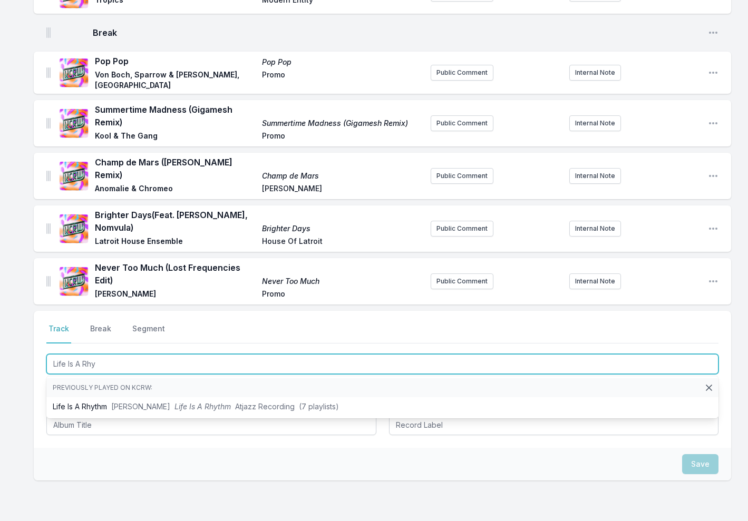
type input "Life Is A Why"
drag, startPoint x: 226, startPoint y: 310, endPoint x: 245, endPoint y: 356, distance: 49.8
click at [245, 402] on span "Atjazz Recording" at bounding box center [265, 406] width 60 height 9
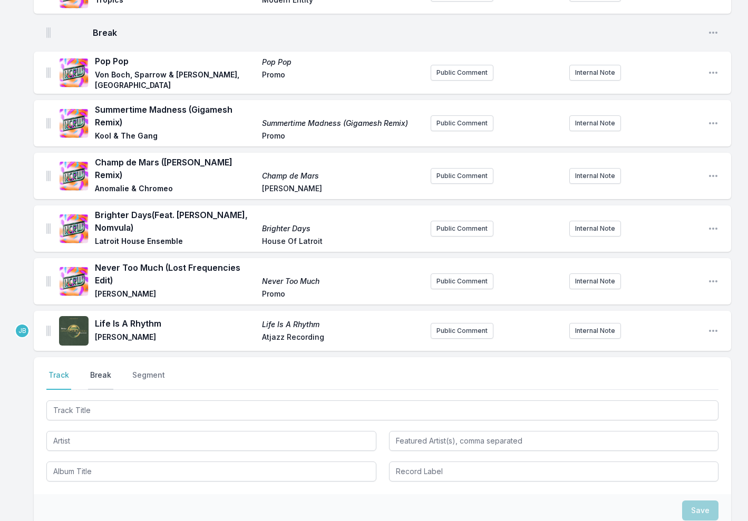
click at [102, 370] on button "Break" at bounding box center [100, 380] width 25 height 20
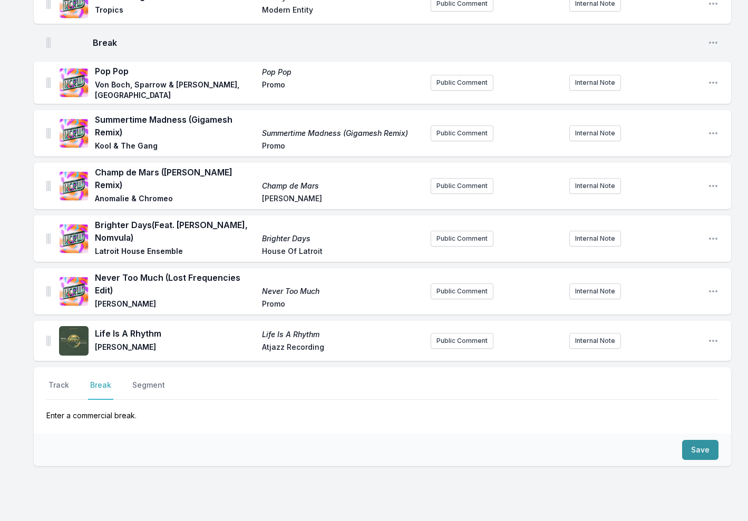
click at [706, 440] on button "Save" at bounding box center [700, 450] width 36 height 20
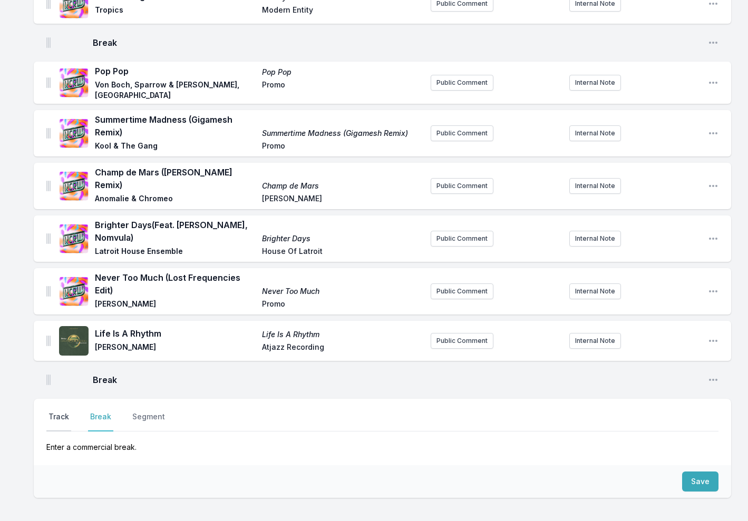
click at [58, 412] on button "Track" at bounding box center [58, 422] width 25 height 20
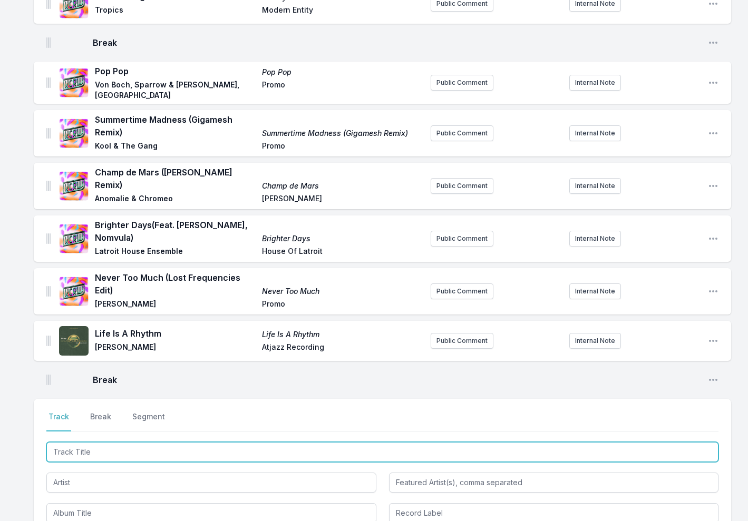
click at [83, 442] on input "Track Title" at bounding box center [382, 452] width 672 height 20
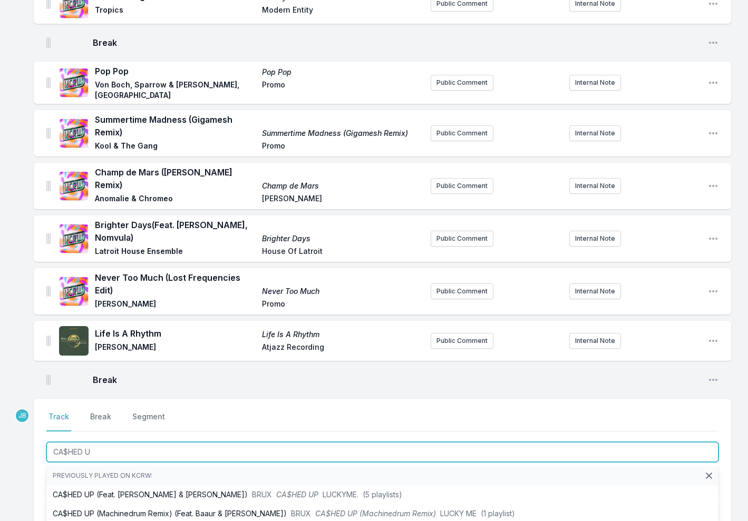
type input "CA$HED UP"
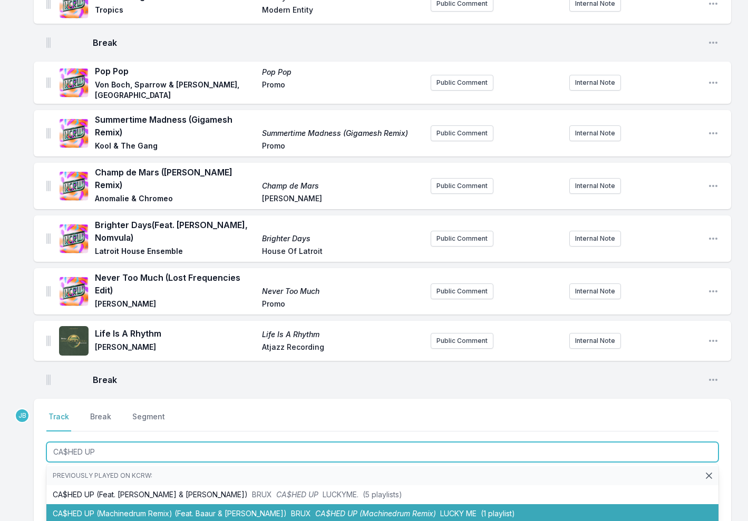
click at [127, 504] on li "CA$HED UP (Machinedrum Remix) (Feat. Baaur & [PERSON_NAME]) [PERSON_NAME] CA$HE…" at bounding box center [382, 513] width 672 height 19
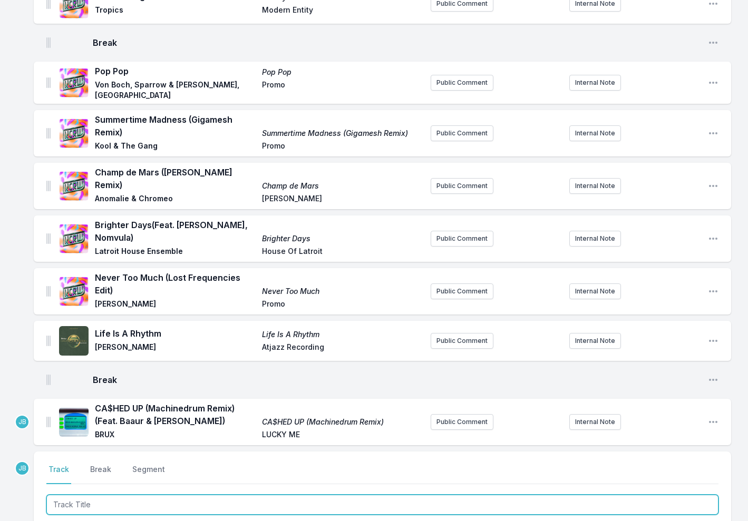
click at [114, 495] on input "Track Title" at bounding box center [382, 505] width 672 height 20
type input "Find u"
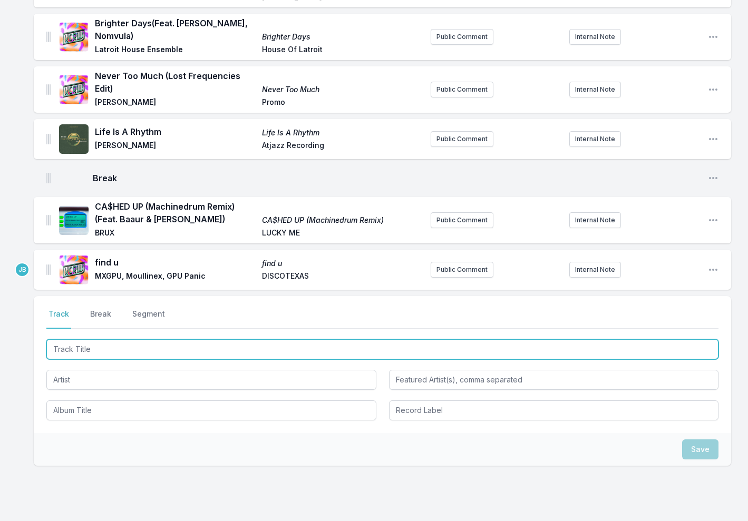
scroll to position [1476, 0]
type input "(I Don't Want To) Fly Away"
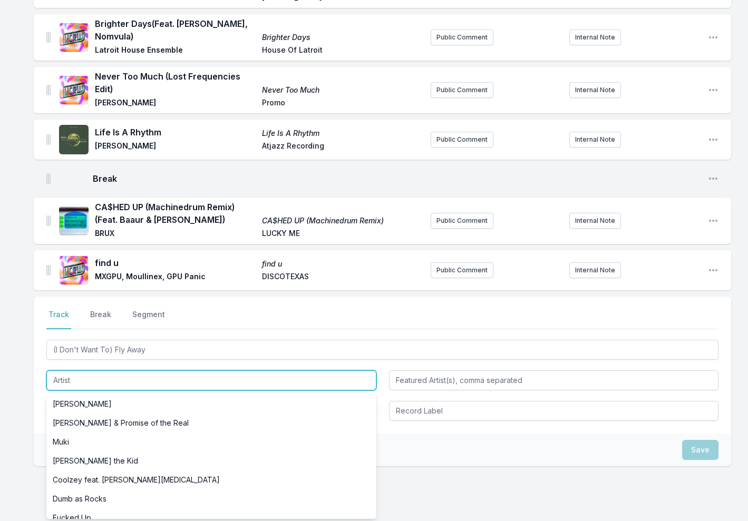
click at [145, 371] on input "Artist" at bounding box center [211, 381] width 330 height 20
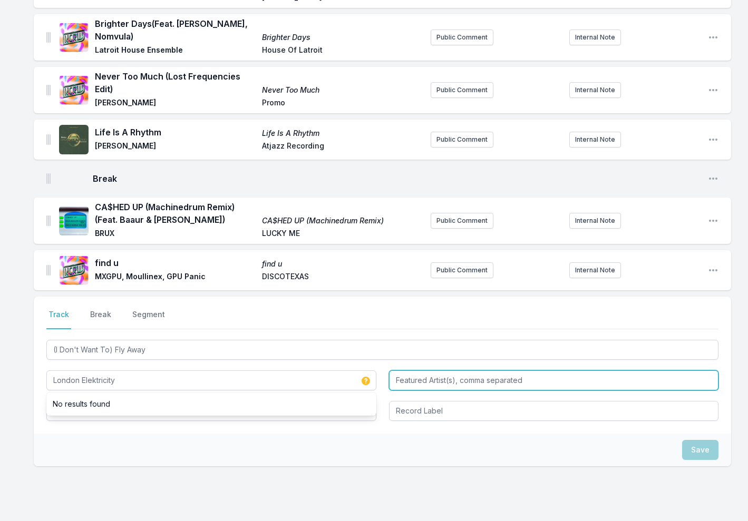
type input "London Elektricity"
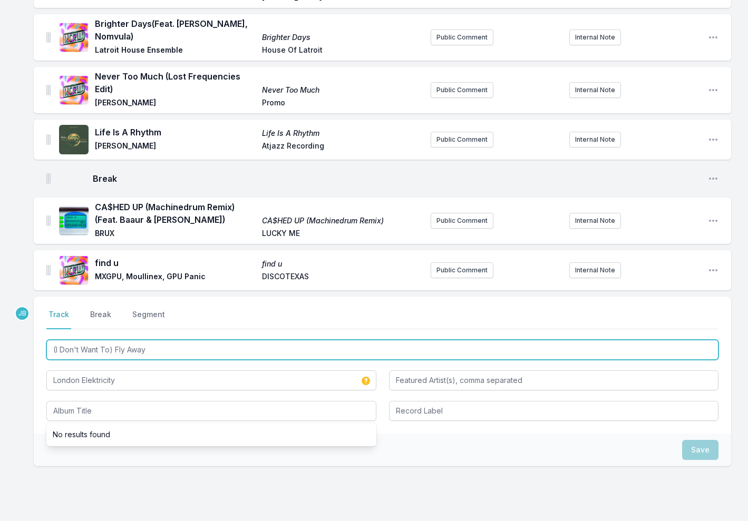
drag, startPoint x: 203, startPoint y: 298, endPoint x: 179, endPoint y: 315, distance: 29.5
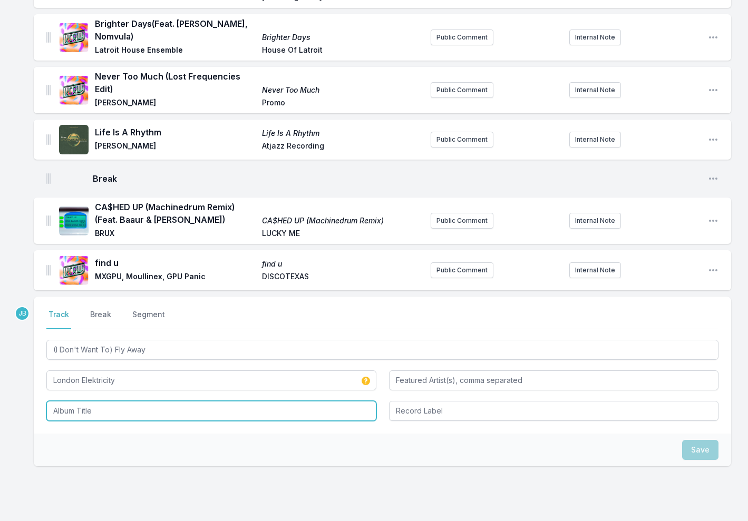
click at [141, 401] on input "Album Title" at bounding box center [211, 411] width 330 height 20
paste input "(I Don't Want To) Fly Away"
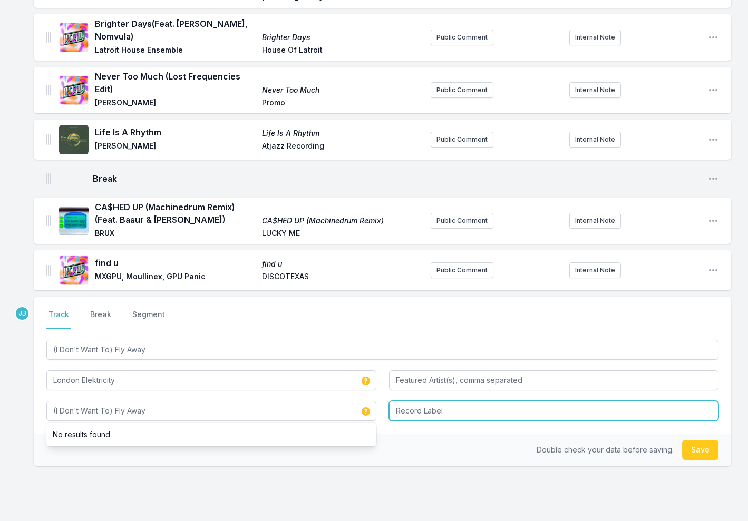
type input "(I Don't Want To) Fly Away"
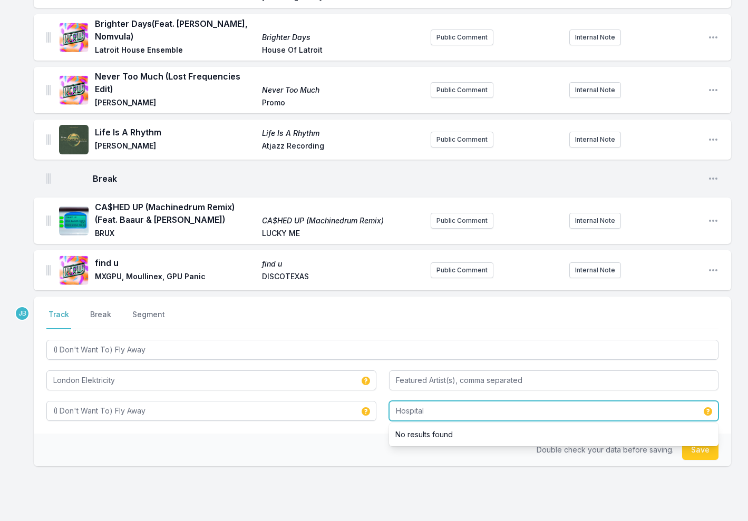
type input "Hospital"
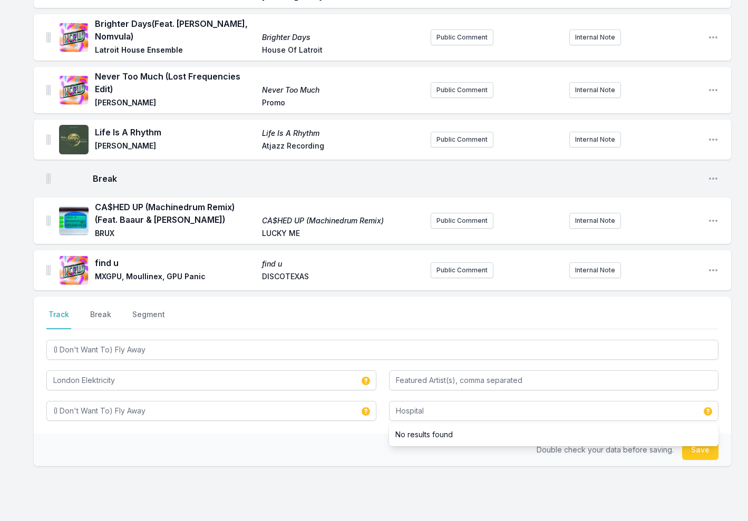
click at [696, 440] on button "Save" at bounding box center [700, 450] width 36 height 20
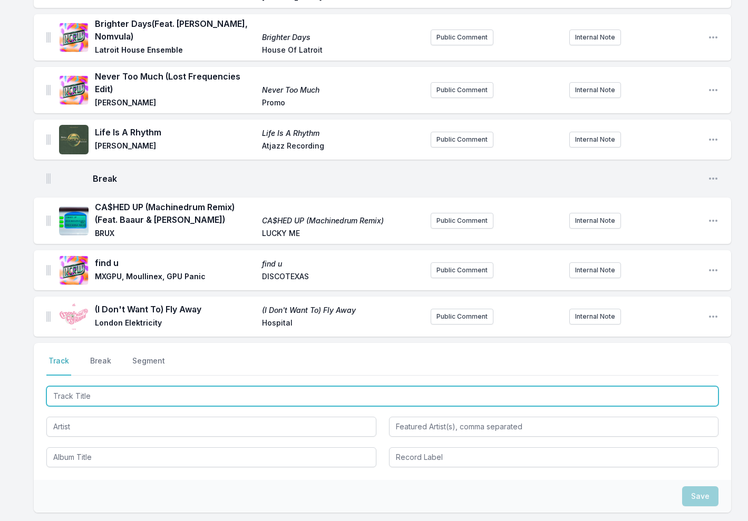
click at [76, 386] on input "Track Title" at bounding box center [382, 396] width 672 height 20
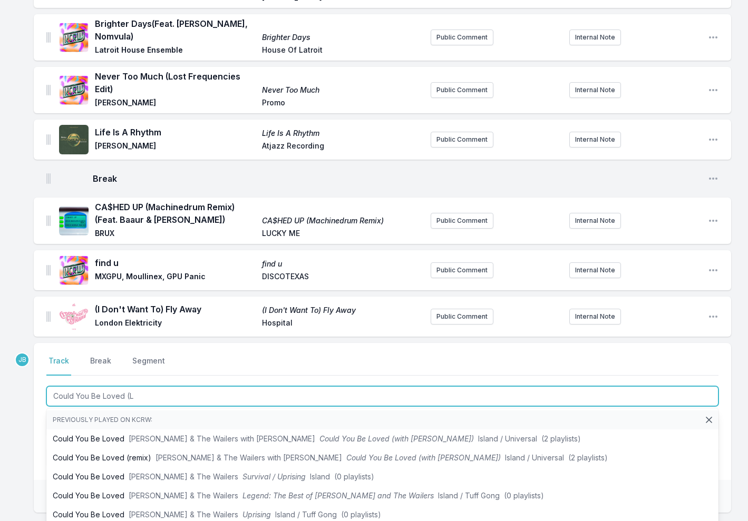
type input "Could You Be Loved (LP"
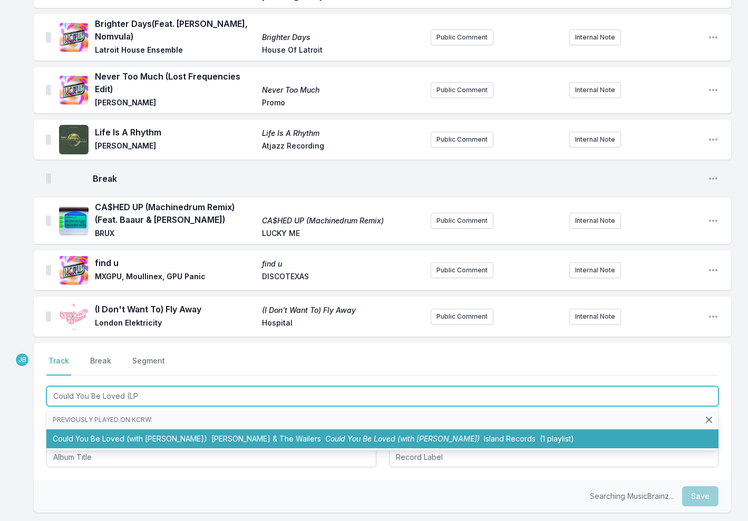
click at [112, 430] on li "Could You Be Loved (with [PERSON_NAME]) [PERSON_NAME] & The Wailers Could You B…" at bounding box center [382, 439] width 672 height 19
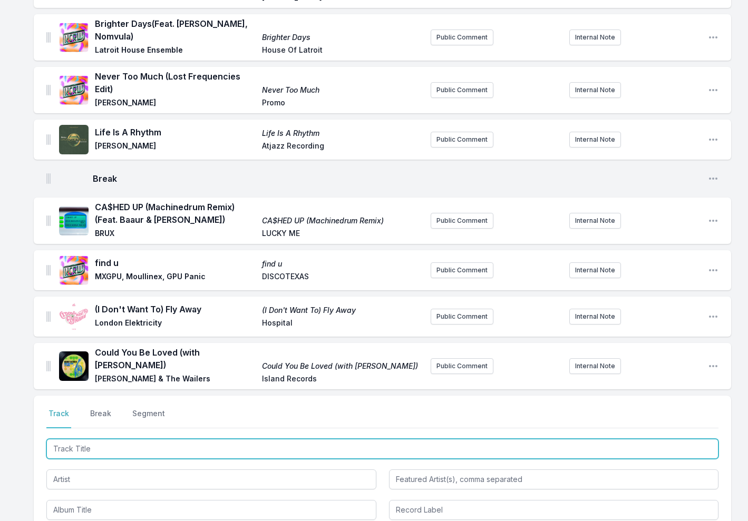
click at [87, 439] on input "Track Title" at bounding box center [382, 449] width 672 height 20
type input "Reason"
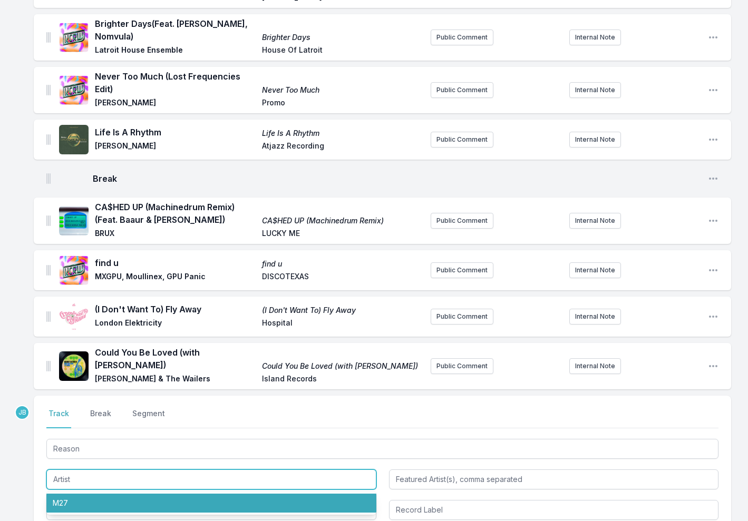
paste input "[PERSON_NAME]"
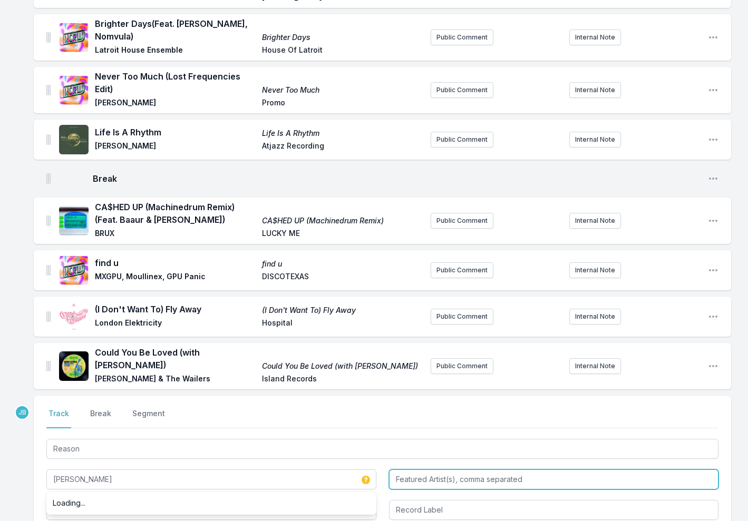
type input "[PERSON_NAME]"
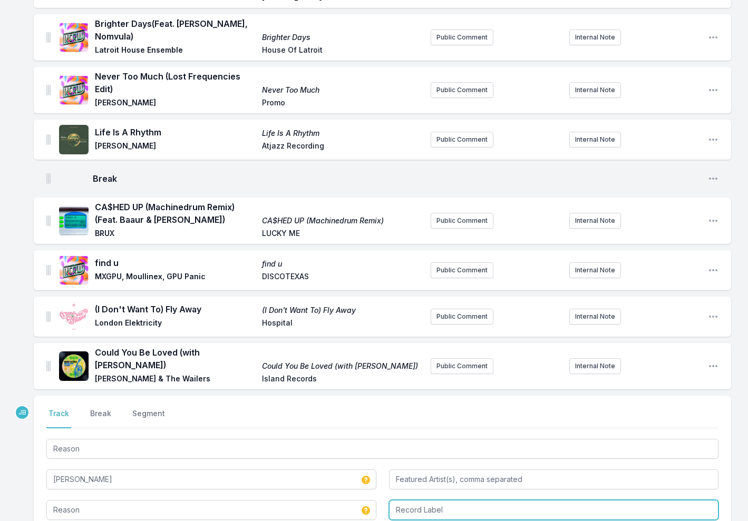
type input "Reason"
type input "Promo"
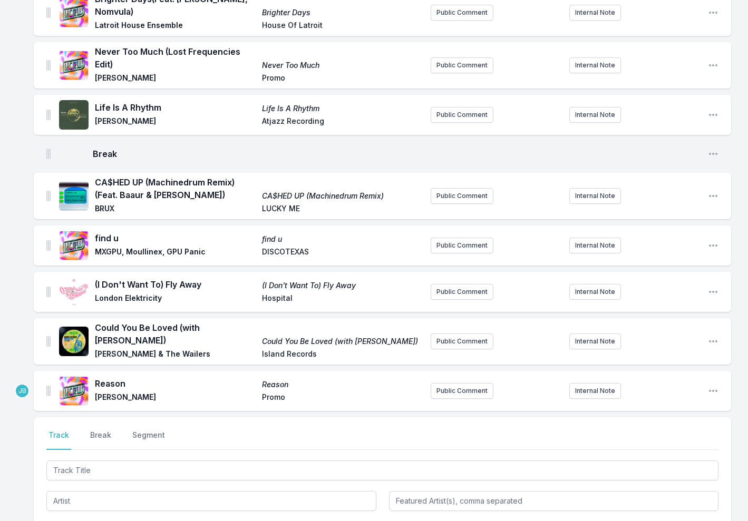
scroll to position [1521, 0]
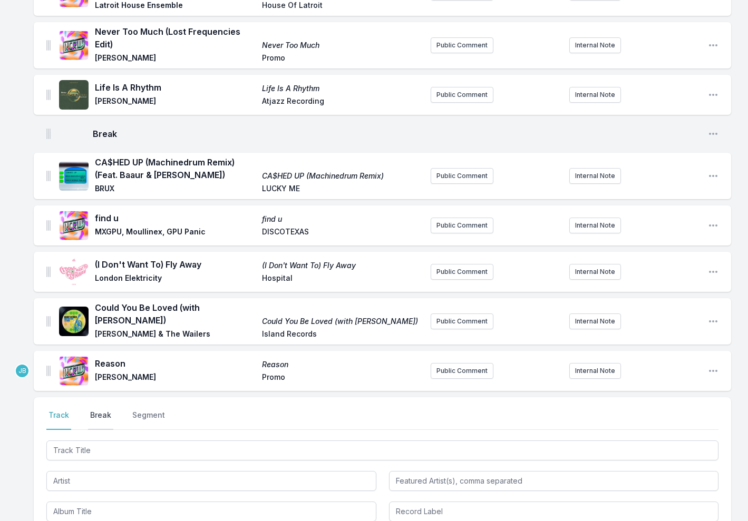
click at [100, 410] on button "Break" at bounding box center [100, 420] width 25 height 20
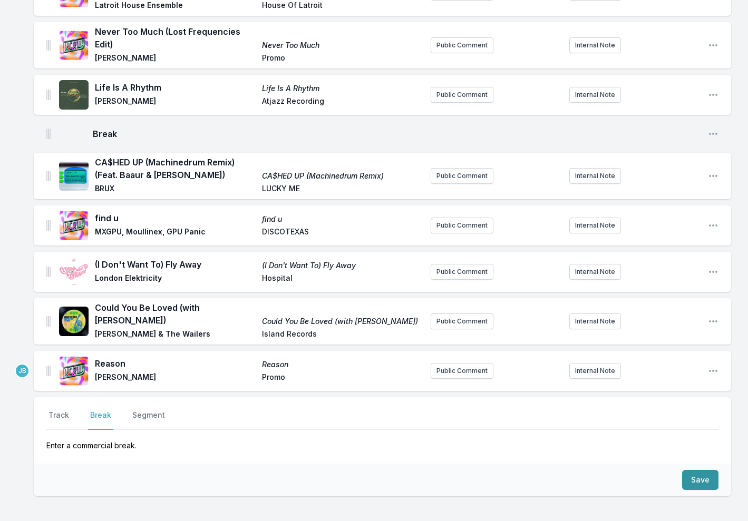
click at [704, 470] on button "Save" at bounding box center [700, 480] width 36 height 20
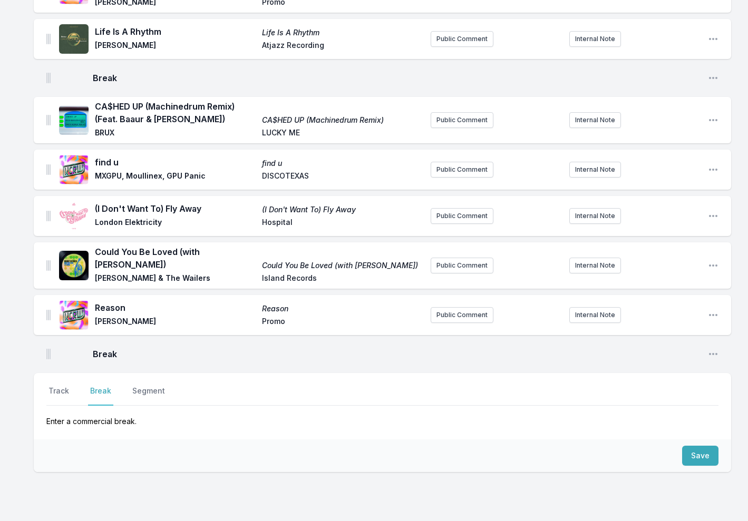
scroll to position [1577, 0]
click at [712, 310] on icon "Open playlist item options" at bounding box center [713, 315] width 11 height 11
click at [656, 327] on button "Edit Track Details" at bounding box center [659, 336] width 118 height 19
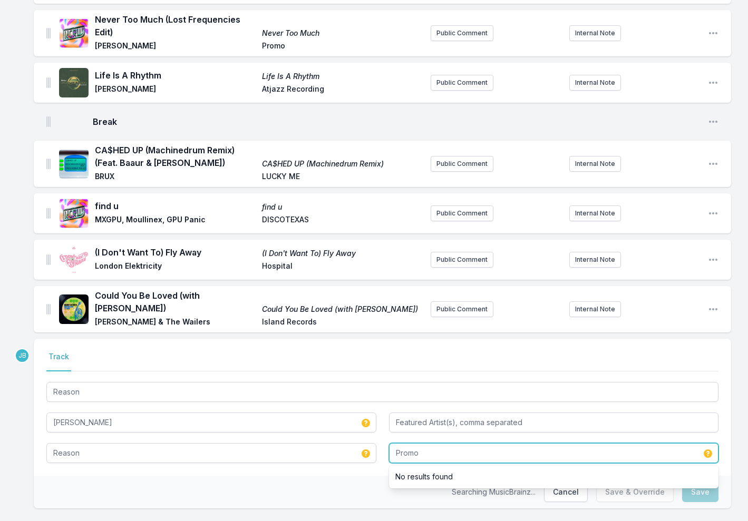
click at [411, 443] on input "Promo" at bounding box center [554, 453] width 330 height 20
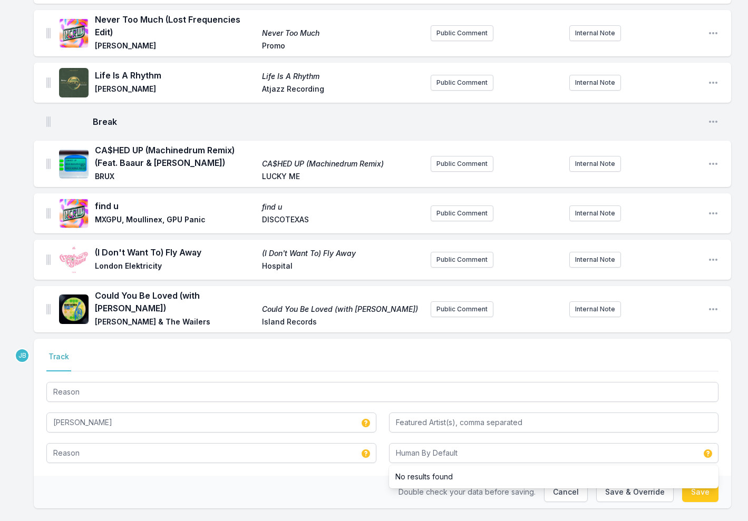
click at [707, 482] on button "Save" at bounding box center [700, 492] width 36 height 20
type input "Promo"
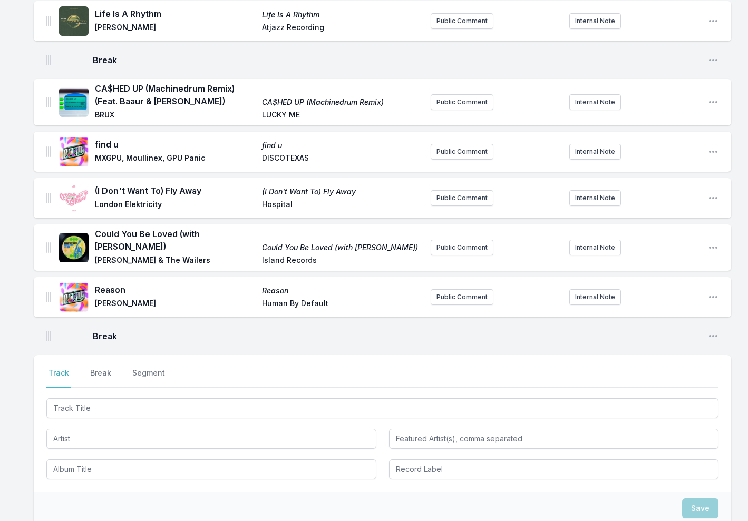
scroll to position [1594, 0]
